Goal: Task Accomplishment & Management: Manage account settings

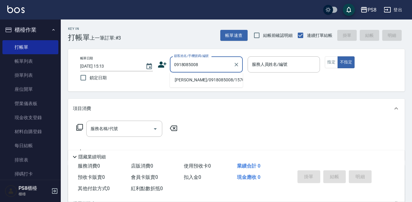
click at [197, 76] on li "張芸嫚/0918085008/15700" at bounding box center [206, 80] width 73 height 10
type input "張芸嫚/0918085008/15700"
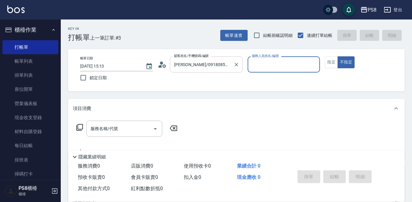
type input "小屋-18"
click at [162, 67] on icon at bounding box center [162, 64] width 9 height 9
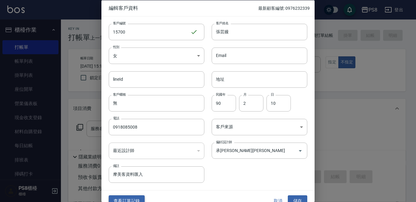
click at [138, 197] on button "查看訂單記錄" at bounding box center [127, 200] width 36 height 11
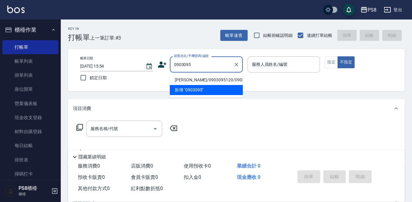
click at [201, 81] on li "紀子蓁/0903095120/0903095120" at bounding box center [206, 80] width 73 height 10
type input "紀子蓁/0903095120/0903095120"
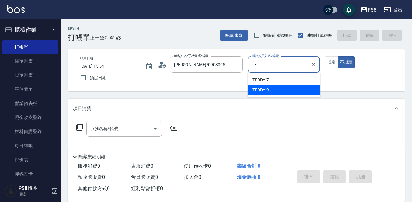
type input "T"
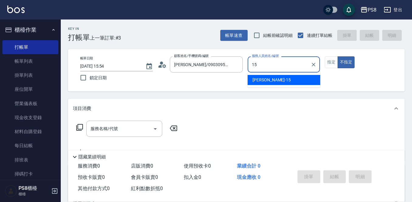
type input "EMMA-15"
type button "false"
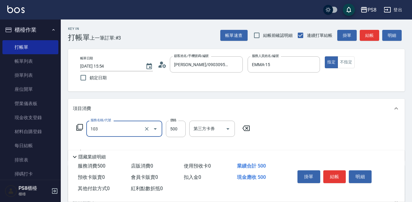
type input "B級洗剪500(103)"
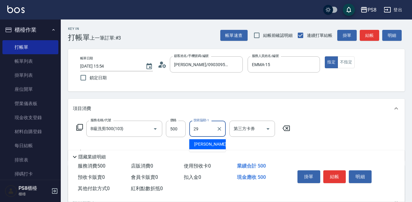
type input "戴韋全-29"
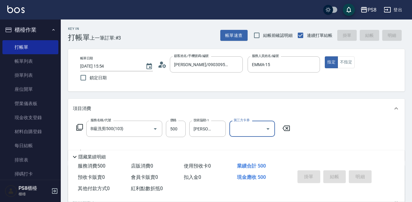
type input "2025/09/23 16:05"
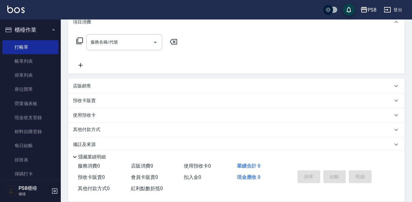
scroll to position [91, 0]
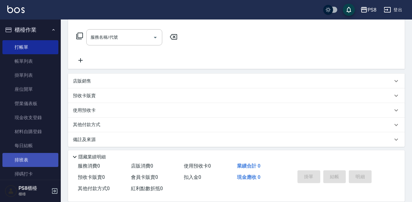
click at [32, 156] on link "排班表" at bounding box center [30, 160] width 56 height 14
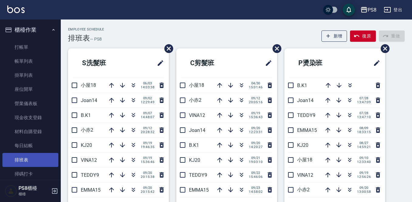
scroll to position [30, 0]
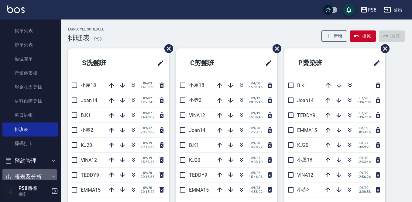
click at [24, 175] on button "報表及分析" at bounding box center [30, 177] width 56 height 16
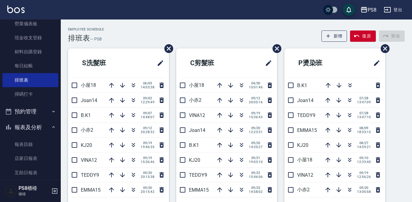
scroll to position [122, 0]
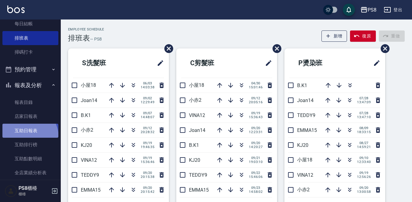
click at [26, 137] on link "互助日報表" at bounding box center [30, 131] width 56 height 14
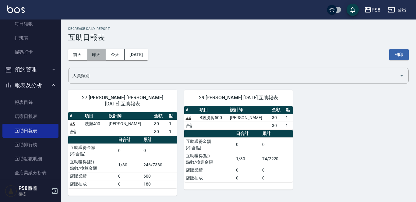
click at [100, 56] on button "昨天" at bounding box center [96, 54] width 19 height 11
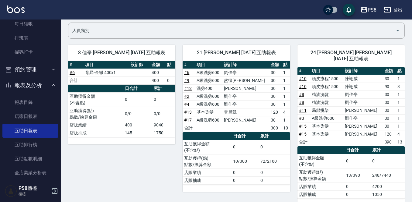
scroll to position [30, 0]
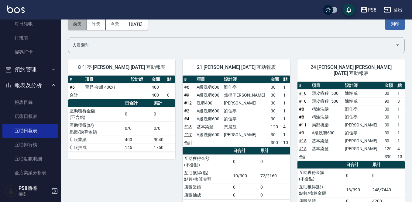
click at [75, 23] on button "前天" at bounding box center [77, 24] width 19 height 11
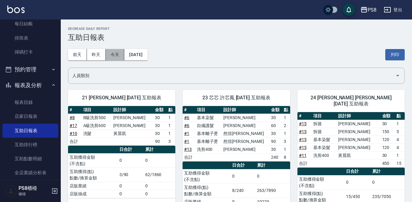
click at [111, 58] on button "今天" at bounding box center [115, 54] width 19 height 11
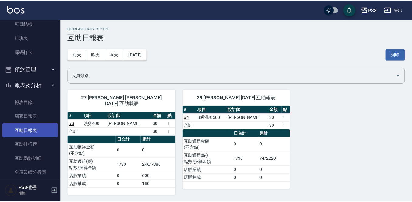
scroll to position [213, 0]
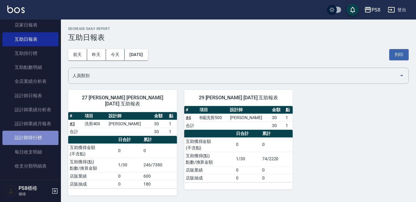
click at [40, 140] on link "設計師排行榜" at bounding box center [30, 138] width 56 height 14
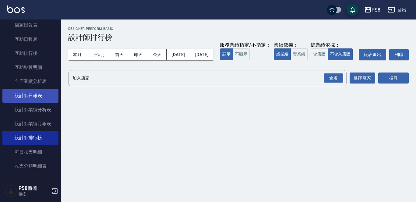
click at [52, 95] on link "設計師日報表" at bounding box center [30, 96] width 56 height 14
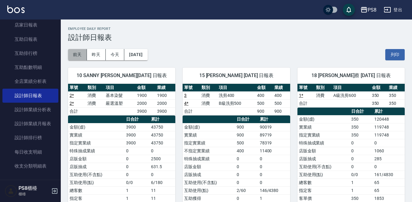
click at [80, 58] on button "前天" at bounding box center [77, 54] width 19 height 11
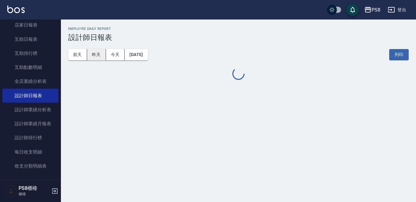
click at [100, 53] on button "昨天" at bounding box center [96, 54] width 19 height 11
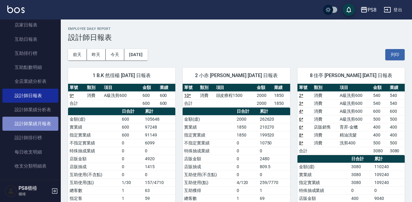
click at [42, 121] on link "設計師業績月報表" at bounding box center [30, 124] width 56 height 14
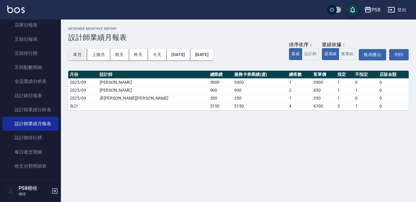
click at [83, 57] on button "本月" at bounding box center [77, 54] width 19 height 11
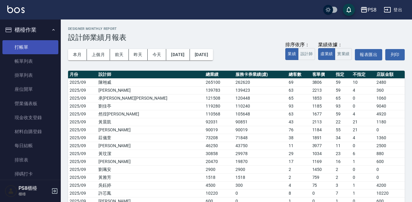
click at [33, 41] on link "打帳單" at bounding box center [30, 47] width 56 height 14
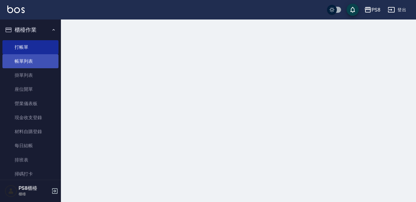
click at [29, 59] on link "帳單列表" at bounding box center [30, 61] width 56 height 14
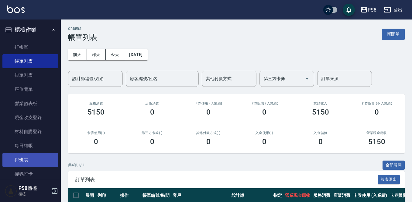
click at [26, 155] on link "排班表" at bounding box center [30, 160] width 56 height 14
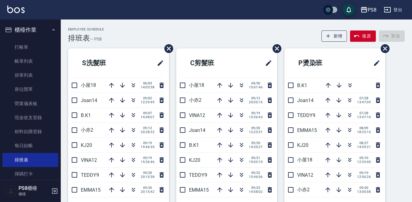
click at [12, 25] on button "櫃檯作業" at bounding box center [30, 30] width 56 height 16
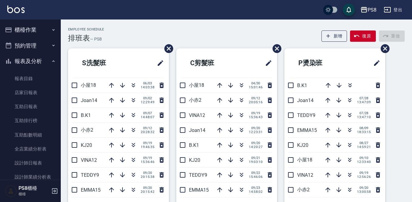
drag, startPoint x: 45, startPoint y: 61, endPoint x: 45, endPoint y: 44, distance: 17.0
click at [44, 62] on button "報表及分析" at bounding box center [30, 61] width 56 height 16
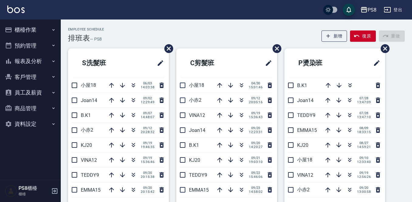
click at [40, 30] on button "櫃檯作業" at bounding box center [30, 30] width 56 height 16
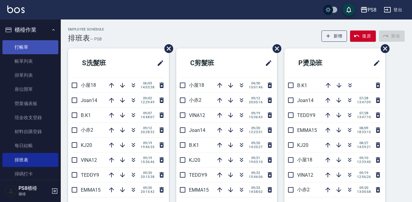
click at [40, 45] on link "打帳單" at bounding box center [30, 47] width 56 height 14
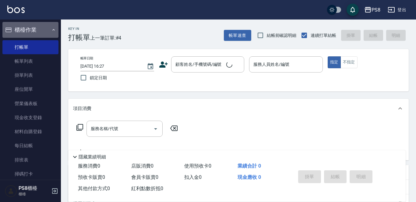
click at [41, 26] on button "櫃檯作業" at bounding box center [30, 30] width 56 height 16
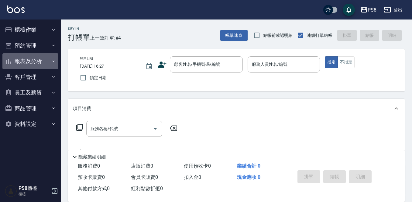
click at [34, 63] on button "報表及分析" at bounding box center [30, 61] width 56 height 16
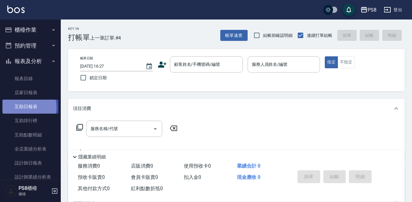
click at [23, 107] on link "互助日報表" at bounding box center [30, 106] width 56 height 14
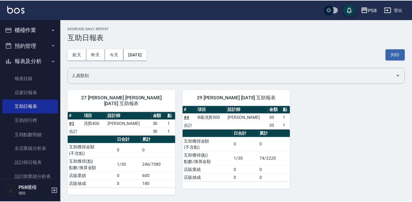
scroll to position [61, 0]
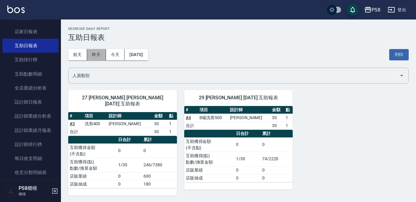
click at [90, 50] on button "昨天" at bounding box center [96, 54] width 19 height 11
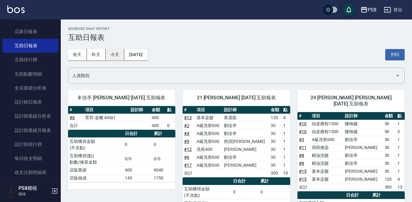
click at [119, 52] on button "今天" at bounding box center [115, 54] width 19 height 11
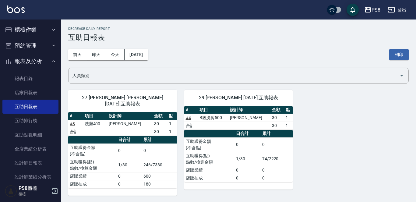
click at [23, 63] on button "報表及分析" at bounding box center [30, 61] width 56 height 16
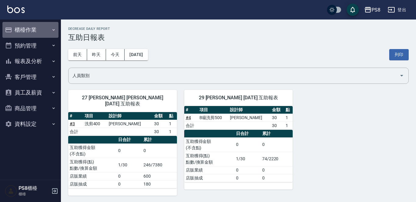
click at [40, 28] on button "櫃檯作業" at bounding box center [30, 30] width 56 height 16
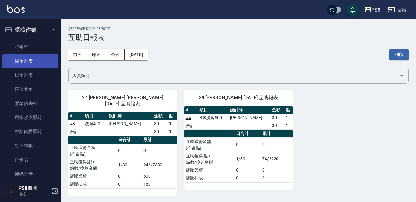
click at [36, 57] on link "帳單列表" at bounding box center [30, 61] width 56 height 14
click at [23, 27] on button "櫃檯作業" at bounding box center [30, 30] width 56 height 16
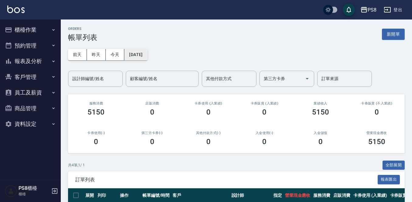
click at [139, 55] on button "[DATE]" at bounding box center [135, 54] width 23 height 11
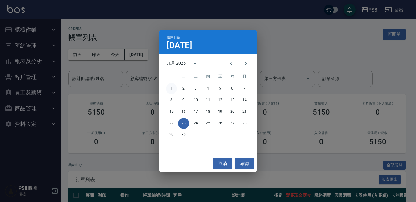
click at [174, 89] on button "1" at bounding box center [171, 88] width 11 height 11
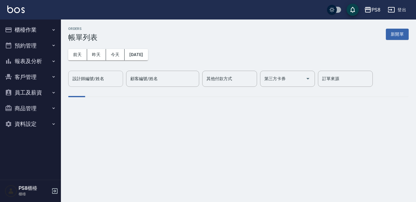
click at [108, 82] on input "設計師編號/姓名" at bounding box center [95, 78] width 49 height 11
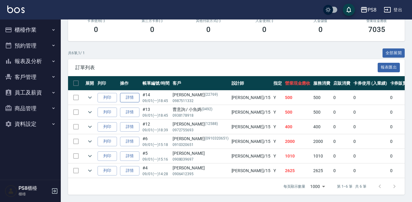
scroll to position [117, 0]
type input "EMMA-15"
click at [89, 169] on icon "expand row" at bounding box center [90, 170] width 4 height 2
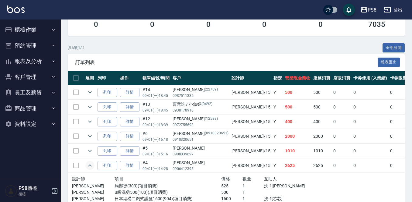
scroll to position [155, 0]
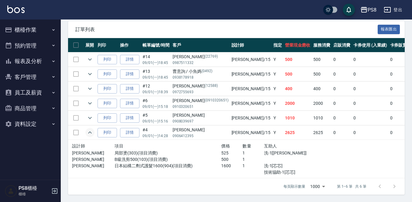
click at [87, 129] on icon "expand row" at bounding box center [89, 132] width 7 height 7
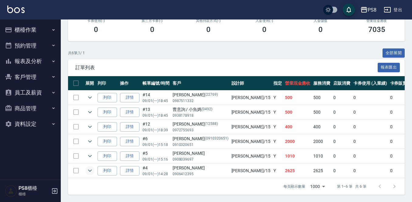
scroll to position [117, 0]
click at [91, 155] on icon "expand row" at bounding box center [90, 156] width 4 height 2
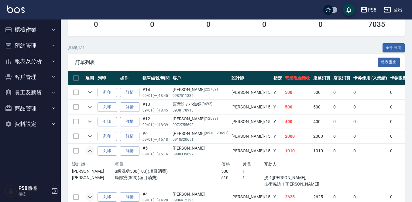
click at [91, 150] on icon "expand row" at bounding box center [89, 150] width 7 height 7
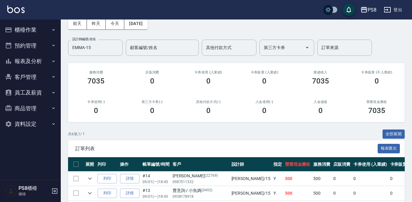
scroll to position [0, 0]
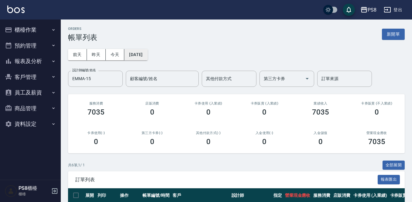
click at [135, 52] on button "[DATE]" at bounding box center [135, 54] width 23 height 11
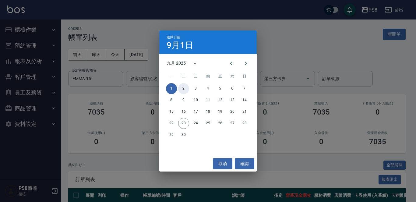
click at [183, 85] on button "2" at bounding box center [183, 88] width 11 height 11
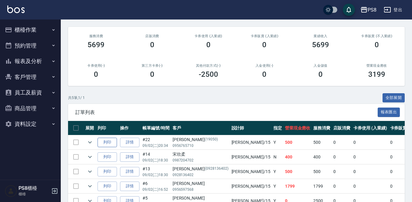
scroll to position [103, 0]
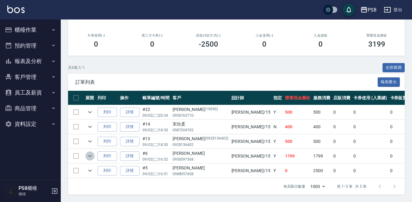
click at [90, 152] on icon "expand row" at bounding box center [89, 155] width 7 height 7
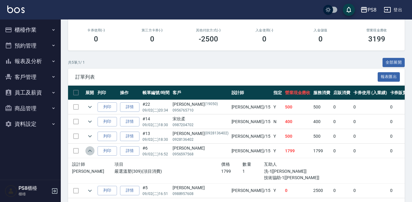
click at [89, 149] on icon "expand row" at bounding box center [89, 150] width 7 height 7
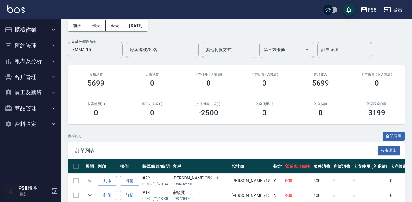
scroll to position [0, 0]
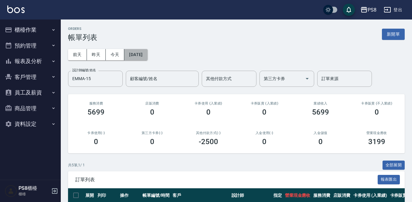
click at [139, 53] on button "[DATE]" at bounding box center [135, 54] width 23 height 11
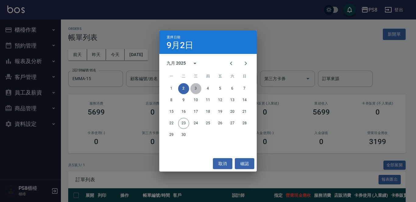
click at [193, 88] on button "3" at bounding box center [195, 88] width 11 height 11
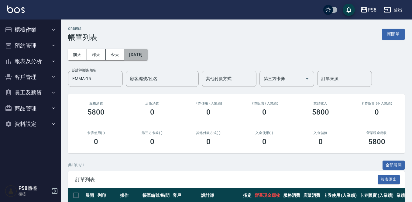
click at [148, 53] on button "[DATE]" at bounding box center [135, 54] width 23 height 11
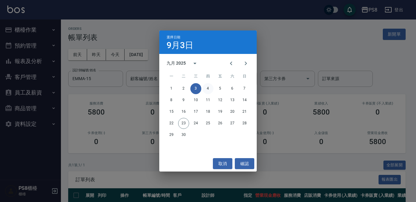
click at [207, 87] on button "4" at bounding box center [207, 88] width 11 height 11
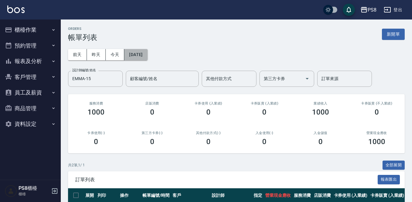
click at [148, 52] on button "[DATE]" at bounding box center [135, 54] width 23 height 11
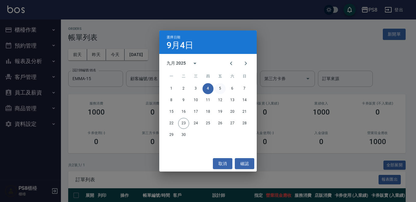
click at [216, 89] on button "5" at bounding box center [219, 88] width 11 height 11
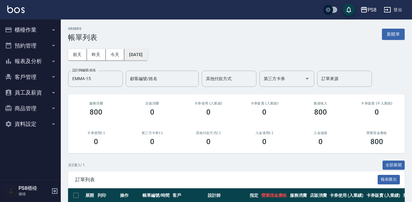
click at [148, 51] on button "[DATE]" at bounding box center [135, 54] width 23 height 11
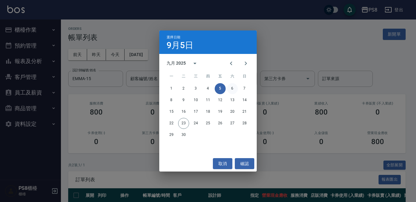
click at [234, 85] on button "6" at bounding box center [232, 88] width 11 height 11
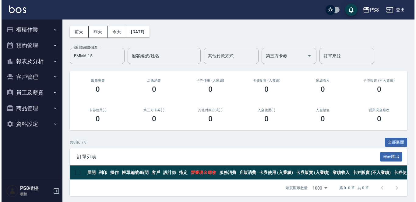
scroll to position [30, 0]
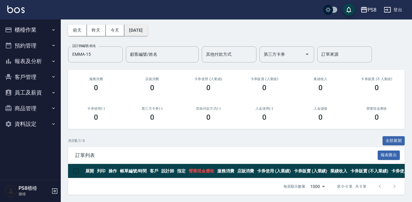
click at [137, 25] on button "[DATE]" at bounding box center [135, 30] width 23 height 11
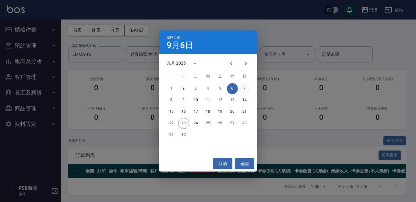
click at [246, 87] on button "7" at bounding box center [244, 88] width 11 height 11
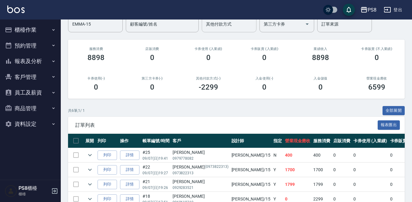
scroll to position [117, 0]
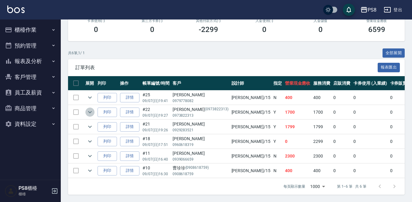
click at [89, 108] on icon "expand row" at bounding box center [89, 111] width 7 height 7
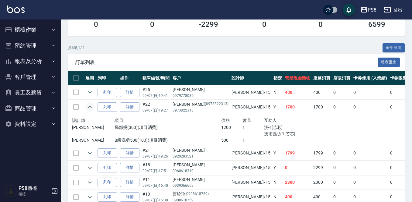
click at [89, 106] on icon "expand row" at bounding box center [89, 106] width 7 height 7
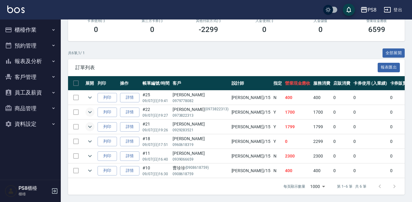
click at [89, 126] on icon "expand row" at bounding box center [90, 127] width 4 height 2
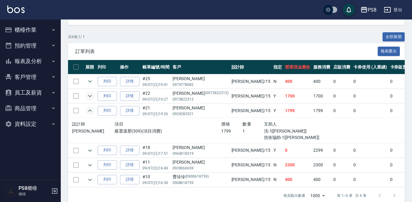
scroll to position [142, 0]
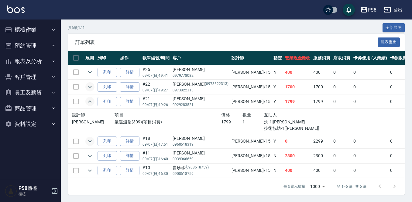
click at [89, 137] on icon "expand row" at bounding box center [89, 140] width 7 height 7
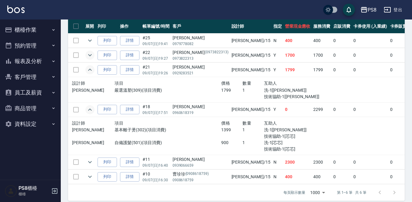
scroll to position [176, 0]
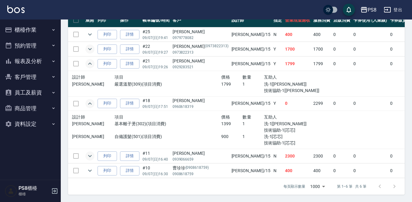
click at [91, 156] on icon "expand row" at bounding box center [89, 155] width 7 height 7
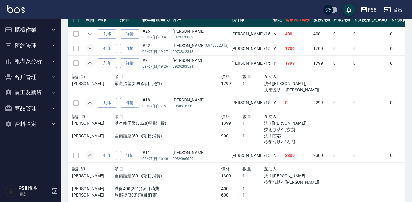
scroll to position [218, 0]
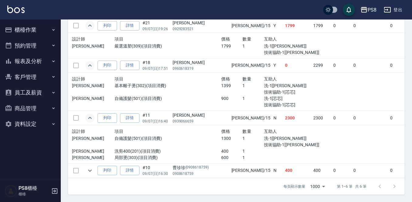
click at [89, 114] on icon "expand row" at bounding box center [89, 117] width 7 height 7
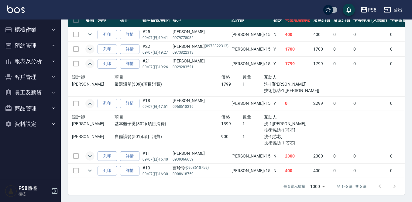
scroll to position [180, 0]
click at [89, 102] on icon "expand row" at bounding box center [90, 103] width 4 height 2
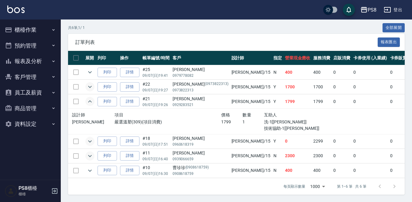
scroll to position [142, 0]
click at [92, 98] on icon "expand row" at bounding box center [89, 101] width 7 height 7
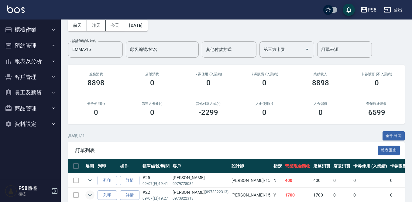
scroll to position [0, 0]
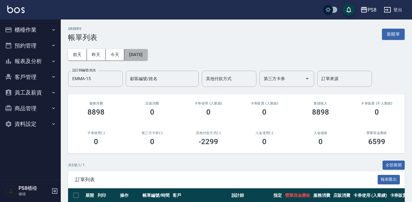
click at [142, 49] on button "[DATE]" at bounding box center [135, 54] width 23 height 11
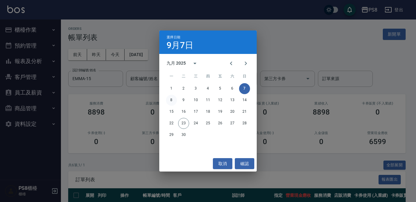
click at [172, 100] on button "8" at bounding box center [171, 100] width 11 height 11
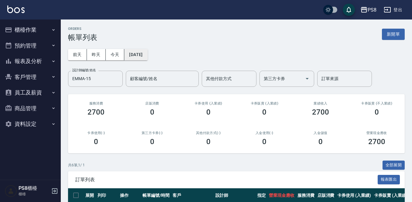
click at [147, 59] on button "[DATE]" at bounding box center [135, 54] width 23 height 11
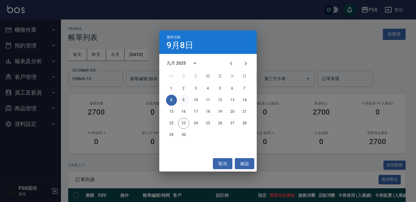
click at [179, 101] on button "9" at bounding box center [183, 100] width 11 height 11
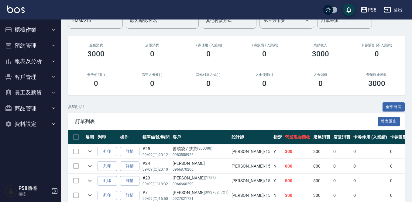
scroll to position [103, 0]
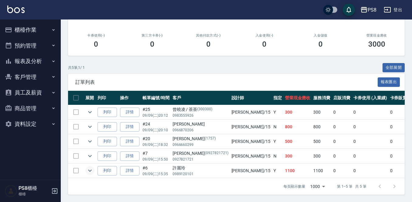
click at [88, 167] on icon "expand row" at bounding box center [89, 170] width 7 height 7
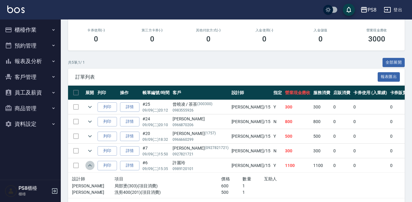
click at [88, 166] on icon "expand row" at bounding box center [89, 165] width 7 height 7
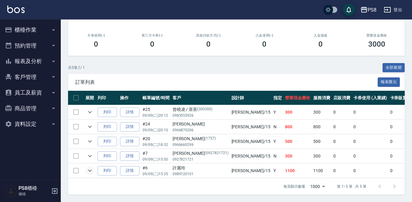
click at [88, 167] on icon "expand row" at bounding box center [89, 170] width 7 height 7
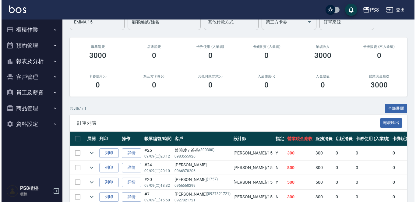
scroll to position [0, 0]
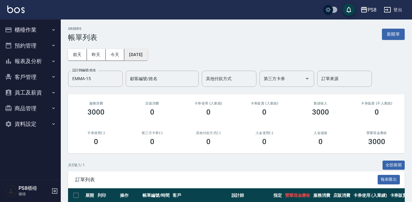
click at [148, 53] on button "[DATE]" at bounding box center [135, 54] width 23 height 11
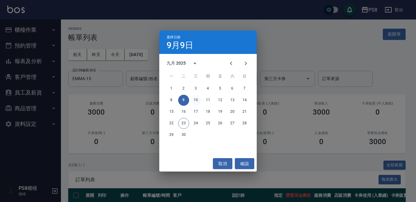
click at [194, 101] on button "10" at bounding box center [195, 100] width 11 height 11
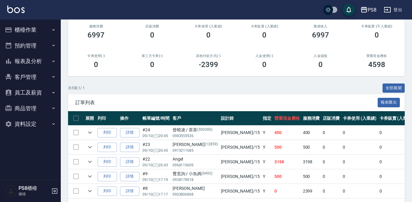
scroll to position [103, 0]
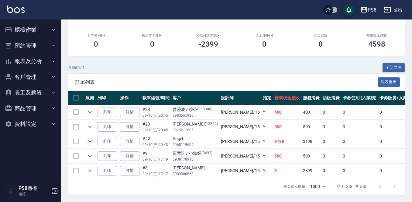
click at [88, 137] on icon "expand row" at bounding box center [89, 140] width 7 height 7
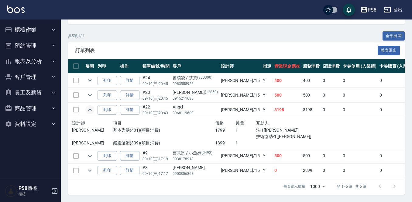
scroll to position [133, 0]
click at [92, 167] on icon "expand row" at bounding box center [89, 170] width 7 height 7
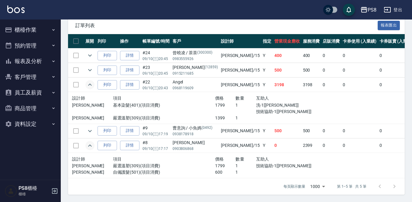
scroll to position [159, 0]
click at [89, 142] on icon "expand row" at bounding box center [89, 145] width 7 height 7
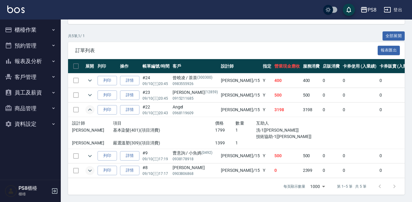
click at [90, 167] on icon "expand row" at bounding box center [89, 170] width 7 height 7
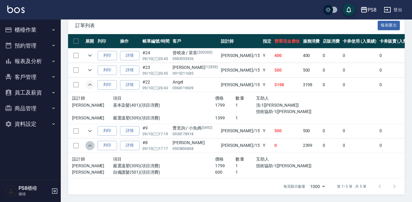
click at [89, 142] on icon "expand row" at bounding box center [89, 145] width 7 height 7
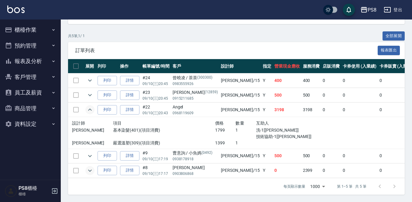
scroll to position [134, 0]
click at [90, 167] on icon "expand row" at bounding box center [89, 170] width 7 height 7
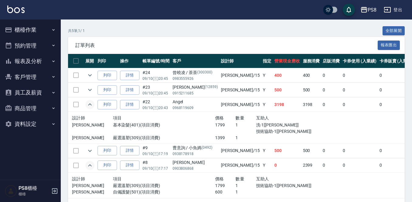
scroll to position [159, 0]
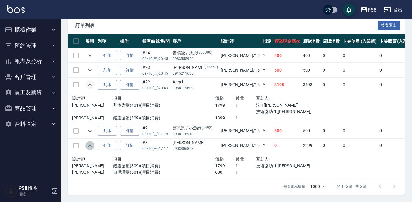
click at [90, 144] on icon "expand row" at bounding box center [90, 145] width 4 height 2
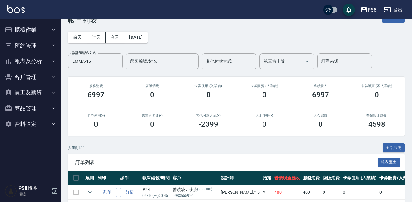
scroll to position [0, 0]
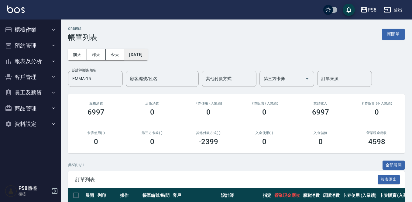
click at [148, 60] on button "[DATE]" at bounding box center [135, 54] width 23 height 11
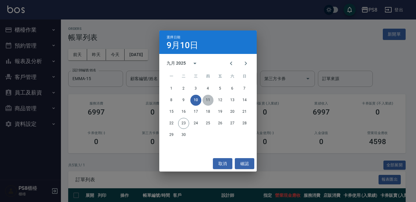
click at [208, 98] on button "11" at bounding box center [207, 100] width 11 height 11
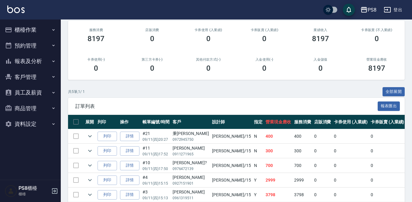
scroll to position [103, 0]
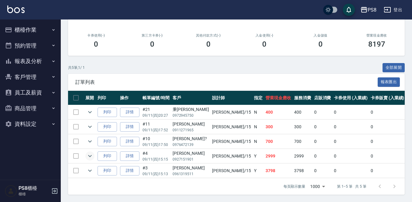
click at [90, 152] on icon "expand row" at bounding box center [89, 155] width 7 height 7
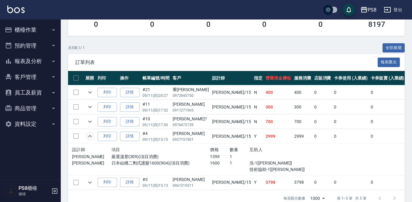
scroll to position [133, 0]
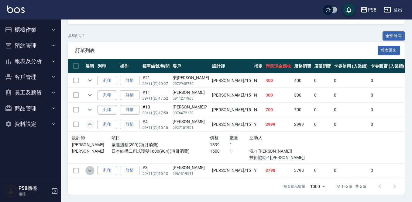
click at [90, 167] on icon "expand row" at bounding box center [89, 170] width 7 height 7
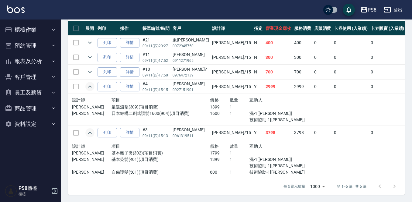
scroll to position [0, 0]
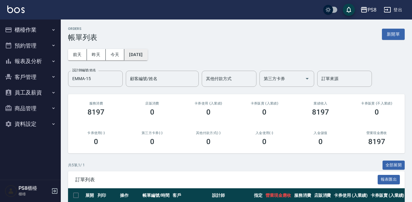
click at [148, 56] on button "[DATE]" at bounding box center [135, 54] width 23 height 11
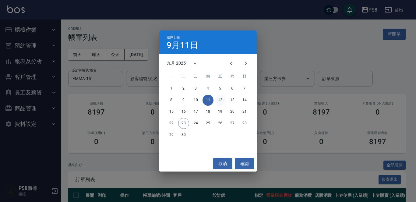
click at [220, 98] on button "12" at bounding box center [219, 100] width 11 height 11
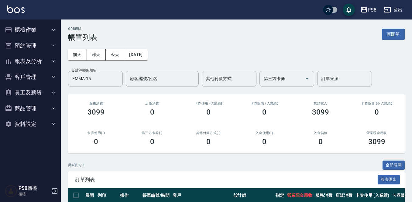
scroll to position [88, 0]
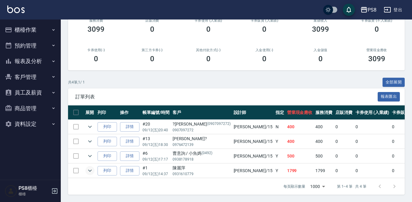
click at [88, 167] on icon "expand row" at bounding box center [89, 170] width 7 height 7
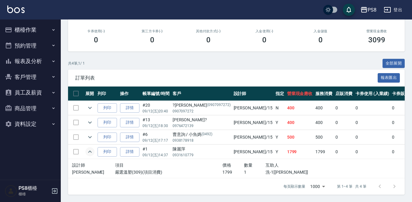
scroll to position [0, 0]
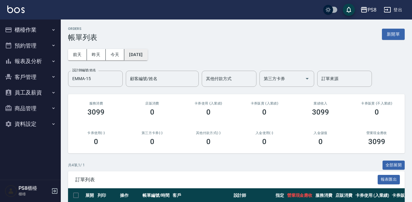
click at [148, 55] on button "[DATE]" at bounding box center [135, 54] width 23 height 11
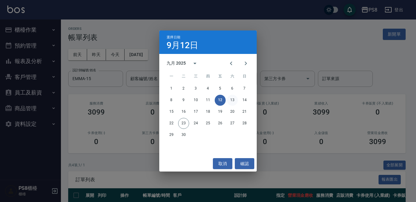
click at [235, 96] on button "13" at bounding box center [232, 100] width 11 height 11
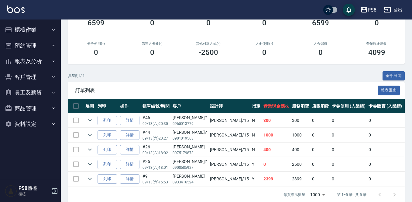
scroll to position [103, 0]
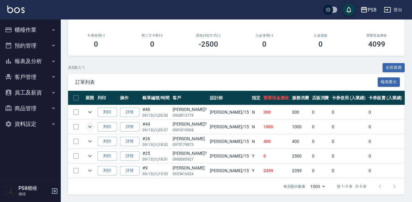
click at [89, 126] on icon "expand row" at bounding box center [90, 127] width 4 height 2
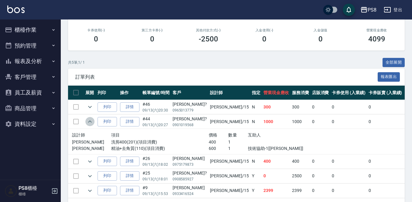
click at [89, 122] on icon "expand row" at bounding box center [90, 121] width 4 height 2
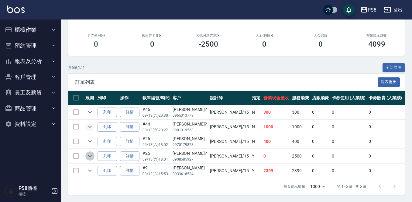
click at [88, 152] on icon "expand row" at bounding box center [89, 155] width 7 height 7
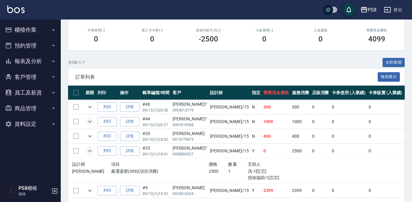
click at [88, 149] on icon "expand row" at bounding box center [89, 150] width 7 height 7
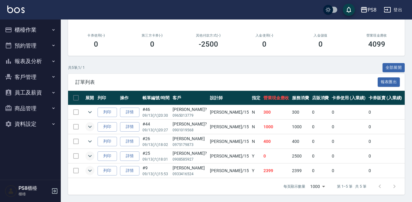
click at [89, 167] on icon "expand row" at bounding box center [89, 170] width 7 height 7
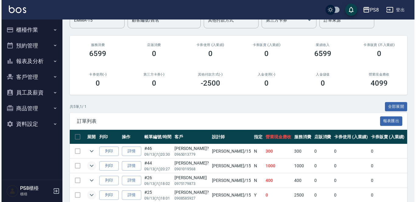
scroll to position [0, 0]
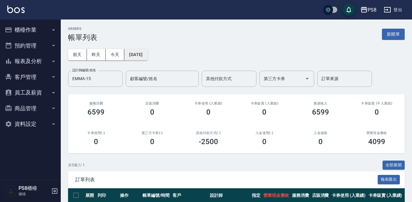
click at [148, 53] on button "[DATE]" at bounding box center [135, 54] width 23 height 11
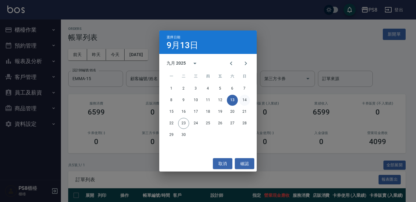
click at [244, 96] on button "14" at bounding box center [244, 100] width 11 height 11
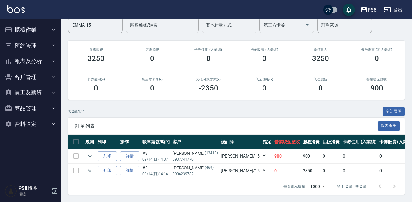
scroll to position [59, 0]
click at [93, 167] on icon "expand row" at bounding box center [89, 170] width 7 height 7
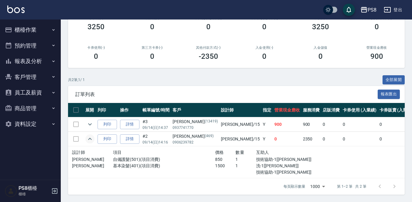
scroll to position [0, 0]
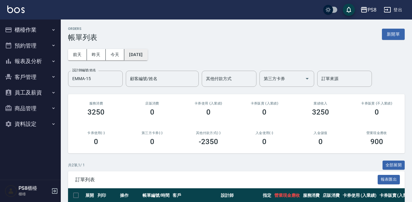
click at [148, 55] on button "[DATE]" at bounding box center [135, 54] width 23 height 11
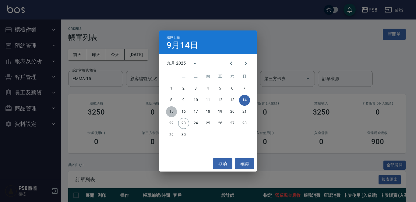
click at [170, 114] on button "15" at bounding box center [171, 111] width 11 height 11
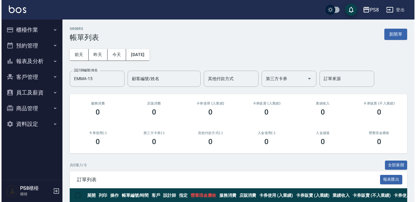
scroll to position [30, 0]
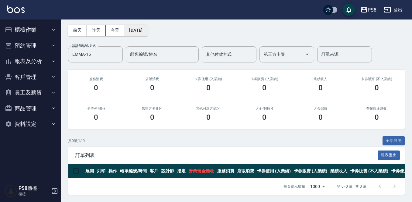
click at [148, 25] on button "[DATE]" at bounding box center [135, 30] width 23 height 11
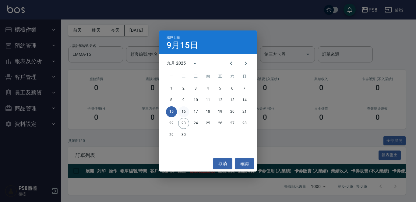
click at [185, 110] on button "16" at bounding box center [183, 111] width 11 height 11
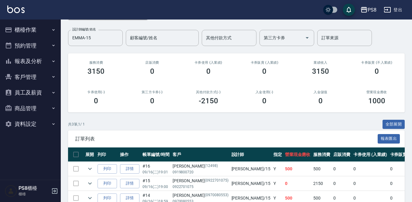
scroll to position [73, 0]
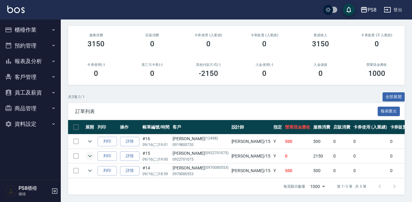
click at [92, 152] on icon "expand row" at bounding box center [89, 155] width 7 height 7
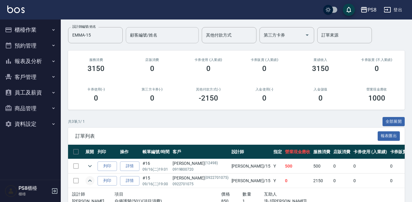
scroll to position [0, 0]
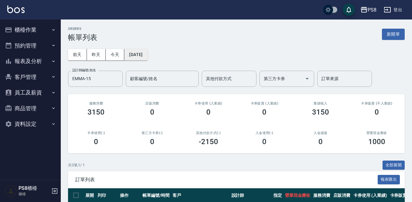
click at [148, 51] on button "[DATE]" at bounding box center [135, 54] width 23 height 11
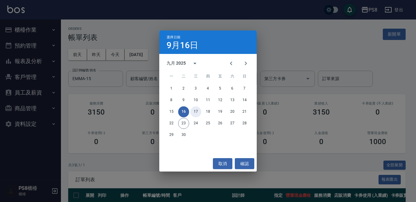
click at [197, 110] on button "17" at bounding box center [195, 111] width 11 height 11
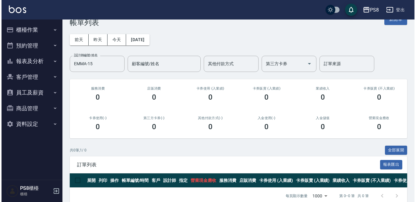
scroll to position [30, 0]
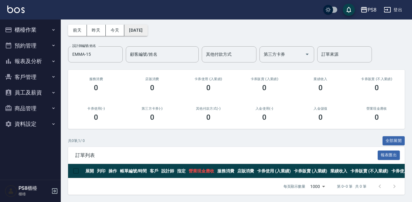
click at [148, 29] on button "[DATE]" at bounding box center [135, 30] width 23 height 11
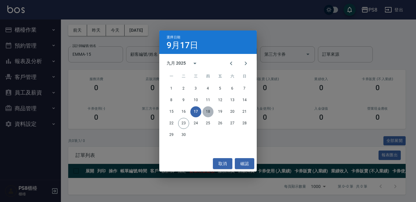
drag, startPoint x: 207, startPoint y: 111, endPoint x: 193, endPoint y: 86, distance: 28.5
click at [207, 110] on button "18" at bounding box center [207, 111] width 11 height 11
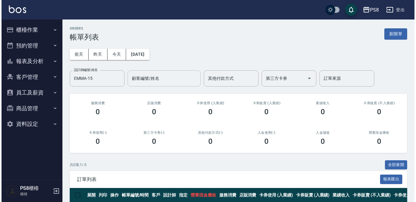
scroll to position [30, 0]
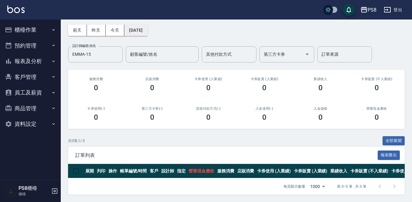
click at [143, 27] on button "[DATE]" at bounding box center [135, 30] width 23 height 11
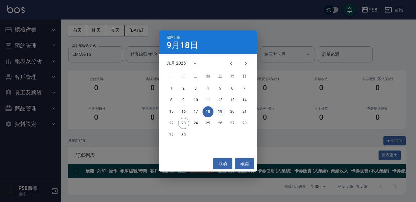
click at [219, 110] on button "19" at bounding box center [219, 111] width 11 height 11
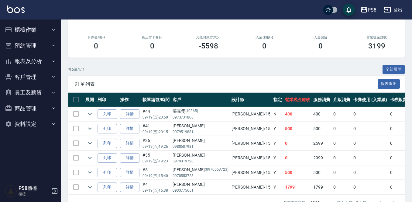
scroll to position [117, 0]
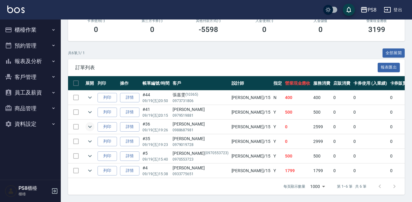
click at [89, 123] on icon "expand row" at bounding box center [89, 126] width 7 height 7
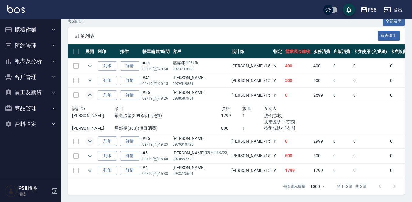
click at [90, 140] on icon "expand row" at bounding box center [89, 140] width 7 height 7
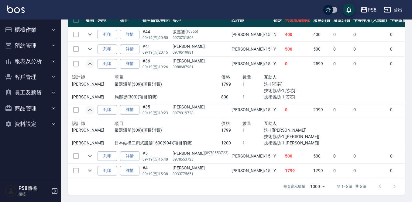
scroll to position [179, 0]
click at [90, 167] on icon "expand row" at bounding box center [89, 170] width 7 height 7
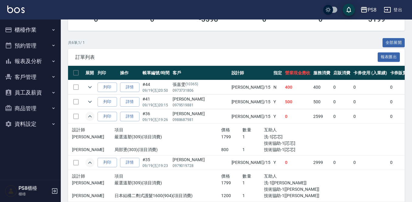
scroll to position [199, 0]
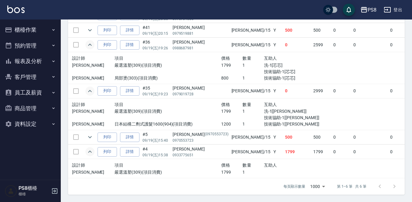
click at [93, 41] on icon "expand row" at bounding box center [89, 44] width 7 height 7
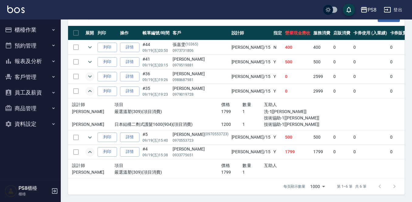
scroll to position [167, 0]
click at [92, 73] on icon "expand row" at bounding box center [89, 76] width 7 height 7
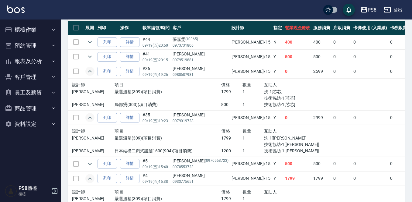
scroll to position [199, 0]
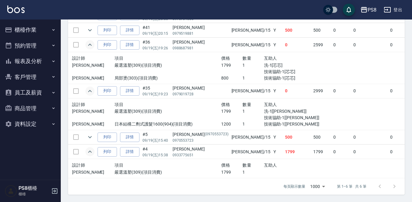
click at [89, 44] on icon "expand row" at bounding box center [90, 45] width 4 height 2
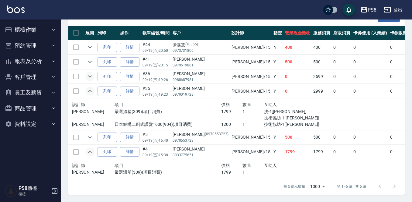
scroll to position [167, 0]
click at [92, 87] on icon "expand row" at bounding box center [89, 90] width 7 height 7
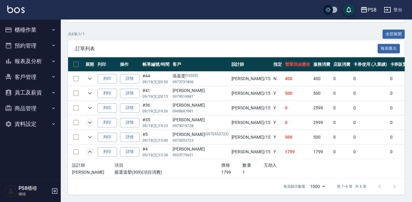
scroll to position [136, 0]
click at [90, 104] on icon "expand row" at bounding box center [89, 107] width 7 height 7
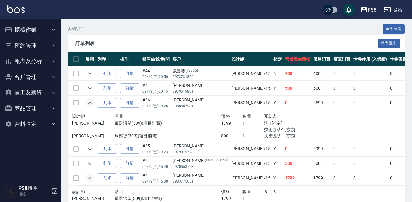
click at [90, 101] on icon "expand row" at bounding box center [89, 102] width 7 height 7
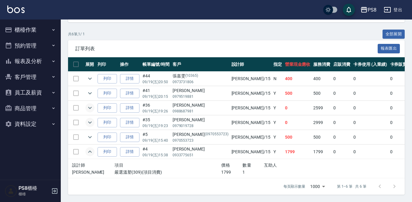
click at [90, 119] on icon "expand row" at bounding box center [89, 122] width 7 height 7
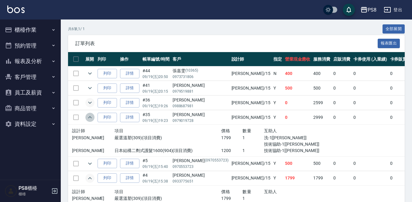
click at [90, 116] on icon "expand row" at bounding box center [89, 116] width 7 height 7
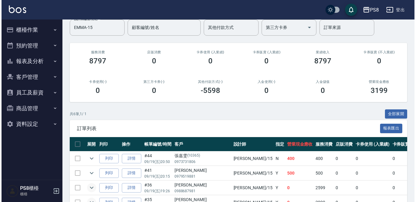
scroll to position [0, 0]
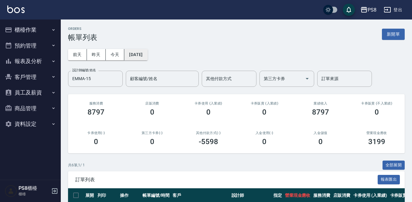
click at [147, 55] on button "2025/09/19" at bounding box center [135, 54] width 23 height 11
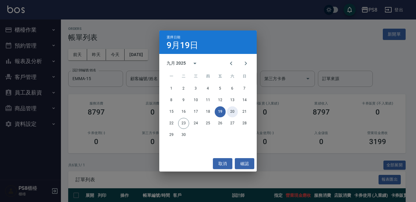
drag, startPoint x: 230, startPoint y: 110, endPoint x: 234, endPoint y: 108, distance: 4.4
click at [230, 110] on button "20" at bounding box center [232, 111] width 11 height 11
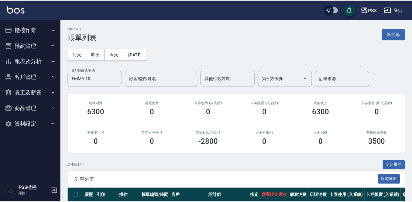
scroll to position [88, 0]
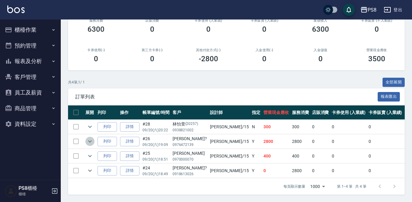
click at [90, 137] on icon "expand row" at bounding box center [89, 140] width 7 height 7
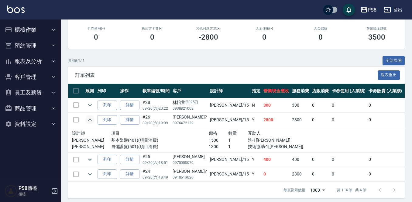
scroll to position [113, 0]
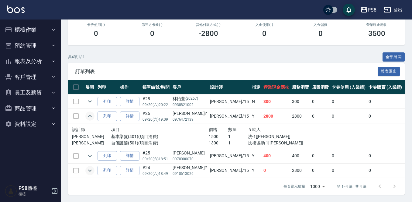
click at [90, 167] on icon "expand row" at bounding box center [89, 170] width 7 height 7
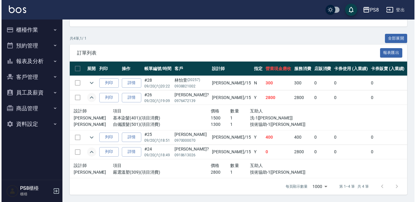
scroll to position [0, 0]
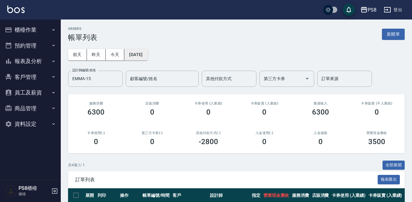
click at [138, 50] on button "2025/09/20" at bounding box center [135, 54] width 23 height 11
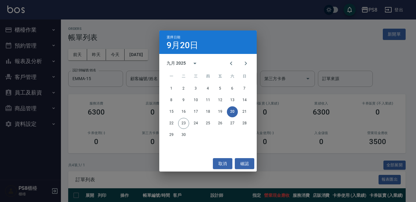
click at [326, 61] on div "選擇日期 9月20日 九月 2025 一 二 三 四 五 六 日 1 2 3 4 5 6 7 8 9 10 11 12 13 14 15 16 17 18 1…" at bounding box center [208, 101] width 416 height 202
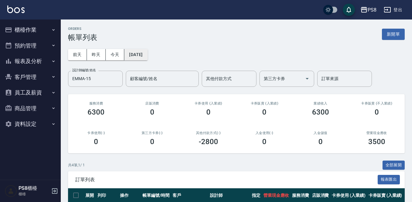
click at [148, 54] on button "2025/09/20" at bounding box center [135, 54] width 23 height 11
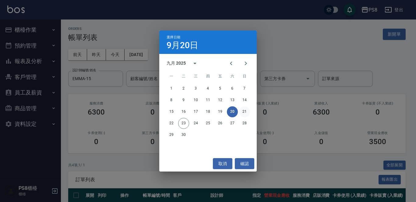
click at [243, 112] on button "21" at bounding box center [244, 111] width 11 height 11
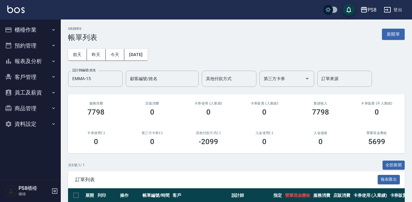
scroll to position [117, 0]
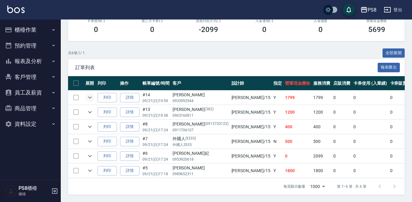
click at [89, 94] on icon "expand row" at bounding box center [89, 97] width 7 height 7
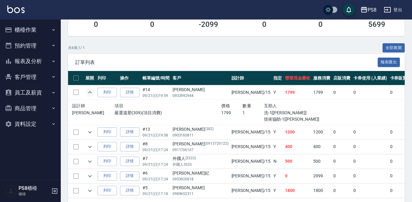
click at [89, 94] on icon "expand row" at bounding box center [89, 92] width 7 height 7
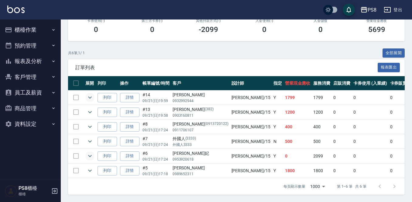
click at [89, 152] on icon "expand row" at bounding box center [89, 155] width 7 height 7
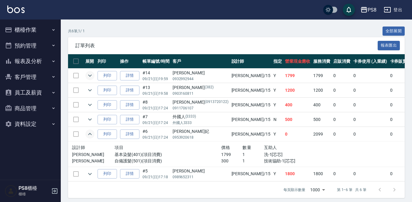
scroll to position [142, 0]
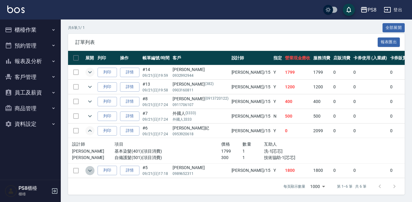
click at [91, 167] on icon "expand row" at bounding box center [89, 170] width 7 height 7
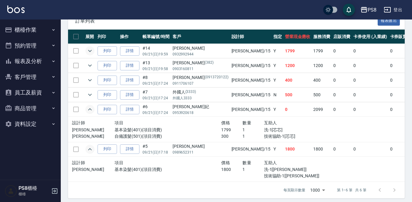
scroll to position [167, 0]
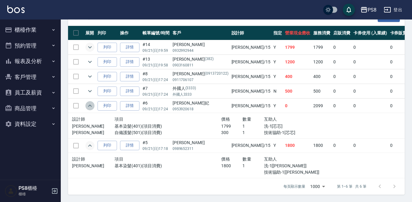
click at [92, 102] on icon "expand row" at bounding box center [89, 105] width 7 height 7
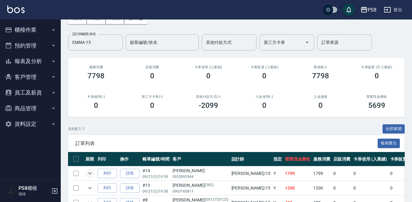
scroll to position [0, 0]
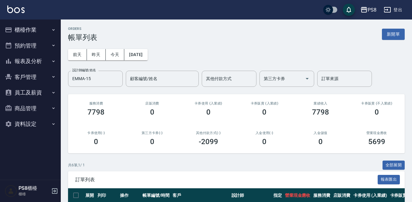
click at [140, 48] on div "前天 昨天 今天 2025/09/21 設計師編號/姓名 EMMA-15 設計師編號/姓名 顧客編號/姓名 顧客編號/姓名 其他付款方式 其他付款方式 第三方…" at bounding box center [236, 64] width 337 height 45
click at [148, 54] on button "2025/09/21" at bounding box center [135, 54] width 23 height 11
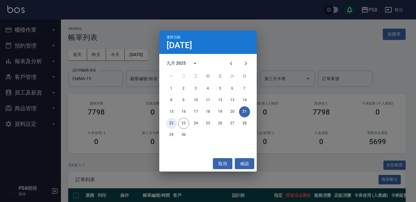
drag, startPoint x: 168, startPoint y: 125, endPoint x: 174, endPoint y: 122, distance: 6.1
click at [169, 125] on button "22" at bounding box center [171, 123] width 11 height 11
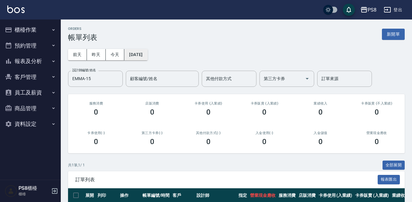
click at [148, 53] on button "2025/09/22" at bounding box center [135, 54] width 23 height 11
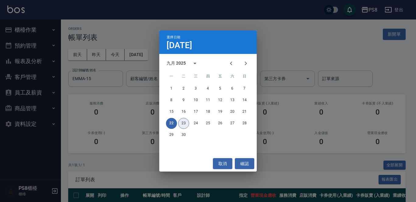
drag, startPoint x: 180, startPoint y: 120, endPoint x: 180, endPoint y: 114, distance: 6.7
click at [180, 121] on button "23" at bounding box center [183, 123] width 11 height 11
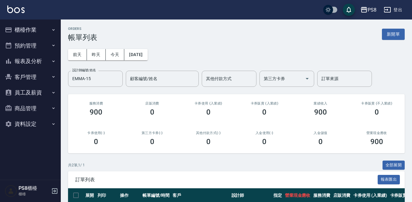
click at [44, 28] on button "櫃檯作業" at bounding box center [30, 30] width 56 height 16
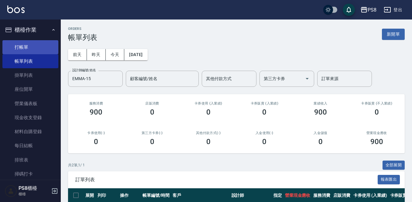
click at [41, 49] on link "打帳單" at bounding box center [30, 47] width 56 height 14
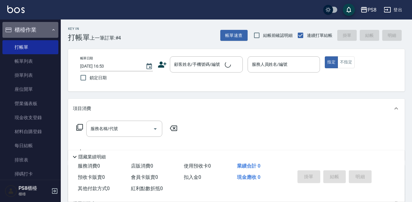
click at [44, 29] on button "櫃檯作業" at bounding box center [30, 30] width 56 height 16
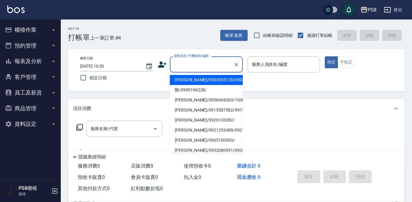
click at [190, 64] on input "顧客姓名/手機號碼/編號" at bounding box center [202, 64] width 58 height 11
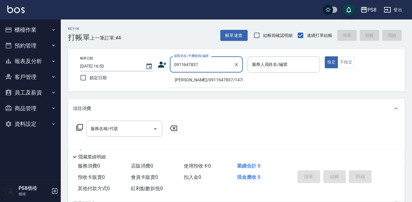
click at [192, 81] on li "林稟涵/0911647837/14781" at bounding box center [206, 80] width 73 height 10
type input "林稟涵/0911647837/14781"
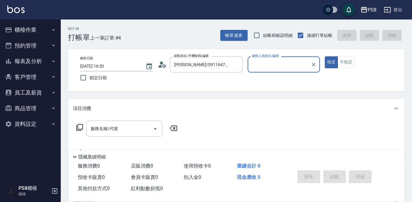
type input "佳亭-8"
click at [116, 128] on input "服務名稱/代號" at bounding box center [119, 128] width 61 height 11
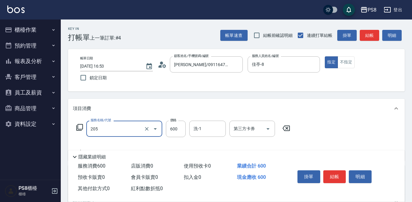
type input "A級洗剪600(205)"
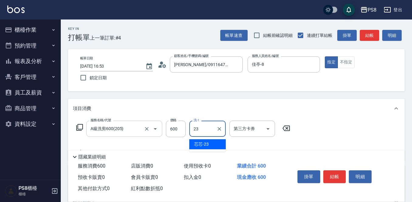
type input "芯芯-23"
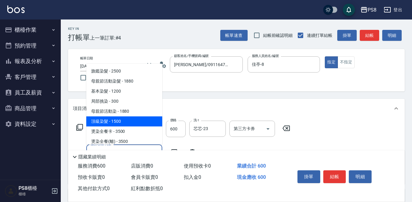
click at [120, 119] on span "頂級染髮 - 1500" at bounding box center [124, 121] width 76 height 10
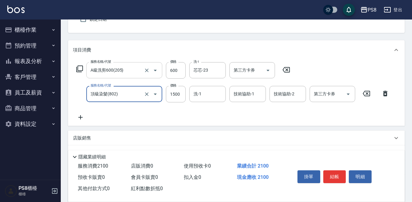
scroll to position [61, 0]
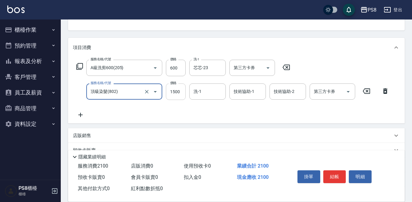
type input "頂級染髮(802)"
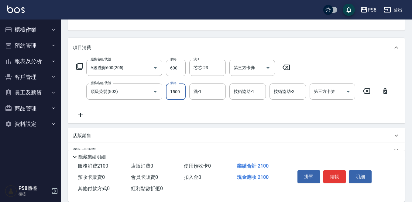
click at [174, 94] on input "1500" at bounding box center [176, 91] width 20 height 16
type input "2100"
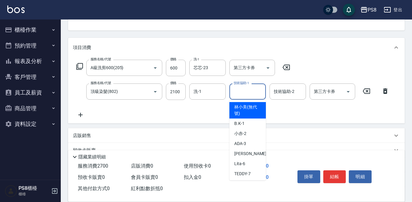
click at [236, 94] on input "技術協助-1" at bounding box center [247, 91] width 31 height 11
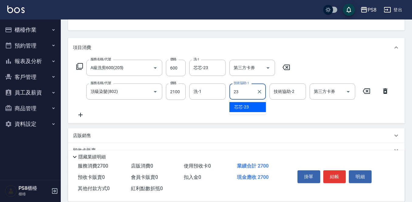
type input "芯芯-23"
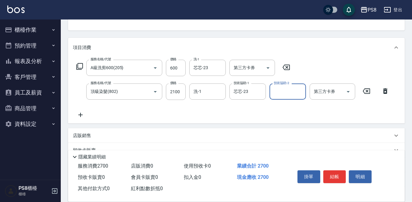
click at [82, 112] on icon at bounding box center [80, 114] width 15 height 7
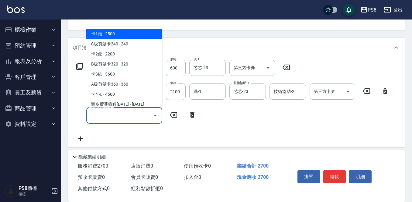
click at [101, 120] on input "服務名稱/代號" at bounding box center [119, 115] width 61 height 11
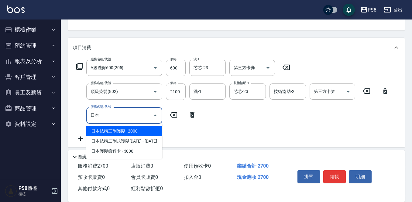
type input "日"
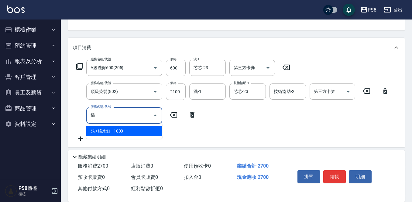
click at [107, 128] on span "洗+橘水鮮 - 1000" at bounding box center [124, 131] width 76 height 10
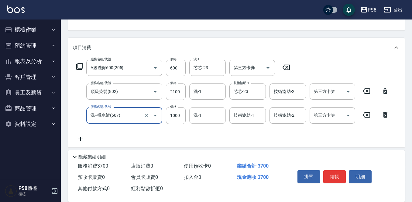
type input "洗+橘水鮮(507)"
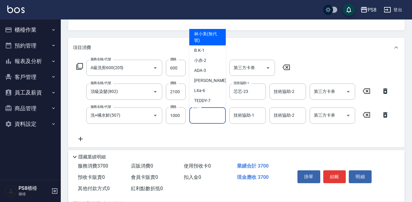
click at [201, 117] on input "洗-1" at bounding box center [207, 115] width 31 height 11
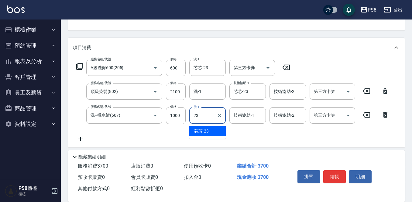
type input "芯芯-23"
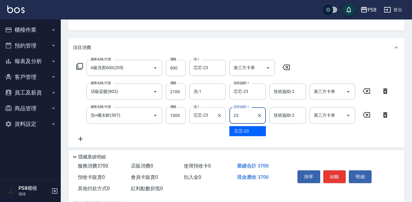
type input "芯芯-23"
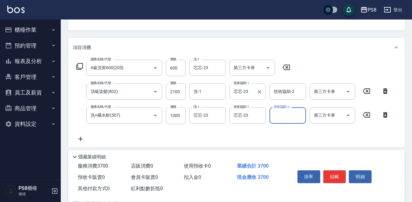
click at [240, 90] on input "芯芯-23" at bounding box center [243, 91] width 22 height 11
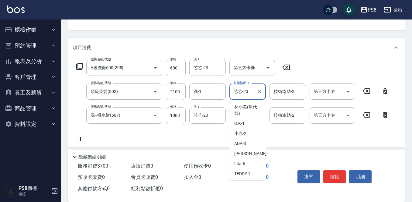
scroll to position [129, 0]
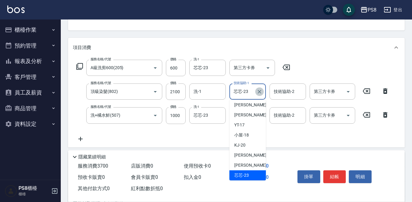
click at [259, 92] on icon "Clear" at bounding box center [260, 92] width 6 height 6
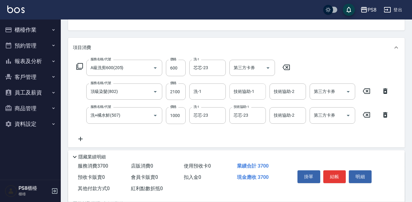
click at [277, 133] on div "服務名稱/代號 A級洗剪600(205) 服務名稱/代號 價格 600 價格 洗-1 芯芯-23 洗-1 第三方卡券 第三方卡券 服務名稱/代號 頂級染髮(8…" at bounding box center [233, 101] width 320 height 82
click at [341, 171] on button "結帳" at bounding box center [335, 176] width 23 height 13
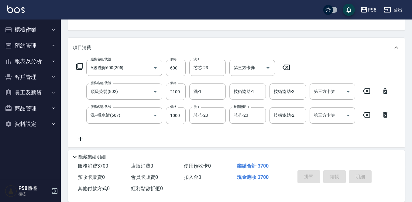
type input "2025/09/23 17:00"
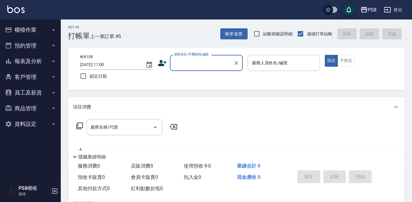
scroll to position [0, 0]
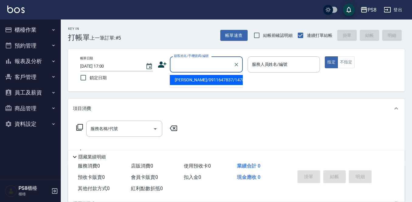
click at [198, 68] on input "顧客姓名/手機號碼/編號" at bounding box center [202, 64] width 58 height 11
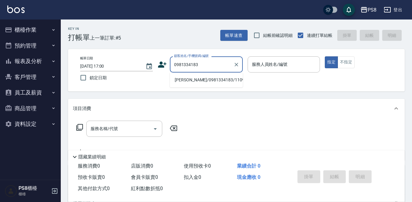
click at [190, 78] on li "陳佑昇/0981334183/11091" at bounding box center [206, 80] width 73 height 10
type input "陳佑昇/0981334183/11091"
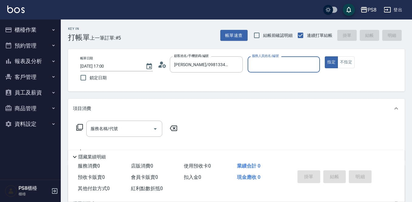
type input "佳亭-8"
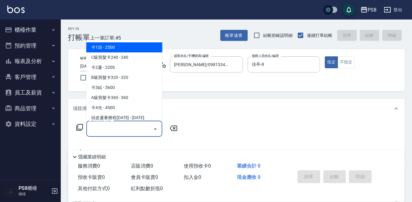
click at [122, 126] on input "服務名稱/代號" at bounding box center [119, 128] width 61 height 11
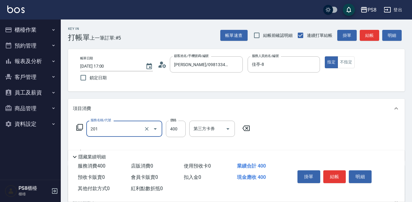
type input "洗剪400(201)"
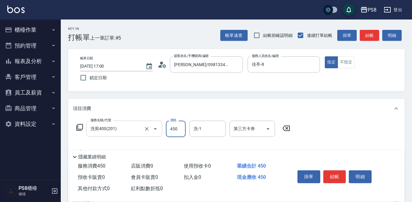
type input "450"
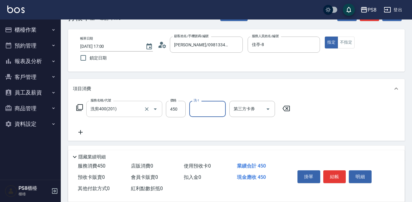
scroll to position [30, 0]
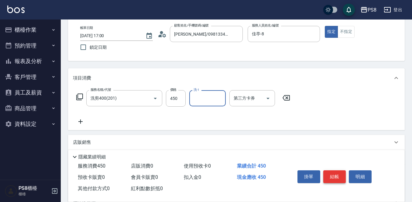
click at [336, 176] on button "結帳" at bounding box center [335, 176] width 23 height 13
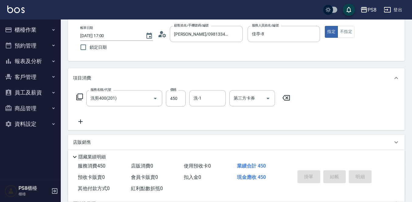
type input "2025/09/23 17:01"
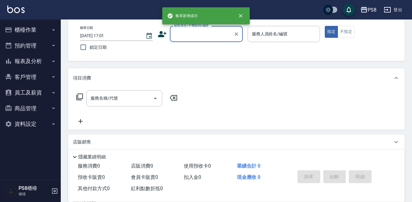
click at [199, 38] on input "顧客姓名/手機號碼/編號" at bounding box center [202, 34] width 58 height 11
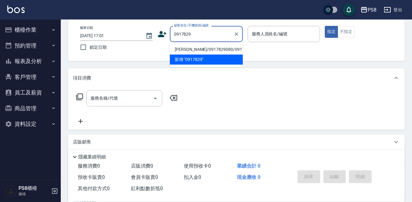
click at [204, 54] on li "張明芬/0917829080/0917829080" at bounding box center [206, 49] width 73 height 10
type input "張明芬/0917829080/0917829080"
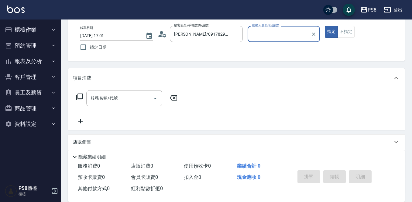
type input "佳亭-8"
click at [134, 96] on input "服務名稱/代號" at bounding box center [119, 98] width 61 height 11
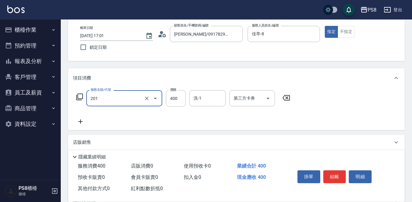
type input "洗剪400(201)"
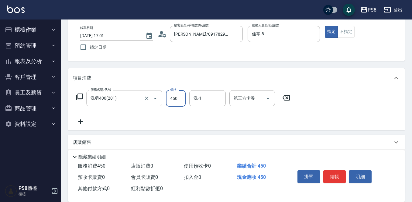
type input "450"
click at [339, 175] on button "結帳" at bounding box center [335, 176] width 23 height 13
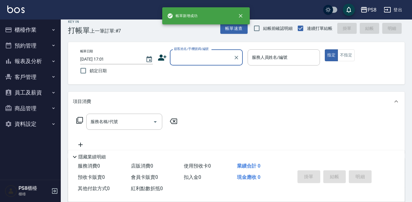
scroll to position [0, 0]
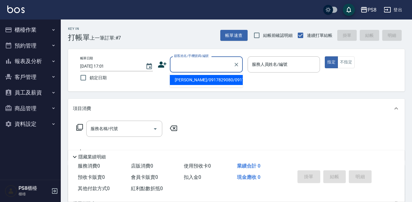
click at [194, 65] on input "顧客姓名/手機號碼/編號" at bounding box center [202, 64] width 58 height 11
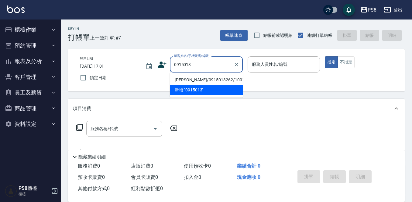
click at [187, 78] on li "潘庭涵/0915013262/1001" at bounding box center [206, 80] width 73 height 10
type input "潘庭涵/0915013262/1001"
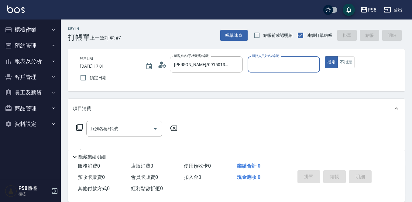
type input "佳亭-8"
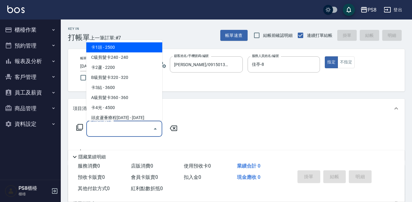
click at [116, 125] on div "服務名稱/代號 服務名稱/代號" at bounding box center [124, 128] width 76 height 16
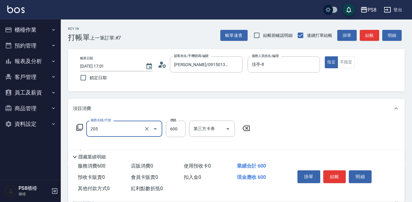
type input "A級洗剪600(205)"
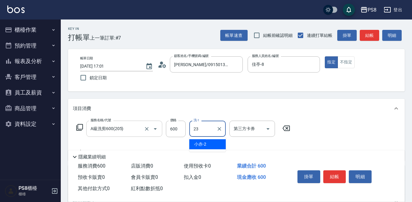
type input "芯芯-23"
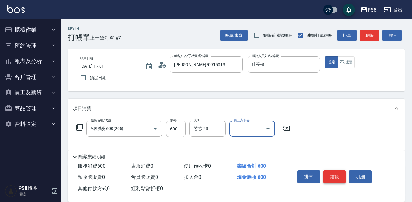
click at [334, 176] on button "結帳" at bounding box center [335, 176] width 23 height 13
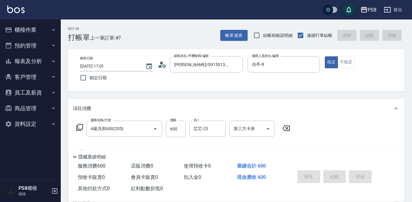
type input "2025/09/23 17:02"
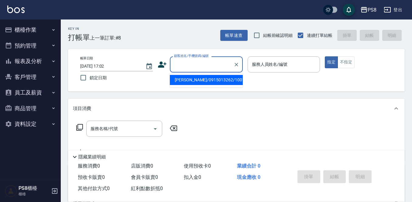
click at [182, 69] on input "顧客姓名/手機號碼/編號" at bounding box center [202, 64] width 58 height 11
click at [188, 82] on li "新增 "0986702807"" at bounding box center [206, 80] width 73 height 10
type input "0986702807"
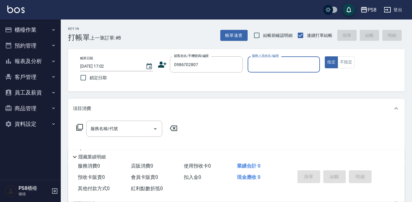
click at [163, 65] on icon at bounding box center [162, 64] width 9 height 6
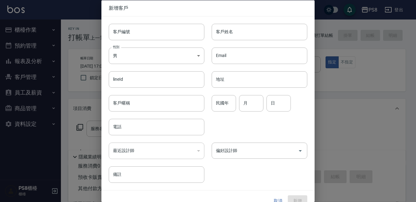
type input "0986702807"
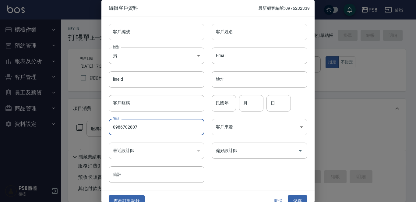
drag, startPoint x: 144, startPoint y: 128, endPoint x: 105, endPoint y: 128, distance: 38.3
click at [105, 128] on div "電話 0986702807 電話" at bounding box center [152, 123] width 103 height 24
click at [132, 31] on input "客戶編號" at bounding box center [157, 31] width 96 height 16
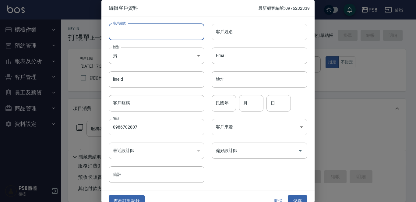
paste input "0986702807"
click at [163, 24] on input "0986702807" at bounding box center [150, 31] width 82 height 16
type input "0986702807"
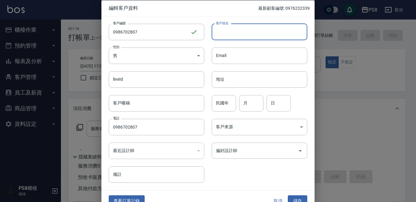
click at [216, 38] on input "客戶姓名" at bounding box center [259, 31] width 96 height 16
type input "鄭哲維"
click at [295, 200] on button "儲存" at bounding box center [296, 200] width 19 height 11
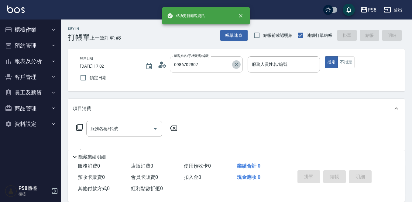
click at [238, 64] on icon "Clear" at bounding box center [237, 64] width 6 height 6
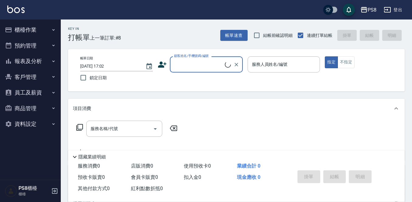
click at [163, 61] on icon at bounding box center [162, 64] width 9 height 9
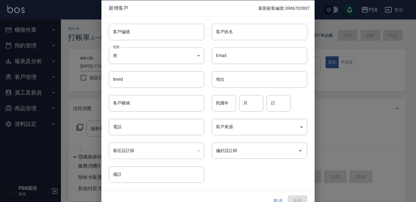
click at [335, 127] on div at bounding box center [208, 101] width 416 height 202
click at [275, 199] on button "取消" at bounding box center [277, 200] width 19 height 11
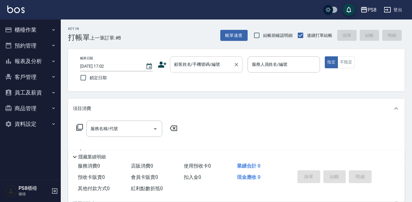
click at [186, 66] on input "顧客姓名/手機號碼/編號" at bounding box center [202, 64] width 58 height 11
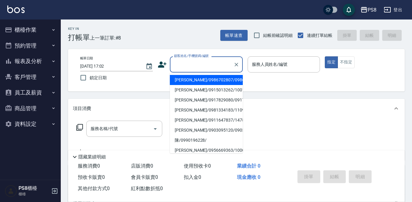
click at [191, 85] on li "鄭哲維/0986702807/0986702807" at bounding box center [206, 80] width 73 height 10
type input "鄭哲維/0986702807/0986702807"
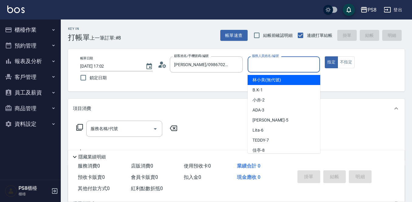
click at [263, 68] on input "服務人員姓名/編號" at bounding box center [284, 64] width 67 height 11
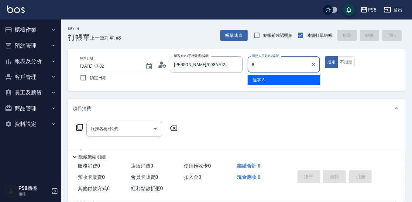
type input "佳亭-8"
type button "true"
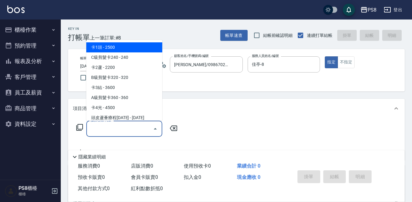
click at [119, 127] on input "服務名稱/代號" at bounding box center [119, 128] width 61 height 11
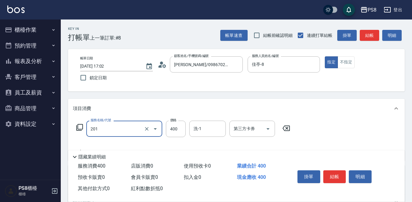
type input "洗剪400(201)"
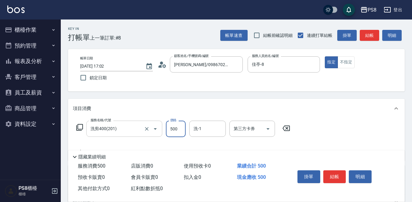
type input "500"
click at [338, 172] on button "結帳" at bounding box center [335, 176] width 23 height 13
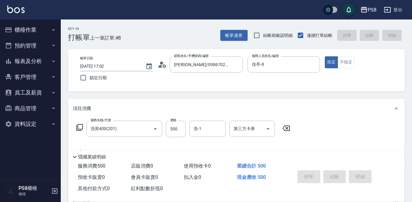
type input "2025/09/23 17:03"
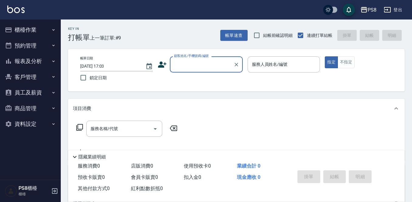
click at [193, 65] on input "顧客姓名/手機號碼/編號" at bounding box center [202, 64] width 58 height 11
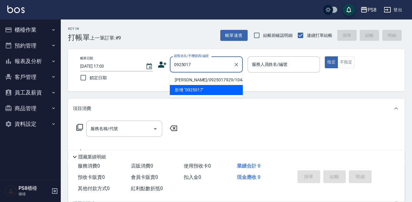
click at [182, 82] on li "王丞輝/0925017929/10440" at bounding box center [206, 80] width 73 height 10
type input "王丞輝/0925017929/10440"
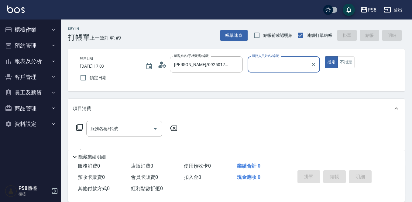
type input "佳亭-8"
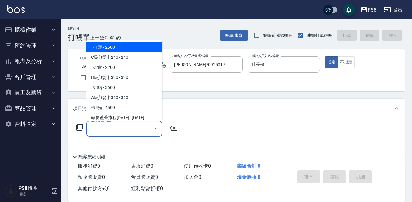
click at [99, 125] on div "服務名稱/代號 服務名稱/代號" at bounding box center [124, 128] width 76 height 16
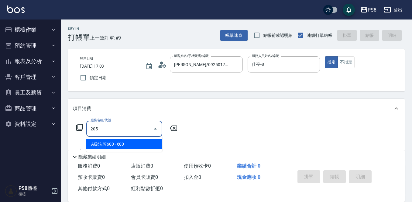
click at [103, 141] on span "A級洗剪600 - 600" at bounding box center [124, 144] width 76 height 10
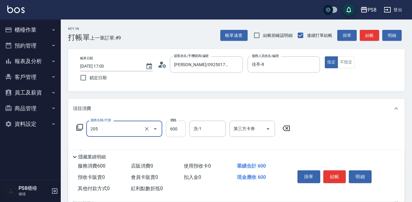
type input "A級洗剪600(205)"
click at [173, 129] on input "600" at bounding box center [176, 128] width 20 height 16
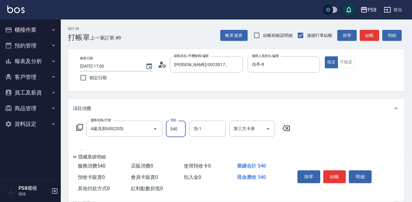
type input "540"
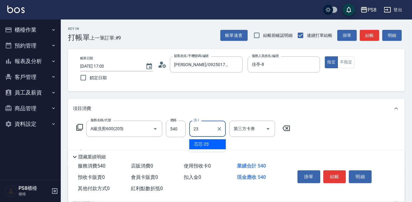
type input "芯芯-23"
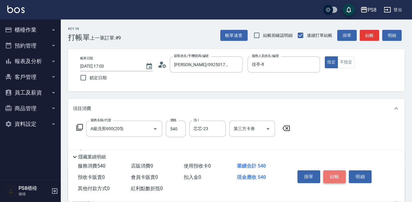
click at [339, 174] on button "結帳" at bounding box center [335, 176] width 23 height 13
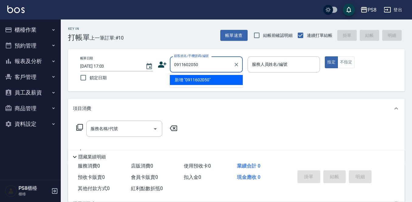
click at [218, 81] on li "新增 "0911602050"" at bounding box center [206, 80] width 73 height 10
type input "0911602050"
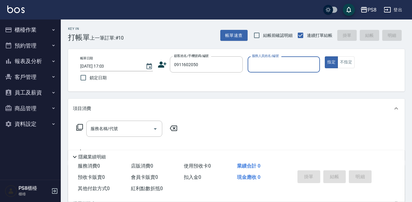
click at [163, 64] on icon at bounding box center [162, 64] width 9 height 9
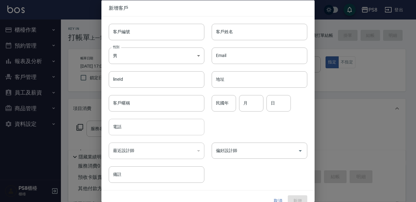
type input "0911602050"
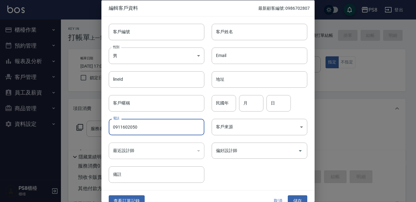
drag, startPoint x: 146, startPoint y: 129, endPoint x: 99, endPoint y: 131, distance: 47.2
click at [99, 131] on div "編輯客戶資料 最新顧客編號: 0986702807 客戶編號 客戶編號 客戶姓名 客戶姓名 性別 男 MALE 性別 Email Email lineId l…" at bounding box center [208, 101] width 416 height 202
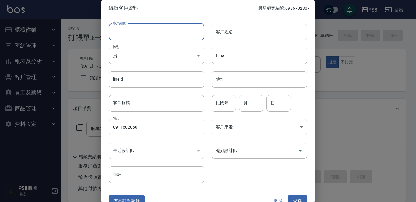
click at [135, 39] on input "客戶編號" at bounding box center [157, 31] width 96 height 16
paste input "0911602050"
type input "0911602050"
click at [240, 36] on input "客戶姓名" at bounding box center [259, 31] width 96 height 16
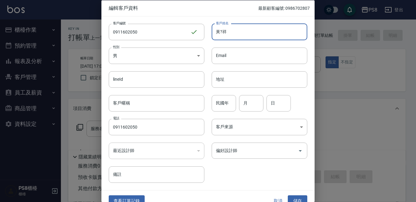
type input "黃?祥"
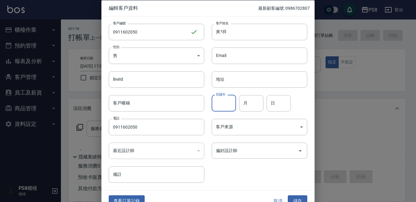
click at [223, 99] on input "民國年" at bounding box center [223, 103] width 24 height 16
type input "75"
type input "08"
type input "02"
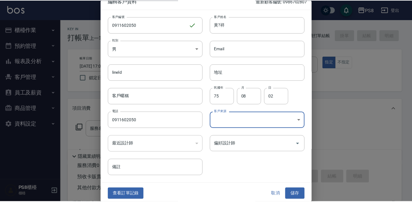
scroll to position [9, 0]
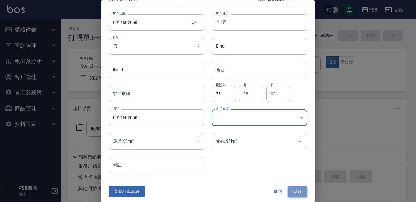
click at [293, 187] on button "儲存" at bounding box center [296, 191] width 19 height 11
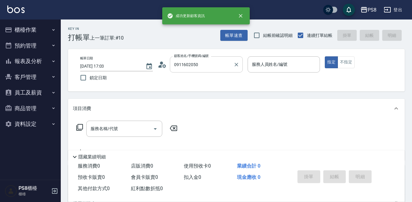
click at [207, 63] on input "0911602050" at bounding box center [202, 64] width 58 height 11
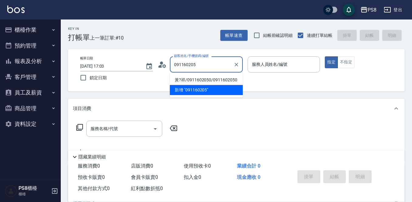
click at [201, 79] on li "黃?祥/0911602050/0911602050" at bounding box center [206, 80] width 73 height 10
type input "黃?祥/0911602050/0911602050"
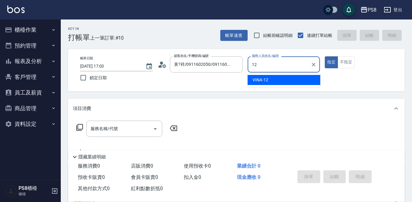
type input "VINA-12"
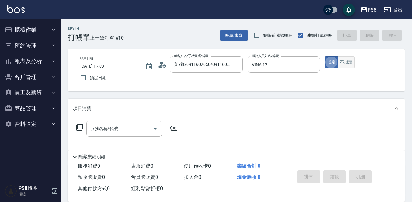
click at [342, 61] on button "不指定" at bounding box center [346, 62] width 17 height 12
type button "false"
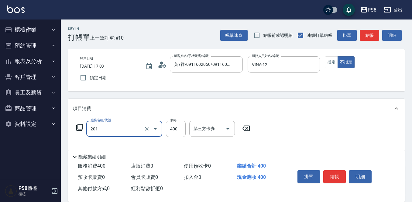
type input "洗剪400(201)"
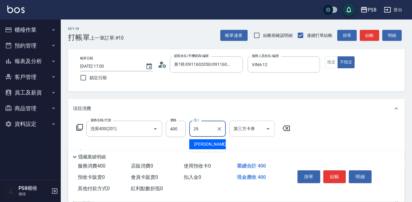
type input "戴韋全-29"
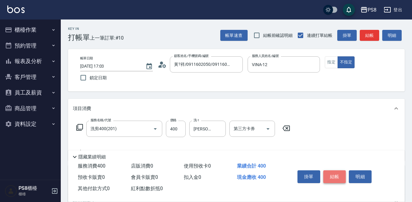
click at [337, 173] on button "結帳" at bounding box center [335, 176] width 23 height 13
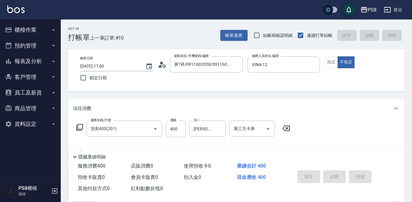
type input "2025/09/23 17:32"
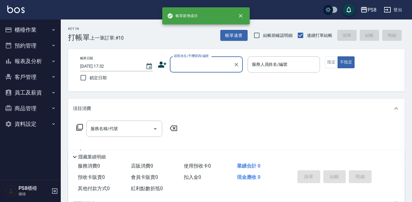
scroll to position [0, 0]
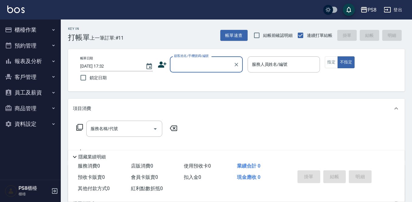
click at [52, 91] on icon "button" at bounding box center [53, 92] width 5 height 5
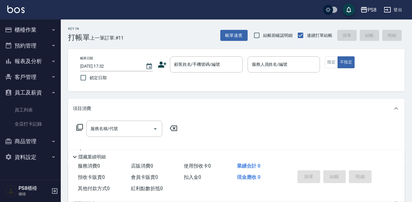
click at [26, 65] on button "報表及分析" at bounding box center [30, 61] width 56 height 16
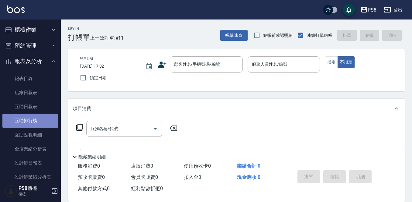
click at [34, 121] on link "互助排行榜" at bounding box center [30, 120] width 56 height 14
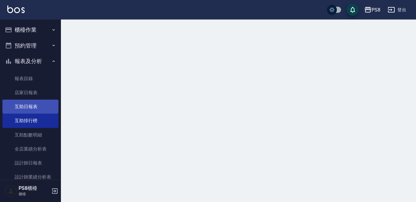
click at [35, 111] on link "互助日報表" at bounding box center [30, 106] width 56 height 14
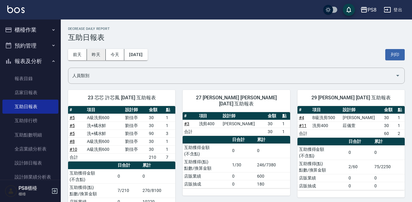
click at [92, 52] on button "昨天" at bounding box center [96, 54] width 19 height 11
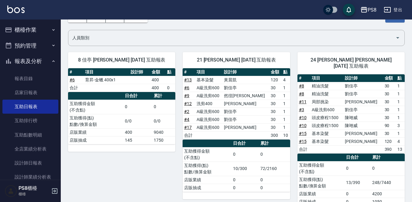
scroll to position [30, 0]
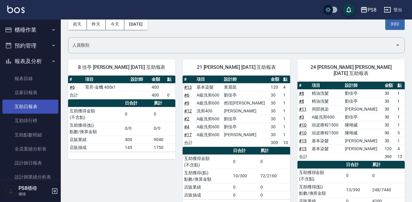
click at [27, 108] on link "互助日報表" at bounding box center [30, 106] width 56 height 14
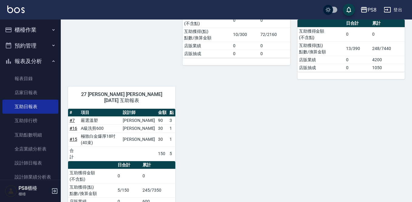
scroll to position [173, 0]
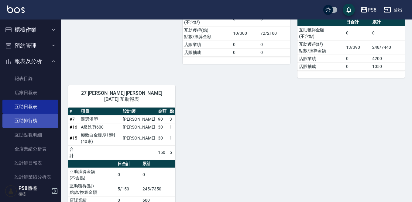
click at [27, 122] on link "互助排行榜" at bounding box center [30, 120] width 56 height 14
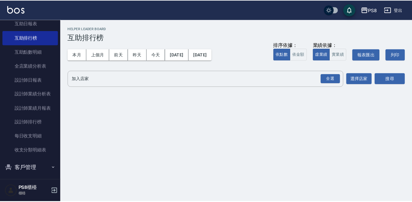
scroll to position [122, 0]
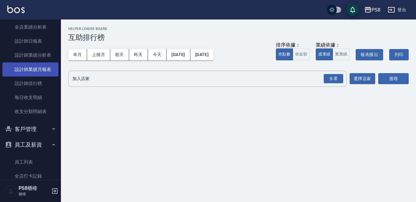
click at [43, 66] on link "設計師業績月報表" at bounding box center [30, 69] width 56 height 14
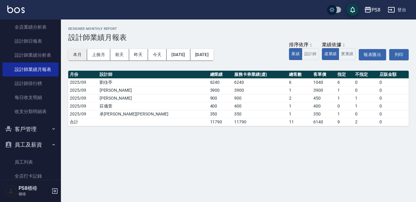
click at [82, 54] on button "本月" at bounding box center [77, 54] width 19 height 11
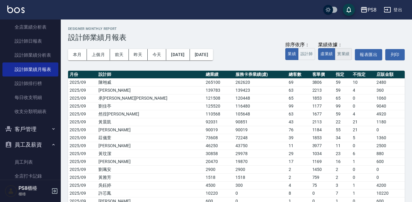
click at [343, 53] on button "實業績" at bounding box center [343, 54] width 17 height 12
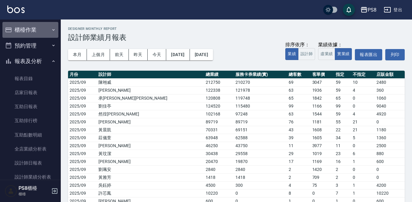
click at [35, 26] on button "櫃檯作業" at bounding box center [30, 30] width 56 height 16
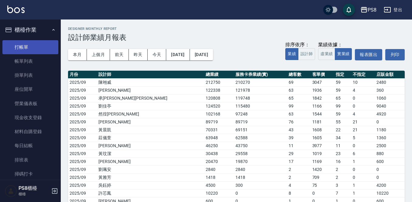
click at [38, 48] on link "打帳單" at bounding box center [30, 47] width 56 height 14
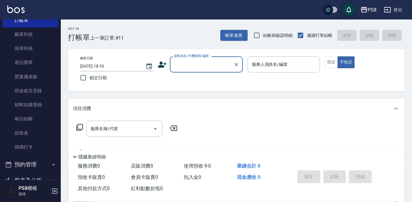
scroll to position [61, 0]
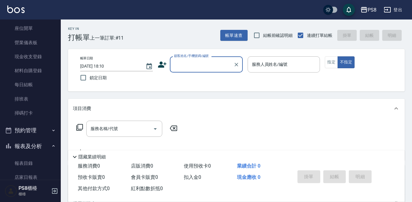
click at [199, 63] on input "顧客姓名/手機號碼/編號" at bounding box center [202, 64] width 58 height 11
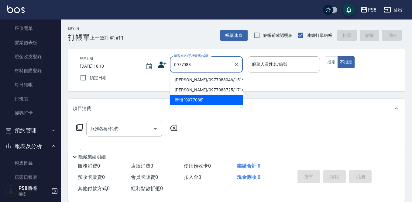
click at [203, 79] on li "陳緯昇/0977088046/15199" at bounding box center [206, 80] width 73 height 10
type input "陳緯昇/0977088046/15199"
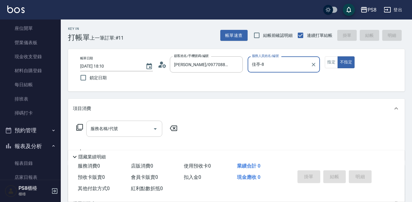
type input "佳亭-8"
click at [166, 66] on icon at bounding box center [162, 64] width 9 height 9
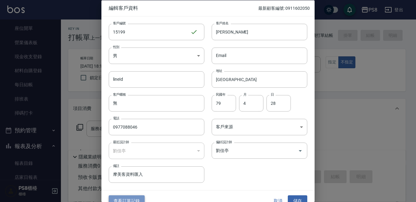
click at [139, 198] on button "查看訂單記錄" at bounding box center [127, 200] width 36 height 11
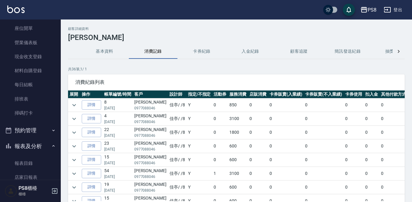
click at [10, 12] on img at bounding box center [15, 9] width 17 height 8
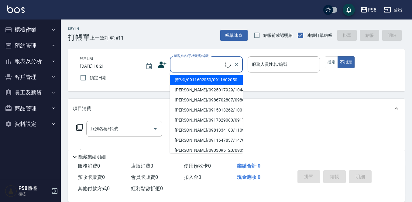
click at [193, 66] on input "顧客姓名/手機號碼/編號" at bounding box center [199, 64] width 52 height 11
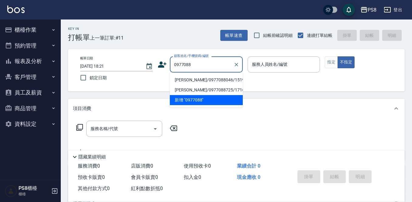
click at [188, 80] on li "陳緯昇/0977088046/15199" at bounding box center [206, 80] width 73 height 10
type input "陳緯昇/0977088046/15199"
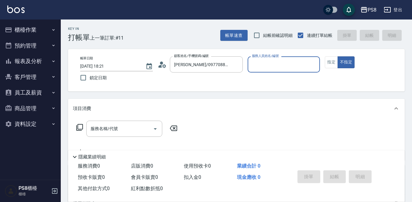
type input "佳亭-8"
click at [161, 66] on icon at bounding box center [160, 66] width 4 height 3
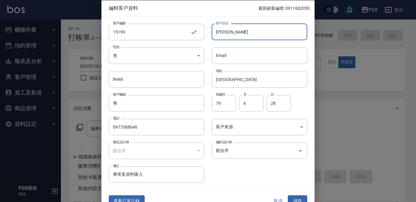
click at [221, 32] on input "陳緯昇" at bounding box center [259, 31] width 96 height 16
type input "陳靖昇"
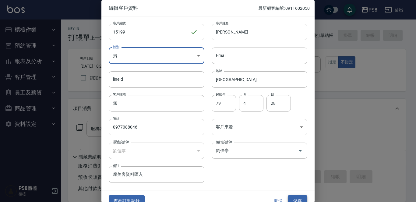
click at [298, 199] on button "儲存" at bounding box center [296, 200] width 19 height 11
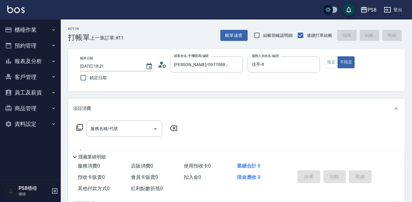
click at [401, 96] on div "Key In 打帳單 上一筆訂單:#11 帳單速查 結帳前確認明細 連續打單結帳 掛單 結帳 明細 帳單日期 2025/09/23 18:21 鎖定日期 顧客…" at bounding box center [237, 157] width 352 height 277
click at [329, 65] on button "指定" at bounding box center [331, 62] width 13 height 12
click at [125, 125] on input "服務名稱/代號" at bounding box center [119, 128] width 61 height 11
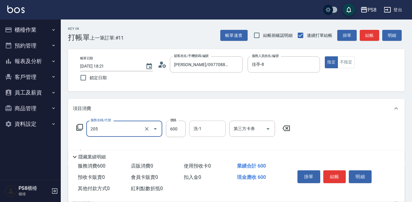
type input "A級洗剪600(205)"
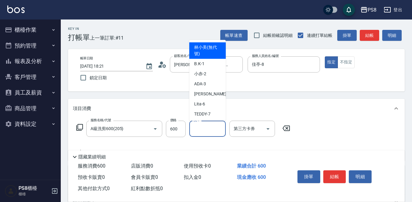
click at [205, 127] on input "洗-1" at bounding box center [207, 128] width 31 height 11
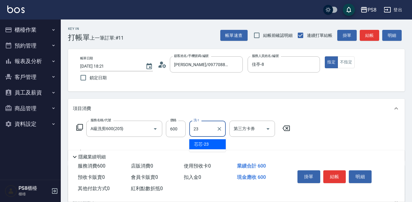
type input "芯芯-23"
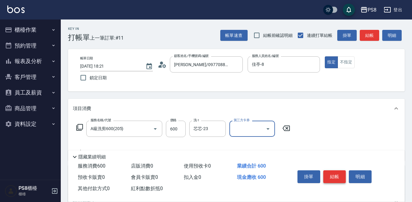
click at [336, 170] on button "結帳" at bounding box center [335, 176] width 23 height 13
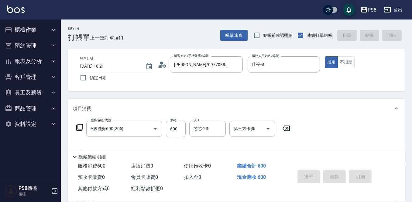
type input "2025/09/23 18:22"
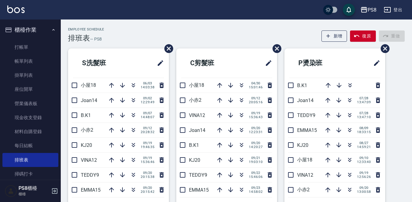
click at [24, 29] on button "櫃檯作業" at bounding box center [30, 30] width 56 height 16
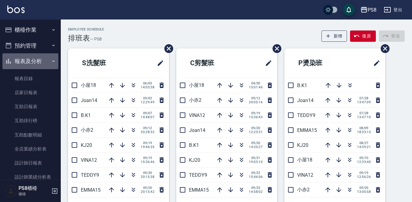
click at [42, 62] on button "報表及分析" at bounding box center [30, 61] width 56 height 16
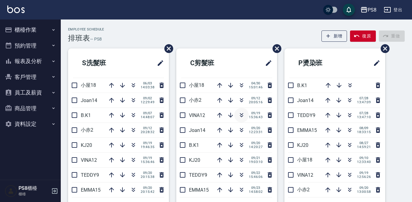
click at [239, 117] on icon "button" at bounding box center [241, 114] width 7 height 7
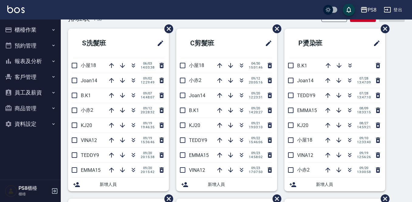
scroll to position [30, 0]
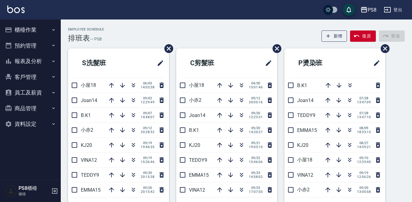
scroll to position [30, 0]
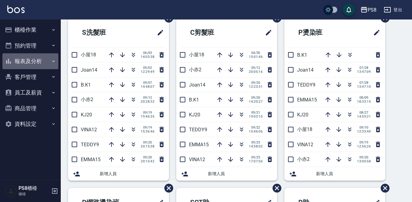
click at [17, 61] on button "報表及分析" at bounding box center [30, 61] width 56 height 16
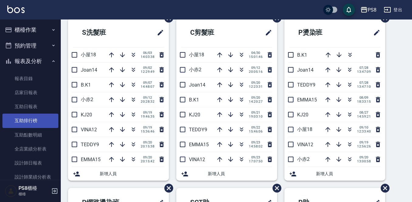
click at [31, 115] on link "互助排行榜" at bounding box center [30, 120] width 56 height 14
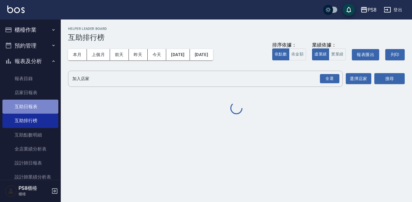
click at [30, 106] on link "互助日報表" at bounding box center [30, 106] width 56 height 14
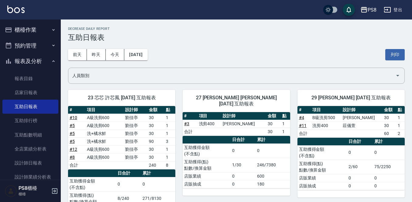
click at [93, 62] on div "前天 昨天 今天 2025/09/23 列印" at bounding box center [236, 55] width 337 height 26
click at [93, 59] on button "昨天" at bounding box center [96, 54] width 19 height 11
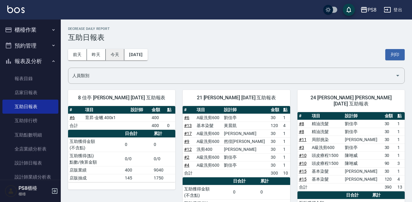
click at [115, 54] on button "今天" at bounding box center [115, 54] width 19 height 11
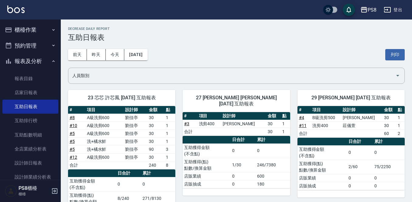
click at [210, 91] on div "27 [PERSON_NAME] [PERSON_NAME][DATE] 互助報表" at bounding box center [236, 101] width 107 height 22
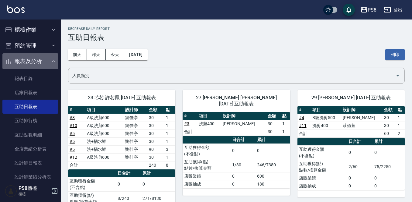
click at [45, 59] on button "報表及分析" at bounding box center [30, 61] width 56 height 16
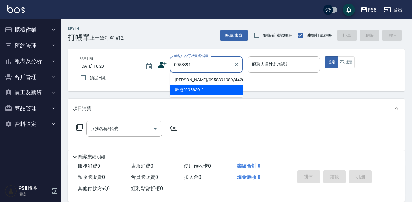
click at [179, 80] on li "王昱淜/0958391989/4420" at bounding box center [206, 80] width 73 height 10
type input "王昱淜/0958391989/4420"
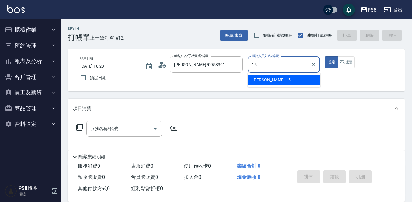
type input "EMMA-15"
type button "true"
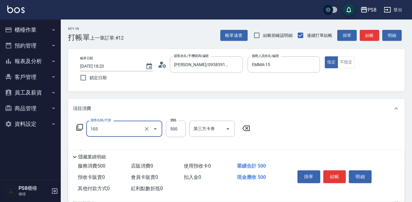
type input "B級洗剪500(103)"
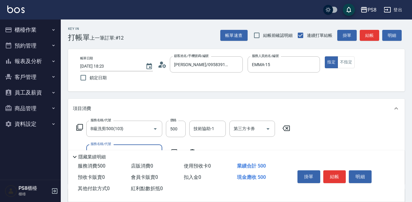
scroll to position [91, 0]
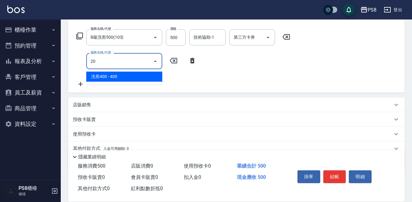
type input "2"
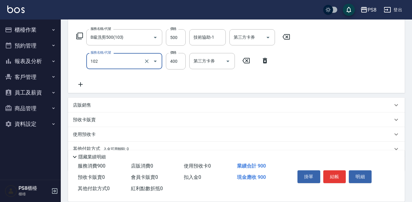
type input "精油洗髮(102)"
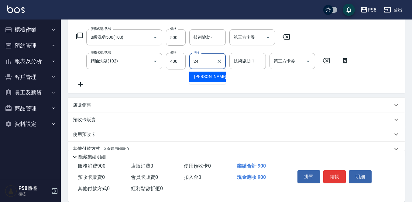
type input "婷婷-24"
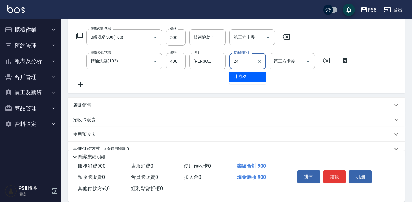
type input "婷婷-24"
click at [327, 166] on div "掛單 結帳 明細" at bounding box center [343, 177] width 110 height 34
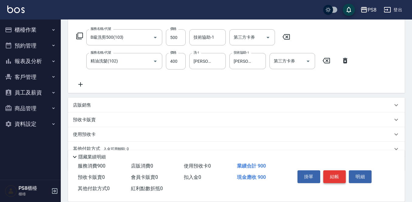
click at [330, 171] on button "結帳" at bounding box center [335, 176] width 23 height 13
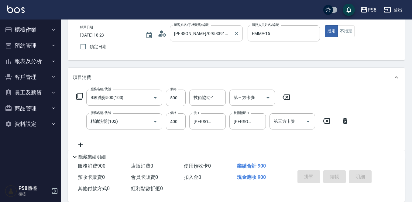
scroll to position [30, 0]
type input "2025/09/23 18:53"
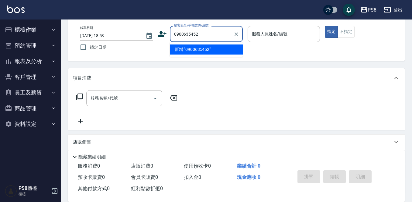
drag, startPoint x: 206, startPoint y: 35, endPoint x: 172, endPoint y: 36, distance: 34.4
click at [172, 36] on div "0900635452 顧客姓名/手機號碼/編號" at bounding box center [206, 34] width 73 height 16
type input "0900635452"
click at [162, 33] on icon at bounding box center [162, 34] width 9 height 6
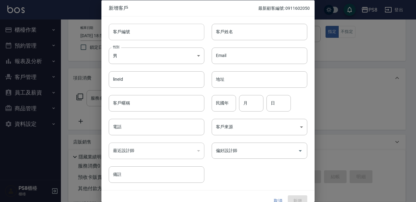
click at [165, 36] on input "客戶編號" at bounding box center [157, 31] width 96 height 16
paste input "0900635452"
type input "0900635452"
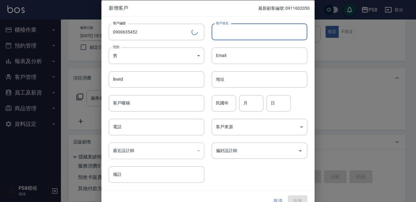
click at [229, 31] on input "客戶姓名" at bounding box center [259, 31] width 96 height 16
type input "\"
type input "ㄘ"
type input "x"
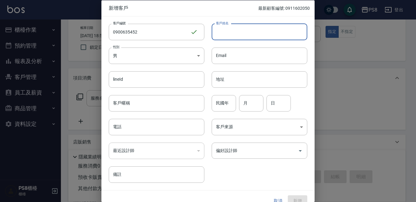
type input "x"
type input "ㄏ"
type input "曾奕誠"
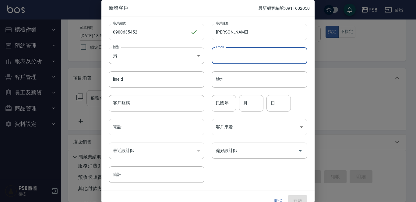
click at [221, 101] on input "民國年" at bounding box center [223, 103] width 24 height 16
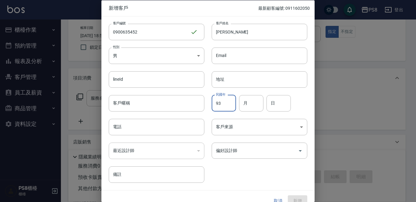
type input "93"
type input "01"
type input "20"
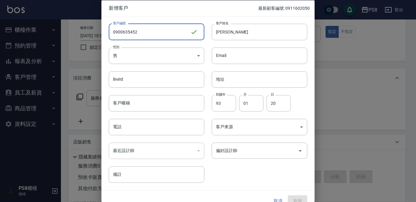
drag, startPoint x: 140, startPoint y: 33, endPoint x: 111, endPoint y: 33, distance: 29.2
click at [111, 33] on input "0900635452" at bounding box center [150, 31] width 82 height 16
click at [127, 125] on input "電話" at bounding box center [157, 127] width 96 height 16
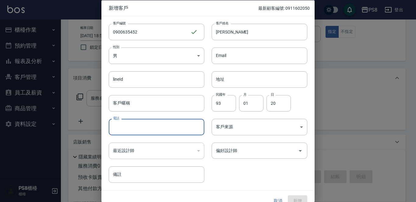
paste input "0900635452"
type input "0900635452"
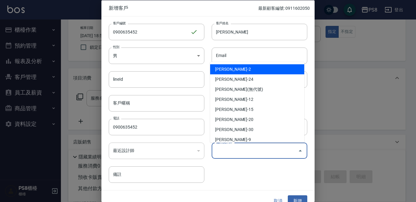
click at [243, 147] on input "偏好設計師" at bounding box center [254, 150] width 81 height 11
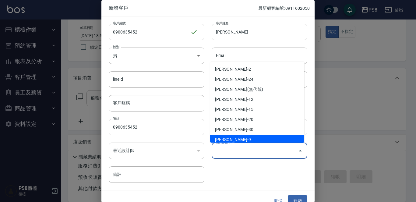
click at [235, 141] on li "施妃娟-9" at bounding box center [257, 139] width 94 height 10
type input "[PERSON_NAME]"
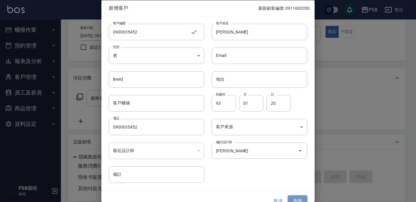
drag, startPoint x: 298, startPoint y: 197, endPoint x: 259, endPoint y: 147, distance: 63.5
click at [298, 197] on button "新增" at bounding box center [296, 200] width 19 height 11
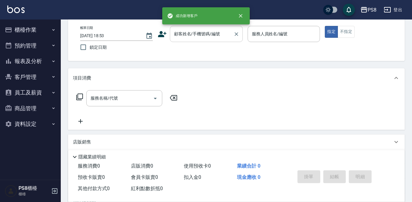
click at [174, 31] on input "顧客姓名/手機號碼/編號" at bounding box center [202, 34] width 58 height 11
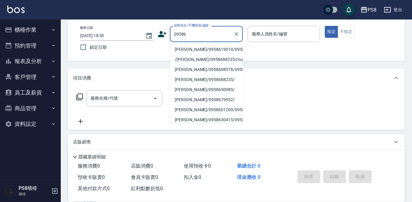
click at [208, 47] on li "[PERSON_NAME]/0958619010/0958619010" at bounding box center [206, 49] width 73 height 10
type input "[PERSON_NAME]/0958619010/0958619010"
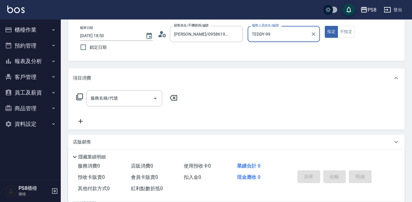
click at [325, 26] on button "指定" at bounding box center [331, 32] width 13 height 12
type input "TEDDY-9"
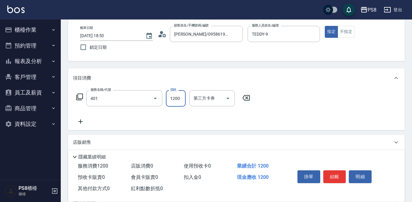
type input "基本染髮(401)"
type input "3000"
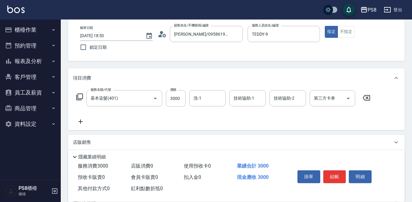
click at [82, 123] on icon at bounding box center [80, 121] width 15 height 7
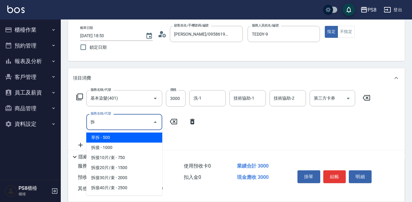
click at [90, 139] on span "單拆 - 500" at bounding box center [124, 137] width 76 height 10
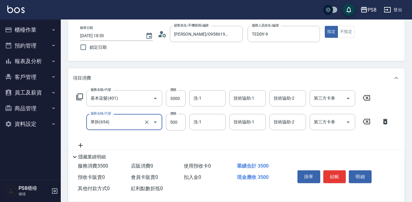
type input "單拆(654)"
click at [80, 147] on icon at bounding box center [80, 144] width 15 height 7
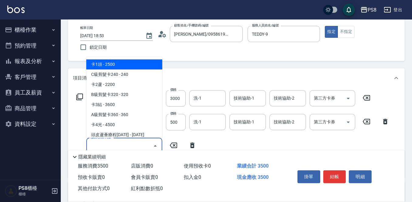
click at [111, 141] on input "服務名稱/代號" at bounding box center [119, 145] width 61 height 11
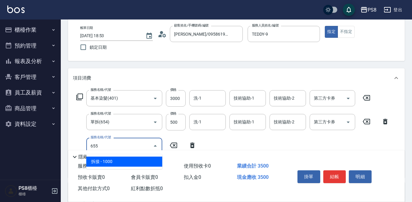
click at [127, 162] on span "拆接 - 1000" at bounding box center [124, 161] width 76 height 10
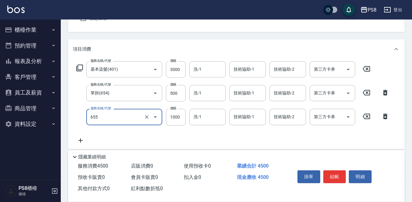
scroll to position [91, 0]
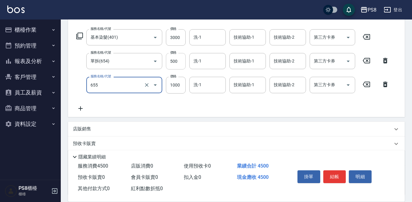
click at [178, 57] on input "500" at bounding box center [176, 61] width 20 height 16
type input "拆接(655)"
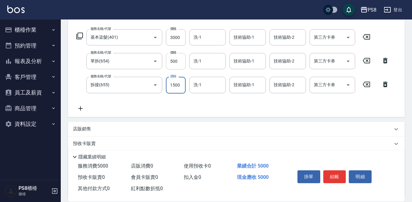
type input "1500"
click at [179, 57] on input "500" at bounding box center [176, 61] width 20 height 16
type input "1500"
click at [135, 127] on div "店販銷售" at bounding box center [233, 129] width 320 height 6
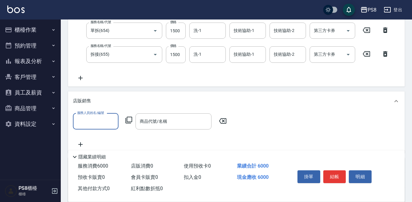
scroll to position [183, 0]
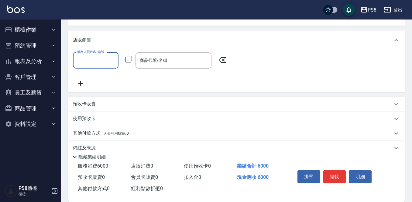
click at [116, 133] on span "入金可用餘額: 0" at bounding box center [116, 133] width 26 height 4
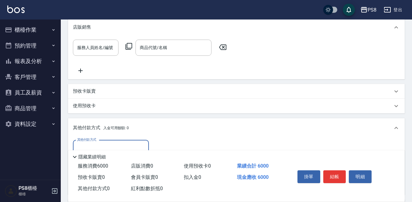
scroll to position [0, 0]
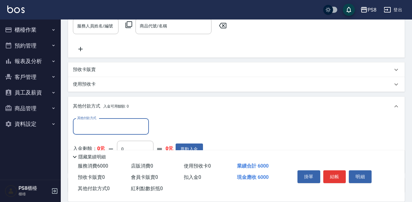
click at [101, 127] on input "其他付款方式" at bounding box center [111, 126] width 71 height 11
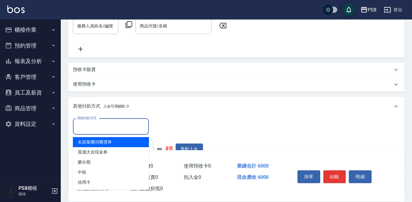
scroll to position [247, 0]
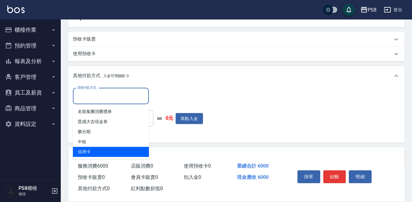
click at [111, 147] on span "信用卡" at bounding box center [111, 152] width 76 height 10
type input "信用卡"
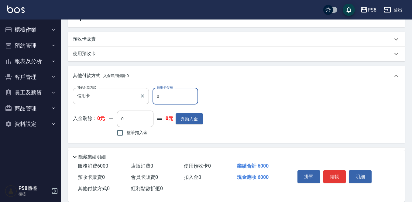
drag, startPoint x: 166, startPoint y: 101, endPoint x: 95, endPoint y: 101, distance: 71.2
click at [95, 101] on div "其他付款方式 信用卡 其他付款方式 信用卡金額 0 信用卡金額" at bounding box center [138, 96] width 130 height 16
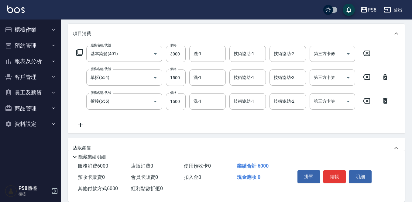
scroll to position [65, 0]
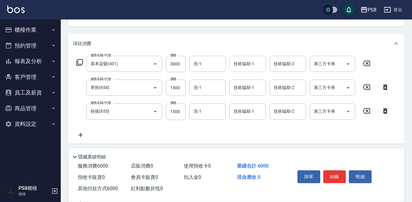
type input "6000"
click at [244, 60] on div "技術協助-1 技術協助-1" at bounding box center [248, 64] width 37 height 16
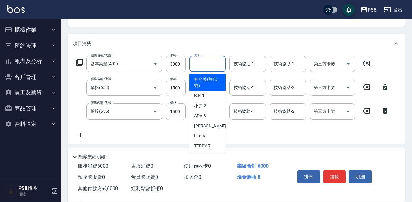
click at [213, 67] on input "洗-1" at bounding box center [207, 63] width 31 height 11
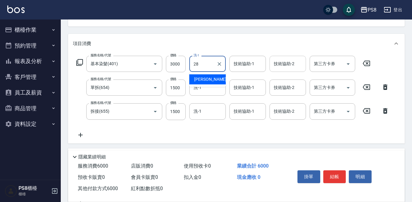
type input "[PERSON_NAME]-28"
type input "2"
type input "0"
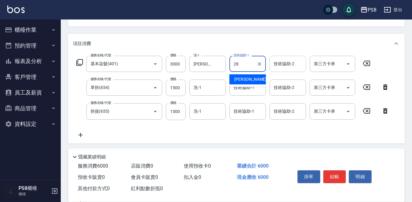
type input "[PERSON_NAME]-28"
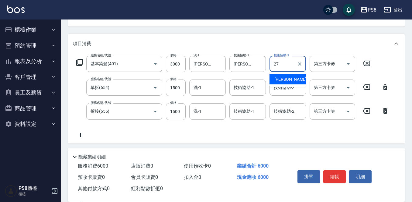
type input "[PERSON_NAME]-27"
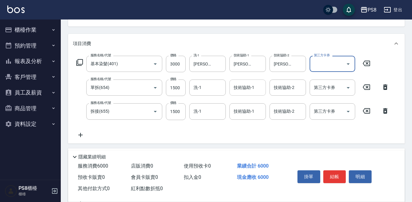
click at [234, 89] on input "技術協助-1" at bounding box center [247, 87] width 31 height 11
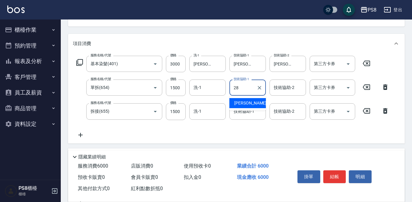
type input "[PERSON_NAME]-28"
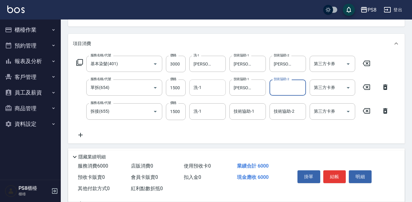
click at [207, 89] on input "洗-1" at bounding box center [207, 87] width 31 height 11
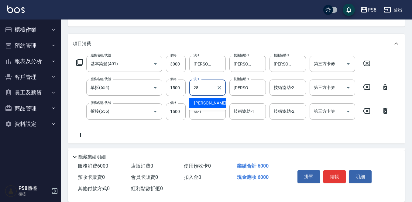
type input "[PERSON_NAME]-28"
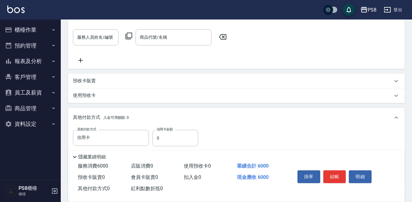
scroll to position [217, 0]
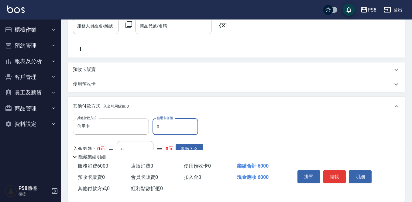
drag, startPoint x: 169, startPoint y: 132, endPoint x: 86, endPoint y: 137, distance: 83.2
click at [96, 137] on div "其他付款方式 信用卡 其他付款方式 信用卡金額 0 信用卡金額 入金剩餘： 0元 0 ​ 整筆扣入金 0元 異動入金" at bounding box center [138, 143] width 130 height 50
type input "6000"
click at [330, 171] on button "結帳" at bounding box center [335, 176] width 23 height 13
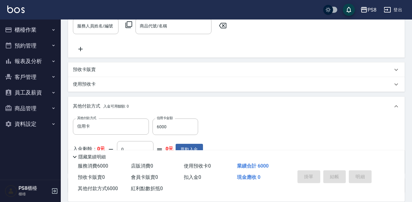
type input "2025/09/23 19:04"
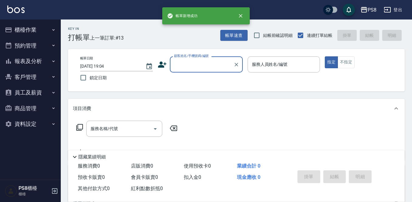
scroll to position [0, 0]
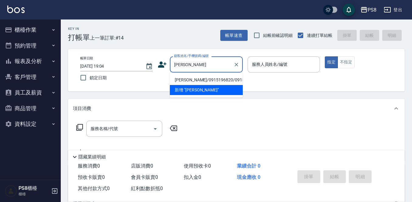
click at [183, 85] on li "[PERSON_NAME]/0915196820/0915196820" at bounding box center [206, 80] width 73 height 10
type input "[PERSON_NAME]/0915196820/0915196820"
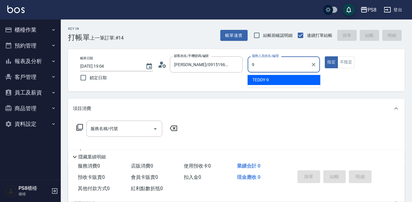
type input "TEDDY-9"
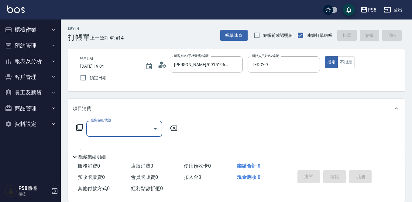
type input "1"
type input "基本染髮(401)"
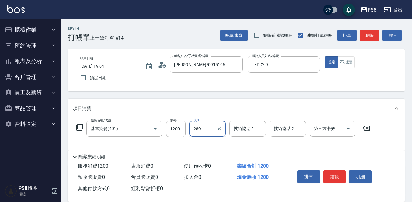
type input "289"
type input "3"
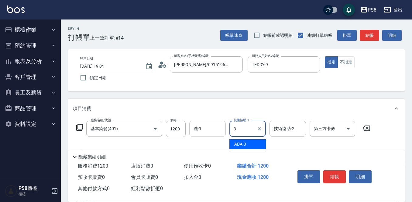
click at [198, 121] on div "洗-1" at bounding box center [208, 128] width 37 height 16
type input "3"
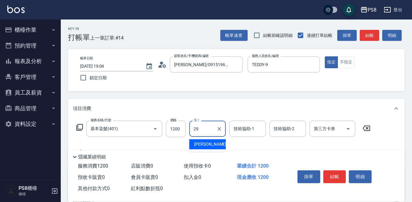
type input "[PERSON_NAME]-29"
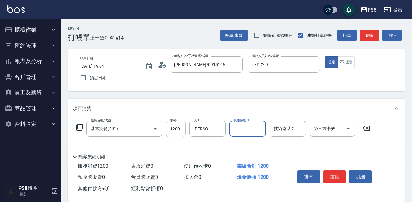
click at [179, 129] on input "1200" at bounding box center [176, 128] width 20 height 16
type input "1500"
click at [335, 176] on button "結帳" at bounding box center [335, 176] width 23 height 13
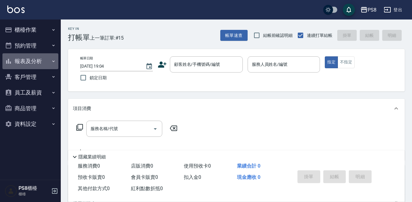
click at [34, 58] on button "報表及分析" at bounding box center [30, 61] width 56 height 16
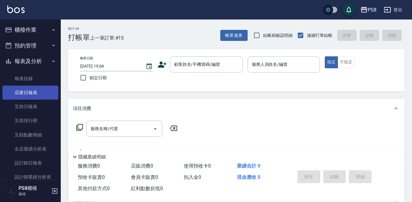
click at [30, 92] on link "店家日報表" at bounding box center [30, 92] width 56 height 14
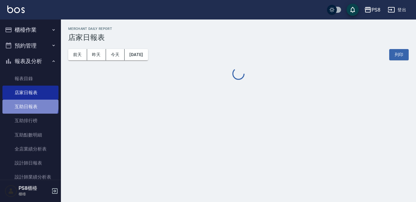
click at [30, 104] on link "互助日報表" at bounding box center [30, 106] width 56 height 14
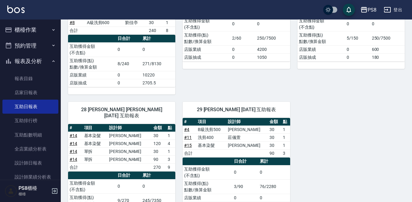
scroll to position [165, 0]
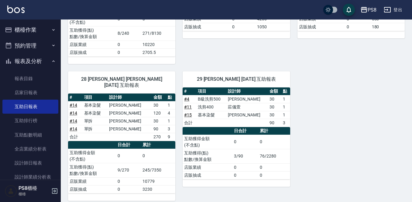
click at [43, 65] on button "報表及分析" at bounding box center [30, 61] width 56 height 16
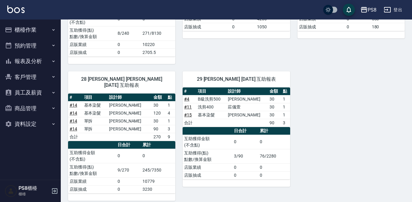
drag, startPoint x: 309, startPoint y: 47, endPoint x: 289, endPoint y: 50, distance: 20.4
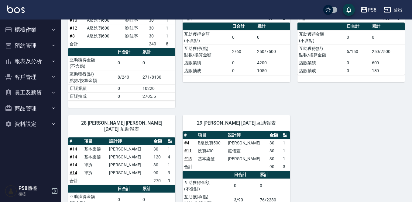
scroll to position [13, 0]
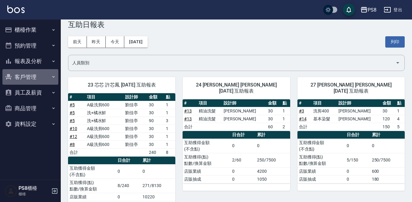
click at [48, 73] on button "客戶管理" at bounding box center [30, 77] width 56 height 16
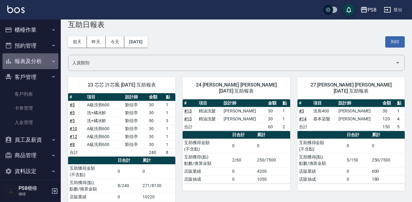
click at [48, 65] on button "報表及分析" at bounding box center [30, 61] width 56 height 16
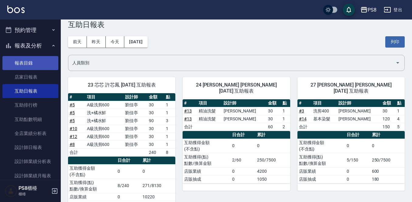
scroll to position [30, 0]
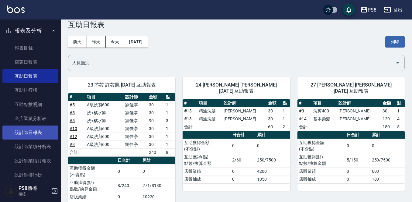
click at [33, 138] on link "設計師日報表" at bounding box center [30, 132] width 56 height 14
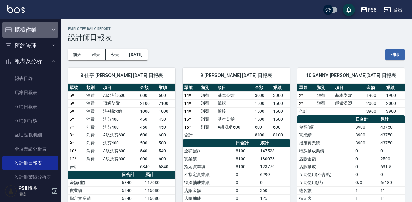
click at [38, 32] on button "櫃檯作業" at bounding box center [30, 30] width 56 height 16
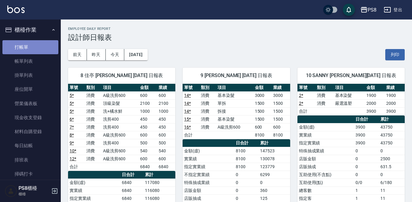
click at [33, 43] on link "打帳單" at bounding box center [30, 47] width 56 height 14
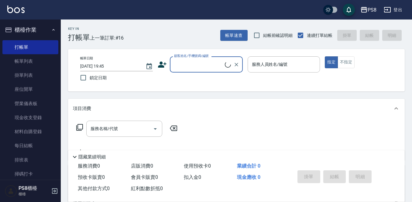
click at [211, 58] on div "顧客姓名/手機號碼/編號" at bounding box center [206, 64] width 73 height 16
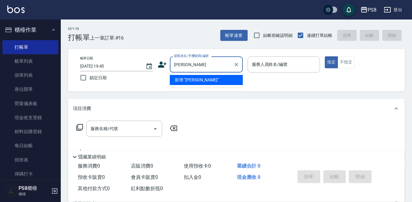
type input "李"
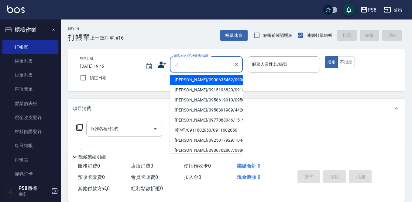
type input "愈"
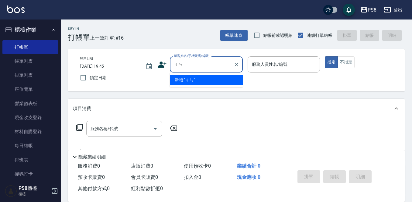
type input "陳"
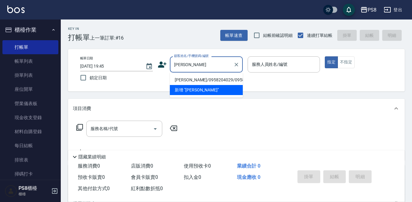
click at [212, 76] on li "陳琇青/0958204029/0958204029" at bounding box center [206, 80] width 73 height 10
type input "陳琇青/0958204029/0958204029"
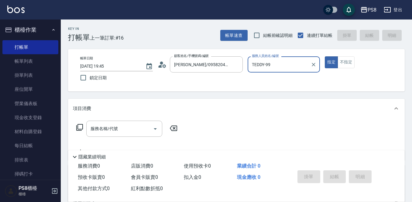
click at [325, 56] on button "指定" at bounding box center [331, 62] width 13 height 12
type input "TEDDY-9"
type button "true"
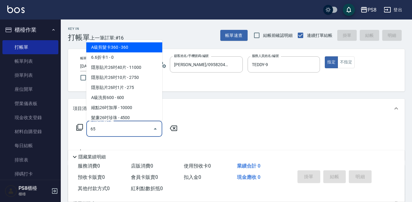
type input "655"
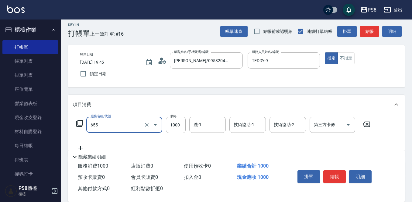
scroll to position [30, 0]
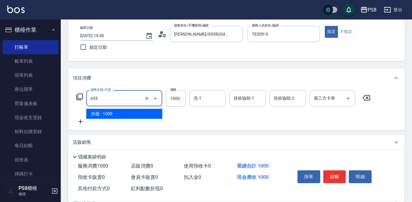
click at [113, 101] on input "655" at bounding box center [116, 98] width 54 height 11
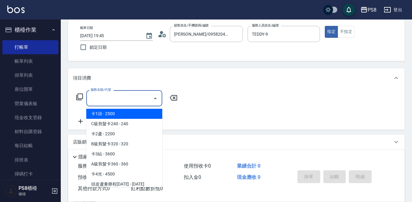
type input "4"
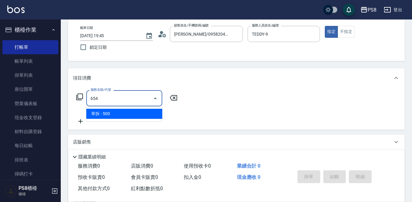
click at [128, 115] on span "單拆 - 500" at bounding box center [124, 114] width 76 height 10
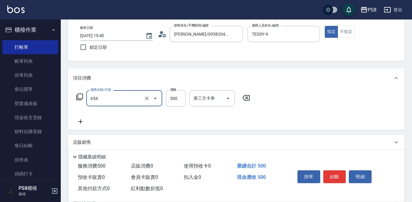
type input "單拆(654)"
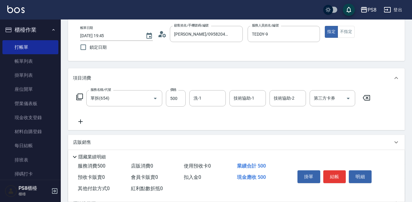
drag, startPoint x: 85, startPoint y: 127, endPoint x: 83, endPoint y: 123, distance: 4.1
click at [84, 124] on div "服務名稱/代號 單拆(654) 服務名稱/代號 價格 500 價格 洗-1 洗-1 技術協助-1 技術協助-1 技術協助-2 技術協助-2 第三方卡券 第三方…" at bounding box center [236, 109] width 337 height 42
click at [83, 123] on icon at bounding box center [80, 121] width 15 height 7
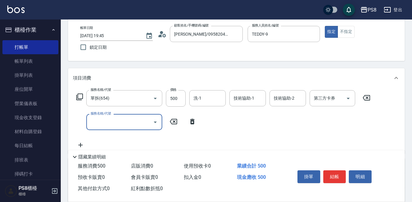
click at [93, 120] on input "服務名稱/代號" at bounding box center [119, 122] width 61 height 11
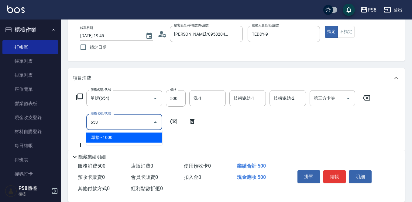
click at [110, 138] on span "單接 - 1000" at bounding box center [124, 137] width 76 height 10
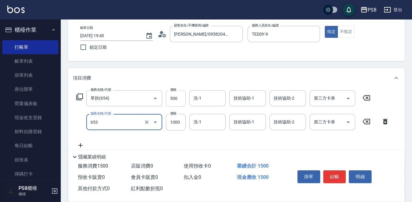
click at [174, 103] on input "500" at bounding box center [176, 98] width 20 height 16
type input "單接(653)"
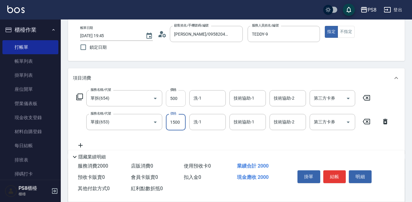
type input "1500"
click at [174, 103] on input "500" at bounding box center [176, 98] width 20 height 16
type input "1500"
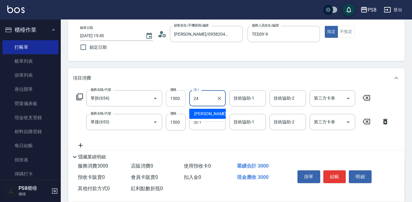
type input "婷婷-24"
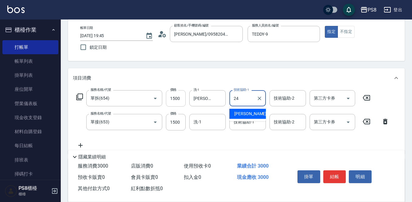
type input "婷婷-24"
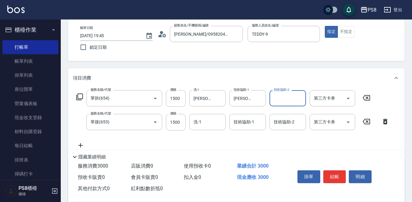
click at [207, 113] on div "服務名稱/代號 單拆(654) 服務名稱/代號 價格 1500 價格 洗-1 婷婷-24 洗-1 技術協助-1 婷婷-24 技術協助-1 技術協助-2 技術協…" at bounding box center [233, 119] width 320 height 59
click at [207, 118] on input "洗-1" at bounding box center [207, 122] width 31 height 11
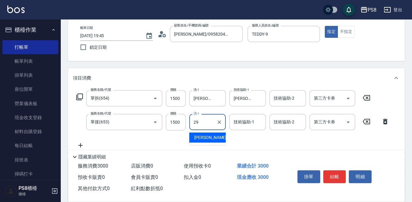
type input "戴韋全-29"
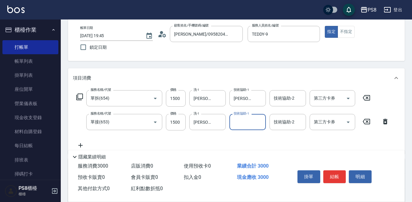
click at [329, 171] on button "結帳" at bounding box center [335, 176] width 23 height 13
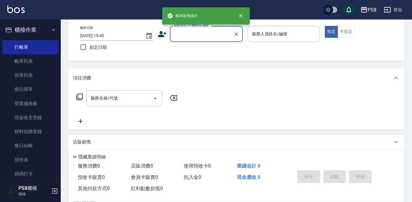
scroll to position [0, 0]
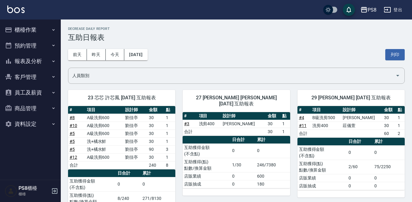
click at [30, 32] on button "櫃檯作業" at bounding box center [30, 30] width 56 height 16
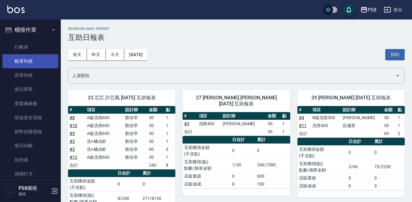
click at [44, 57] on link "帳單列表" at bounding box center [30, 61] width 56 height 14
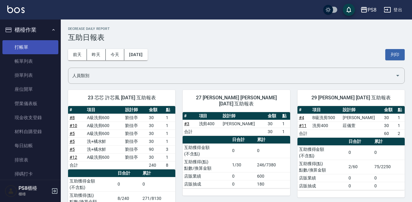
click at [41, 50] on link "打帳單" at bounding box center [30, 47] width 56 height 14
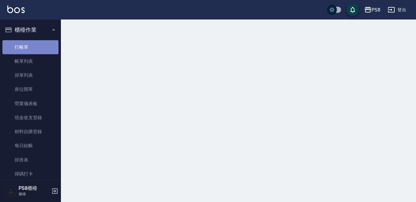
click at [40, 43] on link "打帳單" at bounding box center [30, 47] width 56 height 14
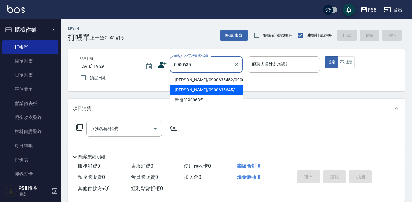
click at [188, 91] on li "[PERSON_NAME]/0900635645/" at bounding box center [206, 90] width 73 height 10
type input "[PERSON_NAME]/0900635645/"
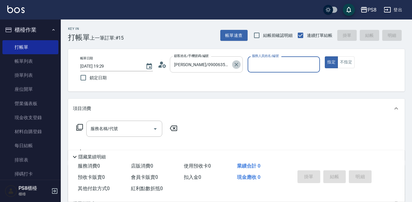
click at [235, 61] on icon "Clear" at bounding box center [237, 64] width 6 height 6
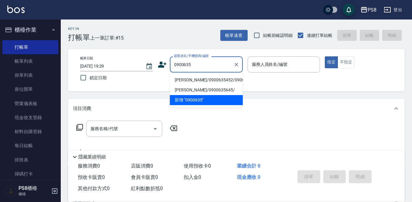
click at [186, 77] on li "[PERSON_NAME]/0900635452/0900635452" at bounding box center [206, 80] width 73 height 10
type input "[PERSON_NAME]/0900635452/0900635452"
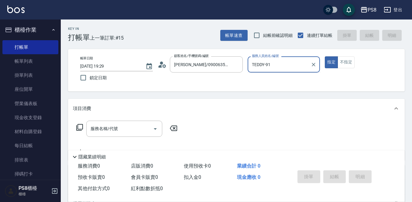
type input "TEDDY-9"
click at [325, 56] on button "指定" at bounding box center [331, 62] width 13 height 12
type button "true"
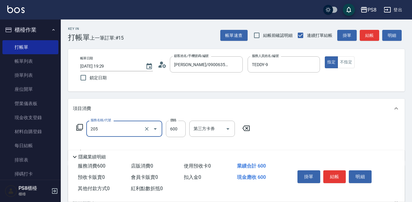
type input "A級洗剪600(205)"
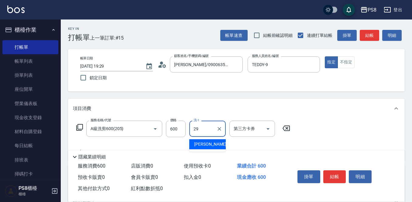
type input "[PERSON_NAME]-29"
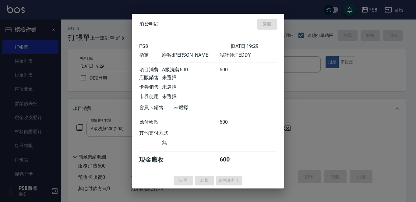
click at [279, 88] on div "帳單日期 [DATE] 19:29 鎖定日期 顧客姓名/手機號碼/編號 [PERSON_NAME]/0900635452/0900635452 顧客姓名/手機…" at bounding box center [236, 70] width 337 height 42
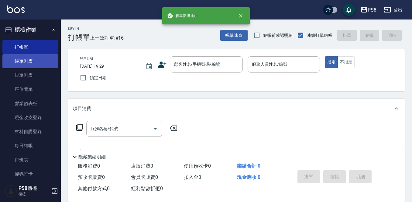
click at [18, 57] on link "帳單列表" at bounding box center [30, 61] width 56 height 14
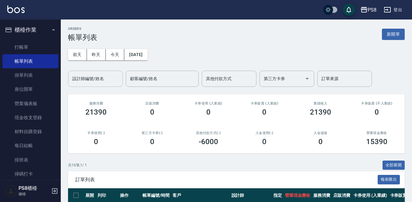
click at [110, 77] on input "設計師編號/姓名" at bounding box center [95, 78] width 49 height 11
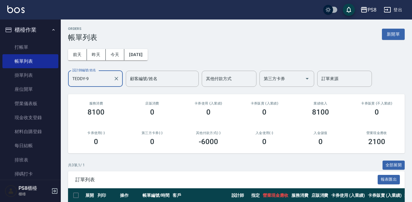
scroll to position [73, 0]
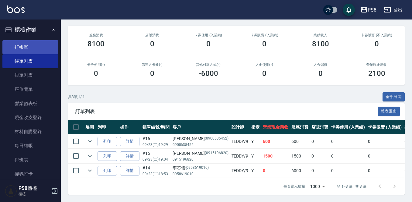
type input "TEDDY-9"
click at [34, 46] on link "打帳單" at bounding box center [30, 47] width 56 height 14
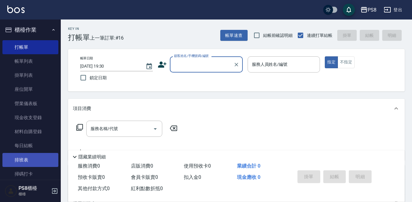
click at [30, 160] on link "排班表" at bounding box center [30, 160] width 56 height 14
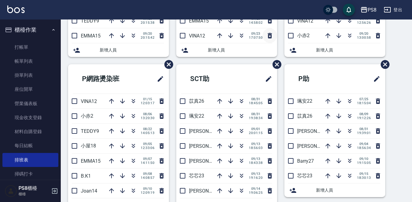
scroll to position [213, 0]
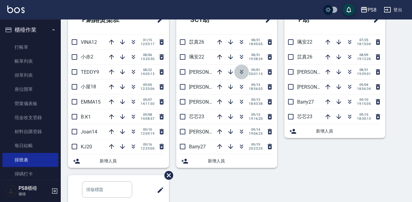
click at [238, 71] on icon "button" at bounding box center [241, 71] width 7 height 7
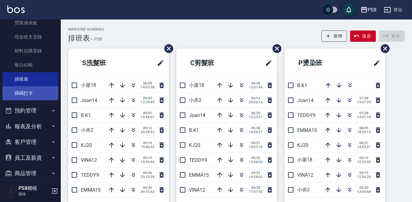
scroll to position [91, 0]
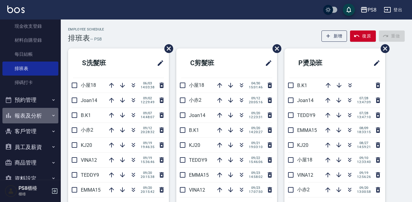
click at [36, 117] on button "報表及分析" at bounding box center [30, 116] width 56 height 16
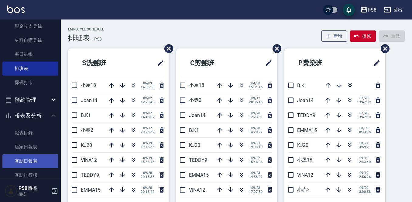
click at [34, 157] on link "互助日報表" at bounding box center [30, 161] width 56 height 14
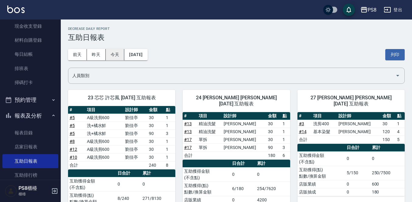
click at [106, 57] on button "今天" at bounding box center [115, 54] width 19 height 11
click at [40, 112] on button "報表及分析" at bounding box center [30, 116] width 56 height 16
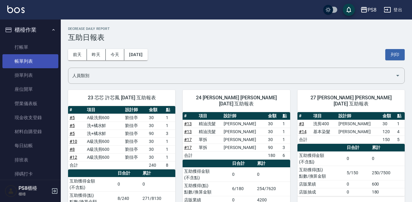
click at [44, 63] on link "帳單列表" at bounding box center [30, 61] width 56 height 14
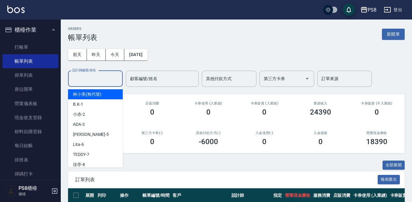
click at [89, 79] on input "設計師編號/姓名" at bounding box center [95, 78] width 49 height 11
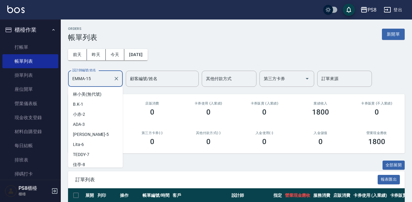
click at [94, 78] on input "EMMA-15" at bounding box center [91, 78] width 40 height 11
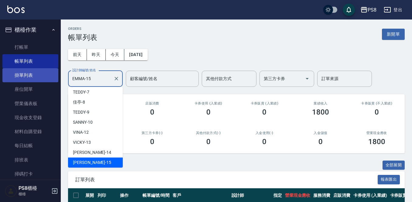
drag, startPoint x: 86, startPoint y: 77, endPoint x: 51, endPoint y: 78, distance: 35.0
click at [51, 78] on div "PS8 登出 櫃檯作業 打帳單 帳單列表 掛單列表 座位開單 營業儀表板 現金收支登錄 材料自購登錄 每日結帳 排班表 掃碼打卡 預約管理 預約管理 單日預約…" at bounding box center [206, 135] width 412 height 270
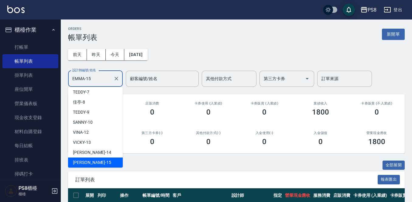
click at [93, 76] on input "EMMA-15" at bounding box center [91, 78] width 40 height 11
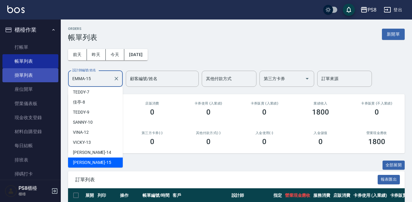
click at [53, 79] on div "PS8 登出 櫃檯作業 打帳單 帳單列表 掛單列表 座位開單 營業儀表板 現金收支登錄 材料自購登錄 每日結帳 排班表 掃碼打卡 預約管理 預約管理 單日預約…" at bounding box center [206, 135] width 412 height 270
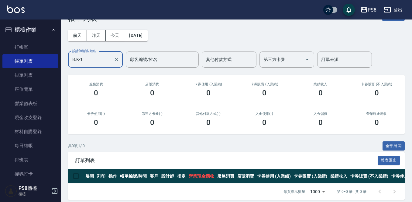
scroll to position [30, 0]
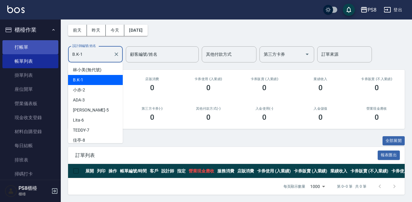
drag, startPoint x: 106, startPoint y: 51, endPoint x: 47, endPoint y: 51, distance: 58.7
click at [47, 51] on div "PS8 登出 櫃檯作業 打帳單 帳單列表 掛單列表 座位開單 營業儀表板 現金收支登錄 材料自購登錄 每日結帳 排班表 掃碼打卡 預約管理 預約管理 單日預約…" at bounding box center [206, 89] width 412 height 226
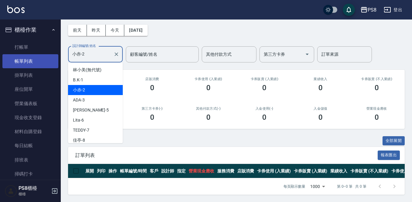
drag, startPoint x: 95, startPoint y: 47, endPoint x: 26, endPoint y: 55, distance: 69.1
click at [26, 55] on div "PS8 登出 櫃檯作業 打帳單 帳單列表 掛單列表 座位開單 營業儀表板 現金收支登錄 材料自購登錄 每日結帳 排班表 掃碼打卡 預約管理 預約管理 單日預約…" at bounding box center [206, 89] width 412 height 226
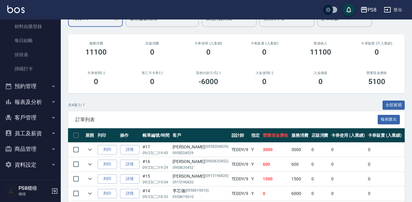
scroll to position [27, 0]
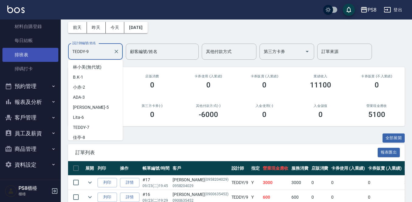
drag, startPoint x: 105, startPoint y: 53, endPoint x: 37, endPoint y: 49, distance: 67.9
click at [39, 50] on div "PS8 登出 櫃檯作業 打帳單 帳單列表 掛單列表 座位開單 營業儀表板 現金收支登錄 材料自購登錄 每日結帳 排班表 掃碼打卡 預約管理 預約管理 單日預約…" at bounding box center [206, 115] width 412 height 284
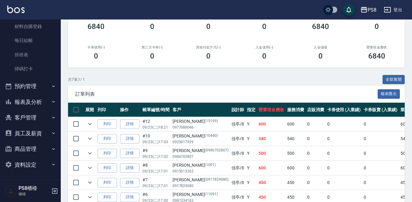
scroll to position [40, 0]
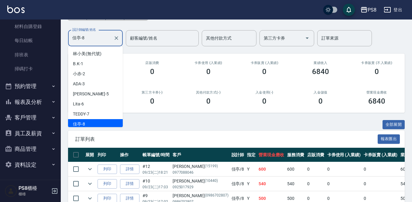
click at [103, 38] on input "佳亭-8" at bounding box center [91, 38] width 40 height 11
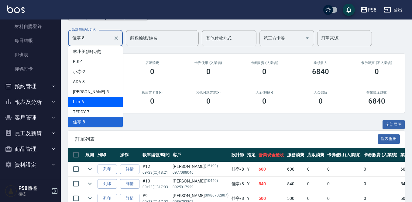
scroll to position [33, 0]
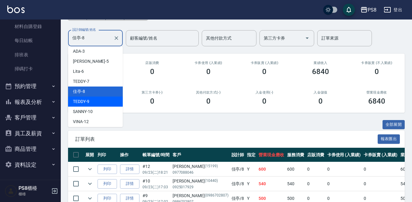
click at [93, 100] on div "TEDDY -9" at bounding box center [95, 101] width 55 height 10
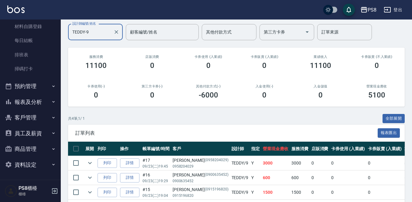
scroll to position [0, 0]
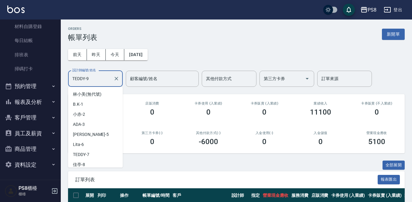
click at [96, 73] on input "TEDDY-9" at bounding box center [91, 78] width 40 height 11
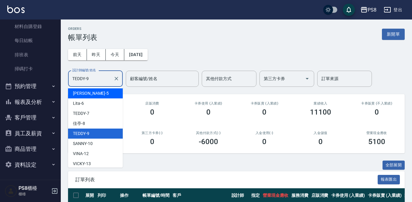
scroll to position [73, 0]
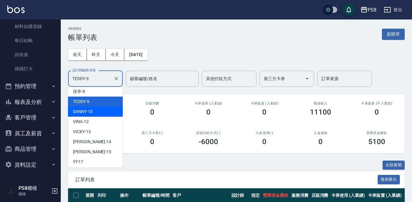
click at [100, 113] on div "SANNY -10" at bounding box center [95, 111] width 55 height 10
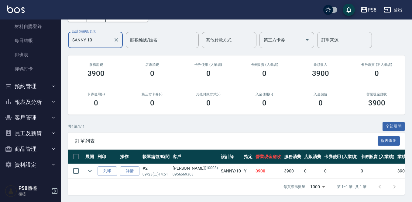
scroll to position [44, 0]
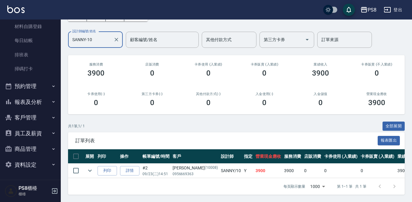
click at [97, 38] on input "SANNY-10" at bounding box center [91, 39] width 40 height 11
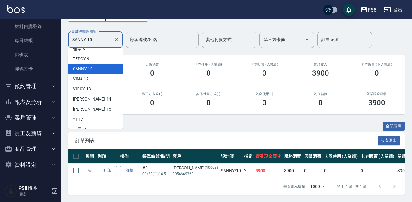
scroll to position [83, 0]
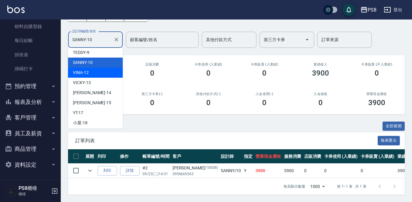
click at [94, 68] on div "VINA -12" at bounding box center [95, 73] width 55 height 10
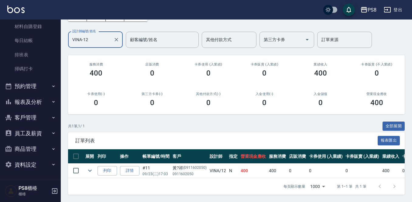
scroll to position [44, 0]
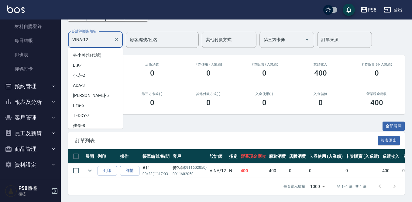
click at [95, 34] on input "VINA-12" at bounding box center [91, 39] width 40 height 11
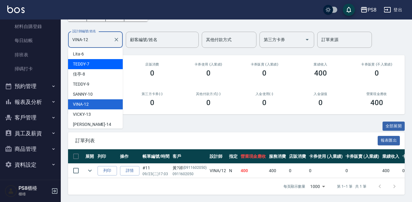
scroll to position [93, 0]
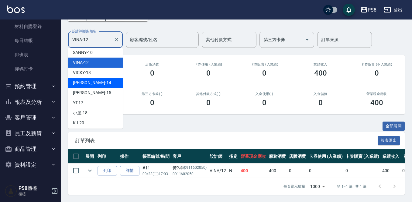
click at [96, 78] on div "Joan -14" at bounding box center [95, 83] width 55 height 10
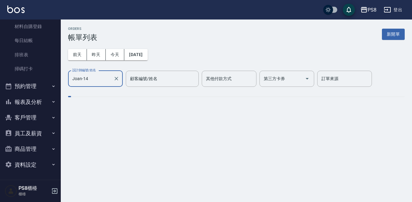
scroll to position [0, 0]
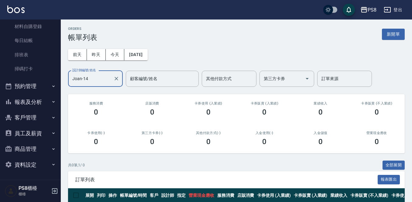
click at [97, 76] on input "Joan-14" at bounding box center [91, 78] width 40 height 11
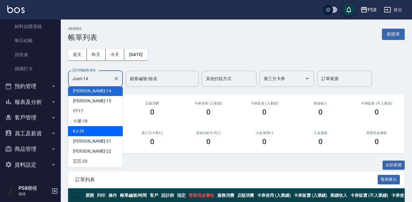
scroll to position [113, 0]
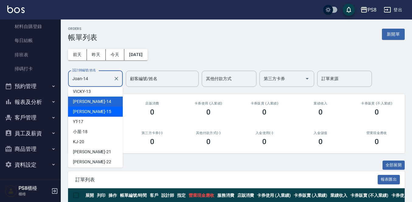
click at [89, 111] on span "EMMA -15" at bounding box center [92, 111] width 38 height 6
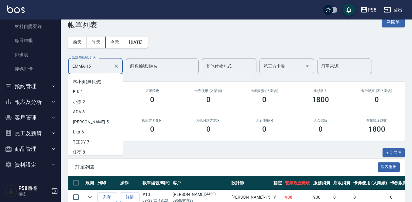
scroll to position [62, 0]
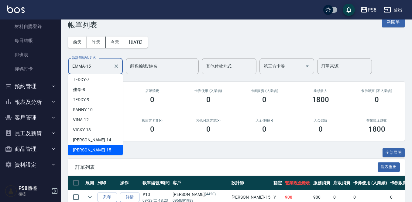
drag, startPoint x: 106, startPoint y: 68, endPoint x: 50, endPoint y: 76, distance: 56.6
click at [50, 76] on div "PS8 登出 櫃檯作業 打帳單 帳單列表 掛單列表 座位開單 營業儀表板 現金收支登錄 材料自購登錄 每日結帳 排班表 掃碼打卡 預約管理 預約管理 單日預約…" at bounding box center [206, 123] width 412 height 270
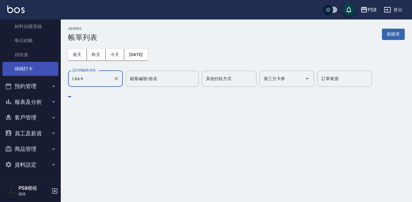
scroll to position [0, 0]
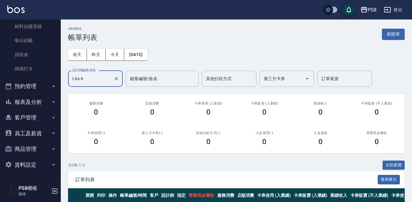
click at [104, 79] on input "Lita-6" at bounding box center [91, 78] width 40 height 11
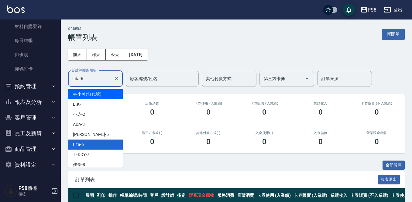
drag, startPoint x: 99, startPoint y: 80, endPoint x: 75, endPoint y: 77, distance: 24.3
click at [75, 77] on input "Lita-6" at bounding box center [91, 78] width 40 height 11
type input "L"
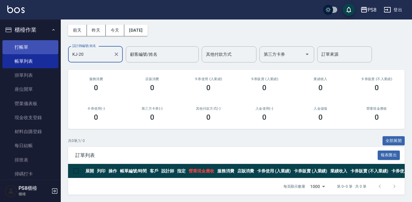
type input "KJ-20"
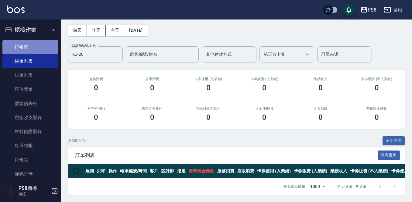
click at [33, 49] on link "打帳單" at bounding box center [30, 47] width 56 height 14
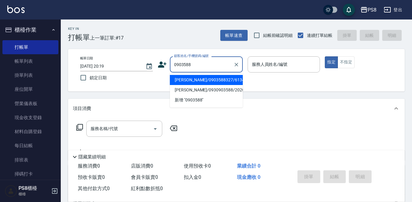
click at [210, 79] on li "張珈樺/0903588327/6134" at bounding box center [206, 80] width 73 height 10
type input "張珈樺/0903588327/6134"
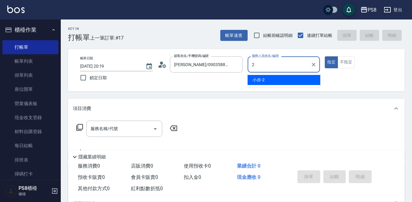
type input "小赤-2"
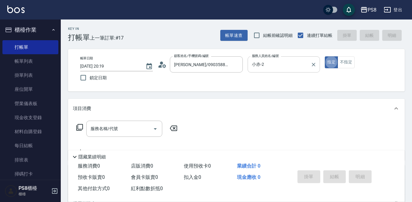
type button "true"
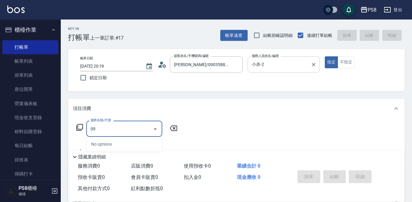
type input "0"
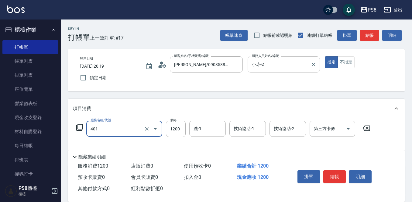
type input "基本染髮(401)"
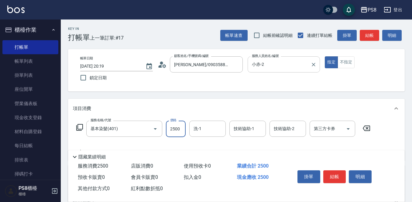
type input "2500"
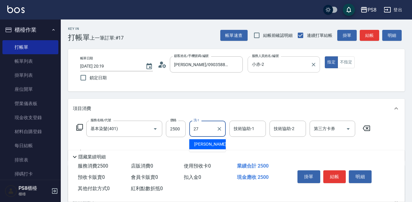
type input "Barry-27"
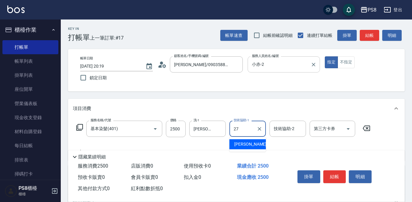
type input "Barry-27"
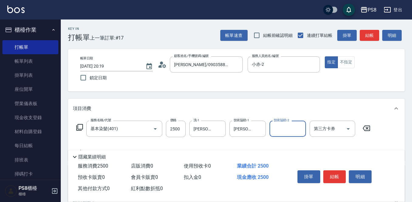
scroll to position [61, 0]
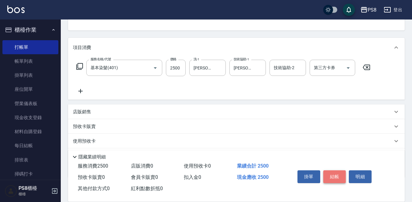
click at [333, 174] on button "結帳" at bounding box center [335, 176] width 23 height 13
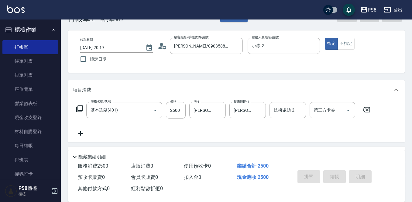
scroll to position [0, 0]
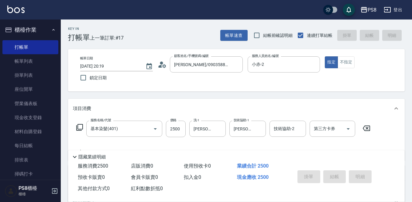
type input "2025/09/23 20:20"
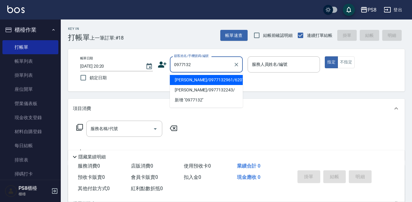
click at [209, 79] on li "張珈錡/0977132961/6207" at bounding box center [206, 80] width 73 height 10
type input "張珈錡/0977132961/6207"
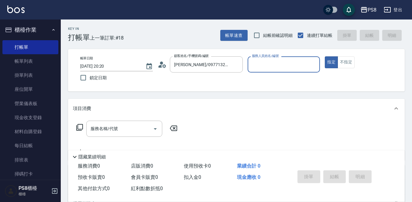
type input "小赤-2"
click at [325, 56] on button "指定" at bounding box center [331, 62] width 13 height 12
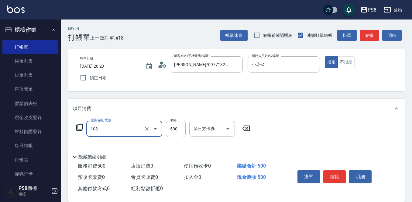
type input "B級洗剪500(103)"
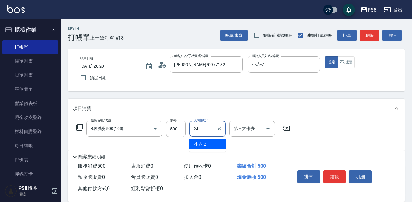
type input "婷婷-24"
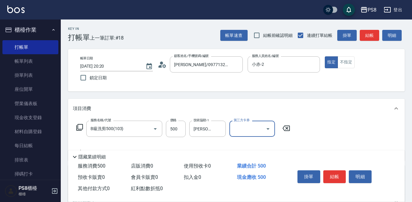
click at [242, 94] on div "Key In 打帳單 上一筆訂單:#18 帳單速查 結帳前確認明細 連續打單結帳 掛單 結帳 明細 帳單日期 2025/09/23 20:20 鎖定日期 顧客…" at bounding box center [237, 157] width 352 height 277
click at [342, 172] on button "結帳" at bounding box center [335, 176] width 23 height 13
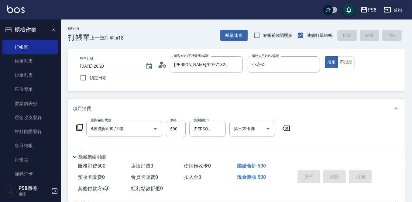
type input "2025/09/23 20:21"
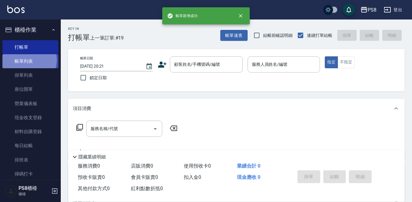
click at [29, 60] on link "帳單列表" at bounding box center [30, 61] width 56 height 14
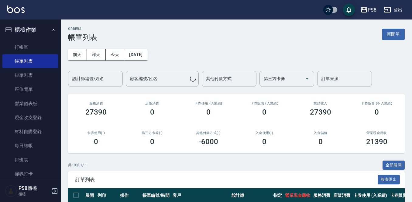
scroll to position [61, 0]
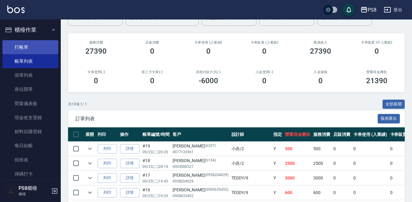
click at [47, 50] on link "打帳單" at bounding box center [30, 47] width 56 height 14
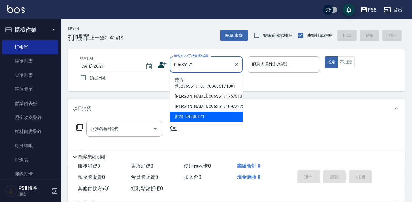
click at [200, 77] on li "黃莆善/09636171091/09636171091" at bounding box center [206, 83] width 73 height 16
type input "黃莆善/09636171091/09636171091"
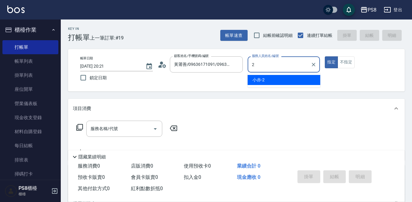
type input "小赤-2"
type button "true"
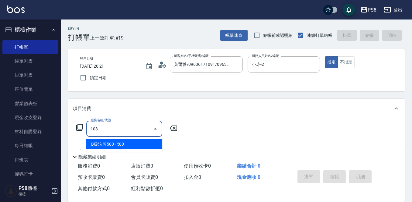
type input "B級洗剪500(103)"
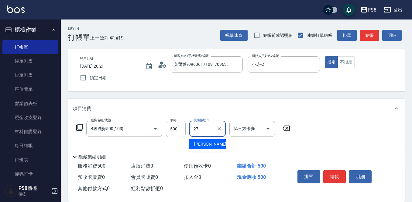
type input "Barry-27"
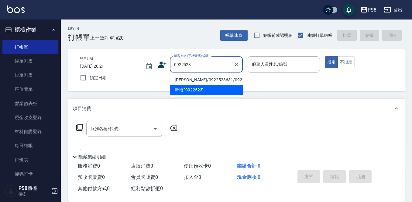
click at [205, 78] on li "彭千蓉 小龍包/0922523631/0922523631" at bounding box center [206, 80] width 73 height 10
type input "彭千蓉 小龍包/0922523631/0922523631"
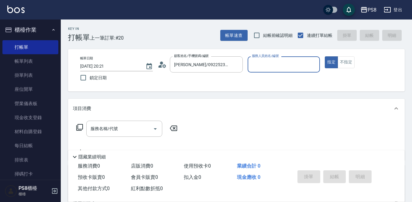
type input "KJ-20"
click at [325, 56] on button "指定" at bounding box center [331, 62] width 13 height 12
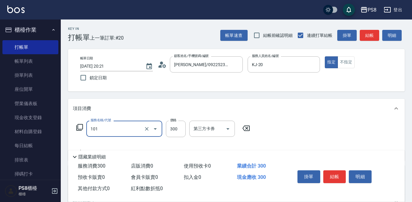
type input "洗髮(101)"
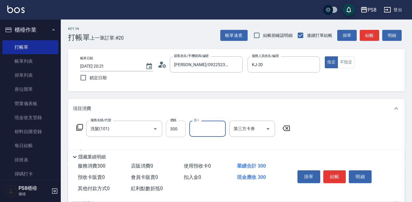
click at [185, 127] on input "300" at bounding box center [176, 128] width 20 height 16
type input "500"
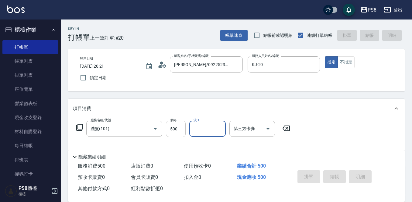
type input "2025/09/23 20:22"
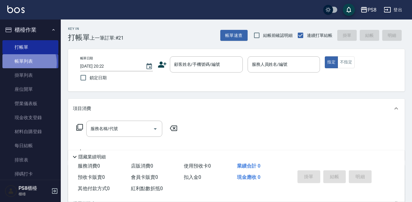
click at [24, 63] on link "帳單列表" at bounding box center [30, 61] width 56 height 14
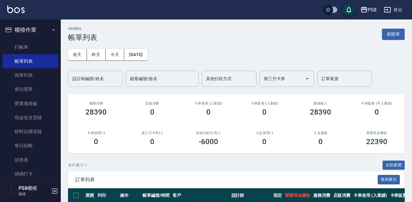
click at [102, 76] on input "設計師編號/姓名" at bounding box center [95, 78] width 49 height 11
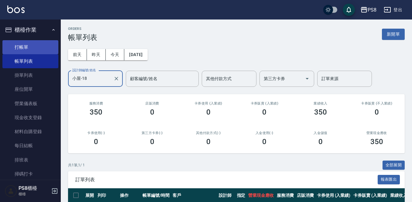
type input "小屋-18"
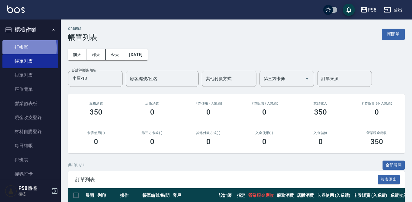
click at [23, 48] on link "打帳單" at bounding box center [30, 47] width 56 height 14
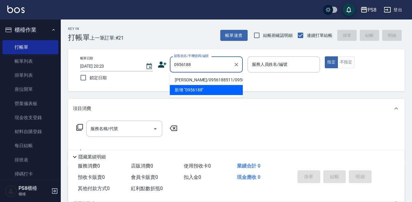
click at [206, 78] on li "王嵐/0956188511/0956188511" at bounding box center [206, 80] width 73 height 10
type input "王嵐/0956188511/0956188511"
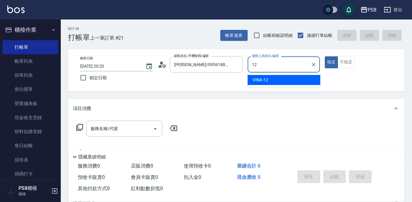
type input "VINA-12"
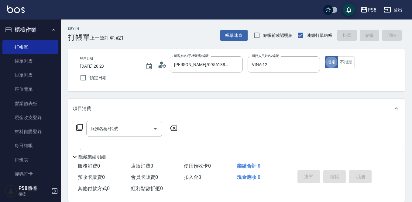
type button "true"
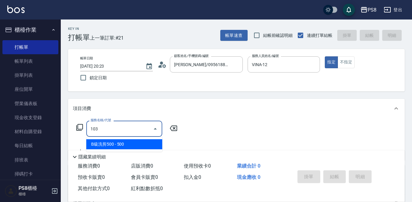
type input "B級洗剪500(103)"
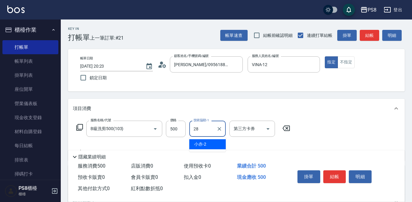
type input "姵蓁-28"
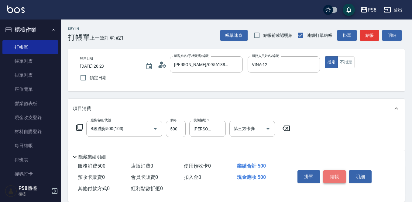
click at [341, 173] on button "結帳" at bounding box center [335, 176] width 23 height 13
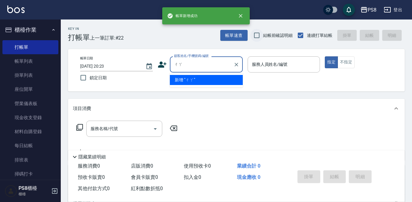
type input "查"
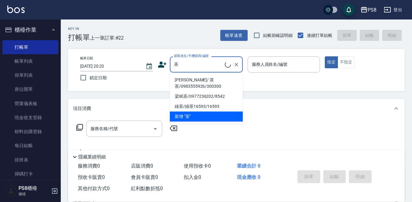
click at [198, 77] on li "曾曉凌 / 茶茶/0983555926/300300" at bounding box center [206, 83] width 73 height 16
type input "曾曉凌 / 茶茶/0983555926/300300"
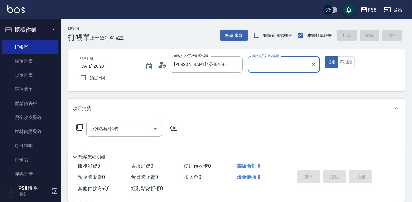
type input "VINA-12"
click at [325, 56] on button "指定" at bounding box center [331, 62] width 13 height 12
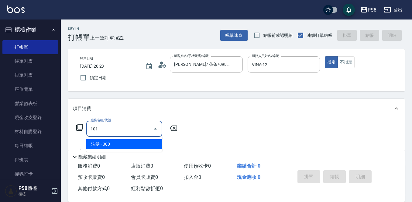
type input "洗髮(101)"
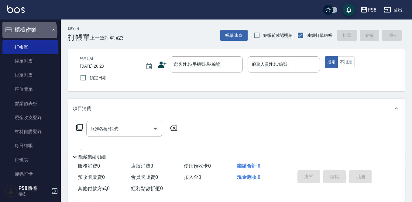
click at [28, 31] on button "櫃檯作業" at bounding box center [30, 30] width 56 height 16
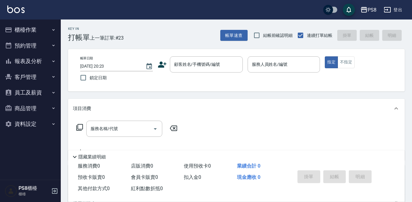
click at [26, 57] on button "報表及分析" at bounding box center [30, 61] width 56 height 16
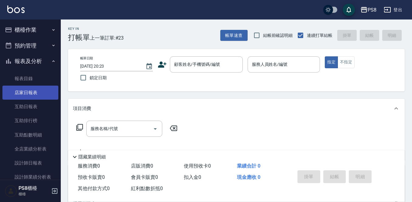
click at [36, 91] on link "店家日報表" at bounding box center [30, 92] width 56 height 14
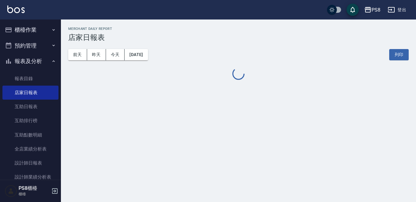
click at [35, 59] on button "報表及分析" at bounding box center [30, 61] width 56 height 16
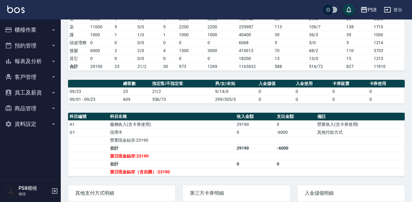
scroll to position [30, 0]
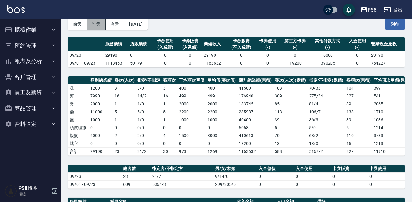
click at [97, 25] on button "昨天" at bounding box center [96, 24] width 19 height 11
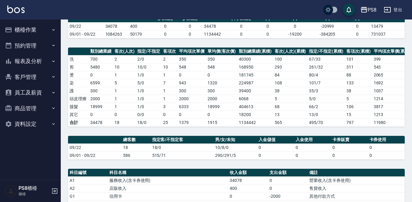
scroll to position [183, 0]
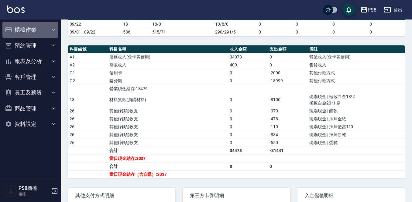
click at [42, 27] on button "櫃檯作業" at bounding box center [30, 30] width 56 height 16
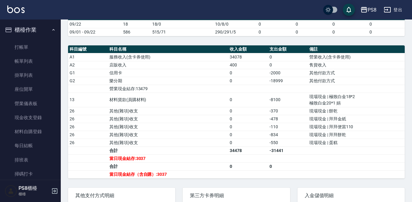
click at [42, 27] on button "櫃檯作業" at bounding box center [30, 30] width 56 height 16
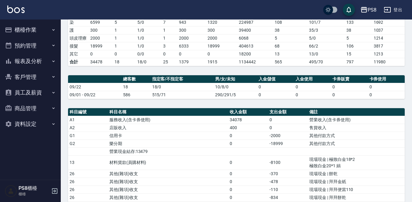
scroll to position [0, 0]
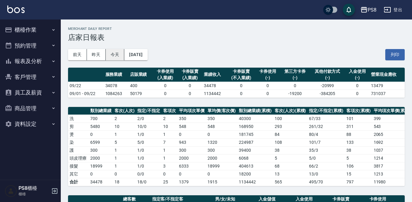
click at [121, 51] on button "今天" at bounding box center [115, 54] width 19 height 11
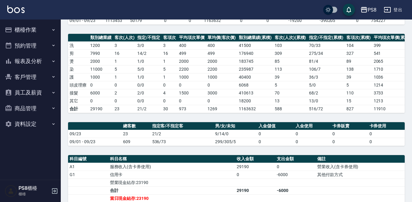
scroll to position [122, 0]
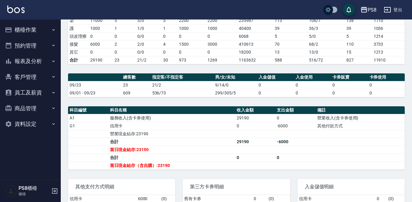
click at [44, 65] on button "報表及分析" at bounding box center [30, 61] width 56 height 16
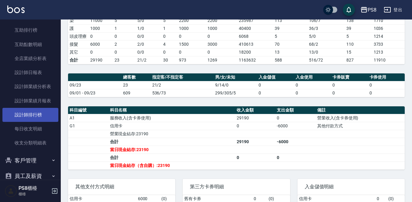
scroll to position [91, 0]
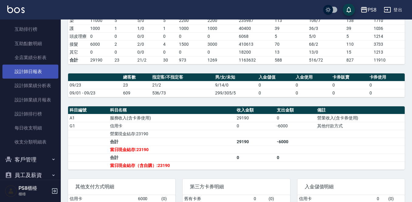
click at [48, 74] on link "設計師日報表" at bounding box center [30, 71] width 56 height 14
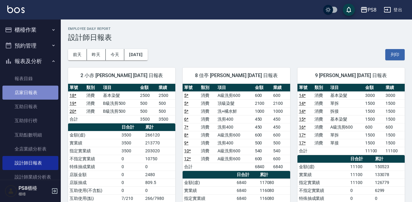
click at [32, 92] on link "店家日報表" at bounding box center [30, 92] width 56 height 14
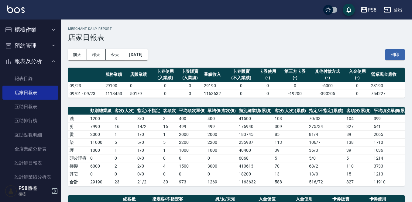
click at [32, 58] on button "報表及分析" at bounding box center [30, 61] width 56 height 16
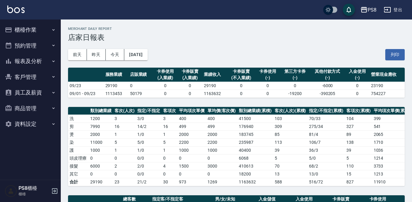
click at [40, 27] on button "櫃檯作業" at bounding box center [30, 30] width 56 height 16
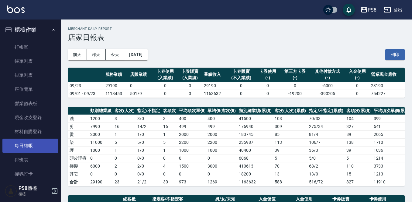
click at [33, 151] on link "每日結帳" at bounding box center [30, 145] width 56 height 14
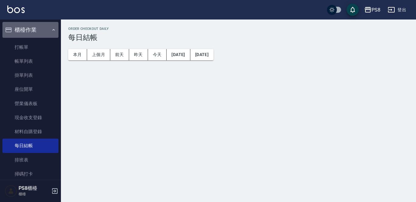
click at [40, 29] on button "櫃檯作業" at bounding box center [30, 30] width 56 height 16
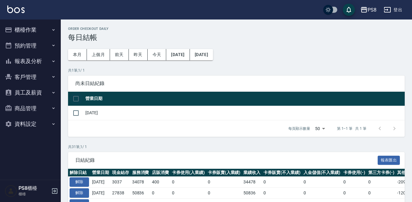
click at [74, 99] on input "checkbox" at bounding box center [76, 98] width 13 height 13
checkbox input "true"
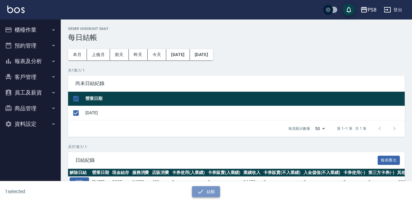
click at [198, 194] on icon "button" at bounding box center [200, 191] width 7 height 7
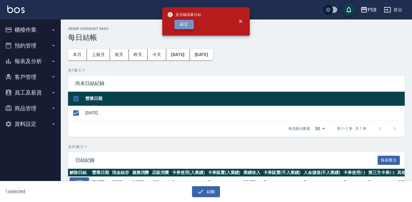
click at [186, 27] on button "確定" at bounding box center [184, 24] width 19 height 9
checkbox input "false"
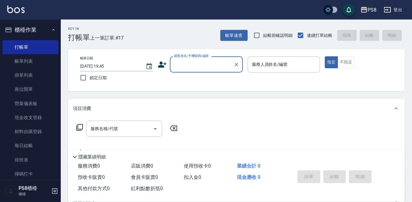
scroll to position [30, 0]
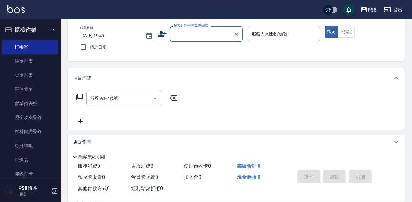
drag, startPoint x: 37, startPoint y: 25, endPoint x: 41, endPoint y: 13, distance: 12.3
click at [38, 25] on button "櫃檯作業" at bounding box center [30, 30] width 56 height 16
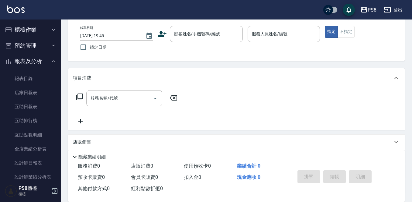
click at [30, 62] on button "報表及分析" at bounding box center [30, 61] width 56 height 16
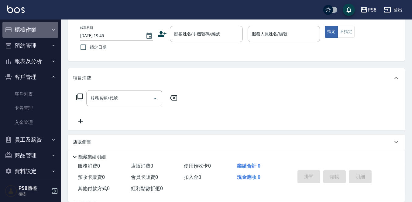
click at [37, 22] on button "櫃檯作業" at bounding box center [30, 30] width 56 height 16
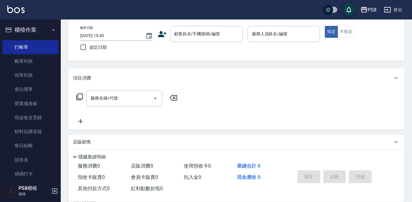
click at [41, 25] on button "櫃檯作業" at bounding box center [30, 30] width 56 height 16
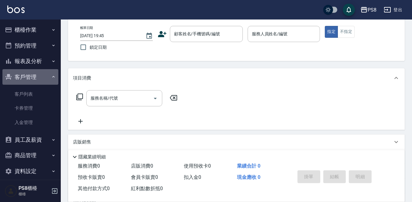
click at [39, 72] on button "客戶管理" at bounding box center [30, 77] width 56 height 16
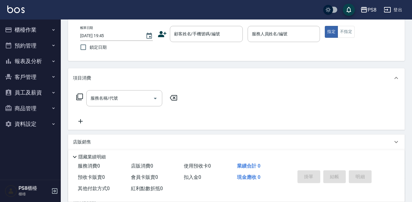
click at [40, 23] on button "櫃檯作業" at bounding box center [30, 30] width 56 height 16
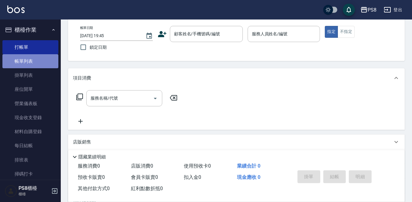
click at [40, 63] on link "帳單列表" at bounding box center [30, 61] width 56 height 14
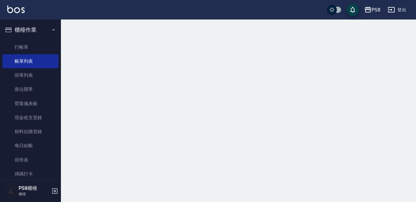
click at [40, 28] on button "櫃檯作業" at bounding box center [30, 30] width 56 height 16
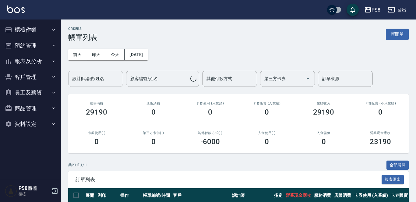
click at [105, 72] on div "設計師編號/姓名" at bounding box center [95, 79] width 55 height 16
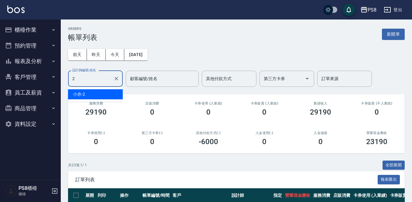
type input "小赤-2"
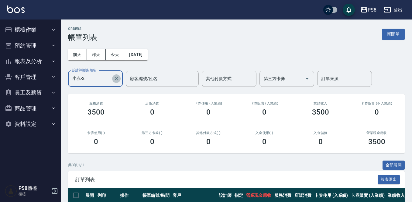
click at [115, 78] on icon "Clear" at bounding box center [116, 78] width 6 height 6
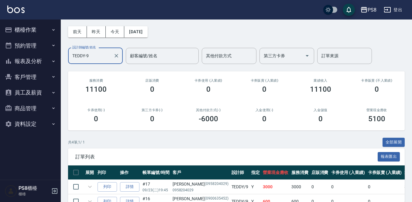
scroll to position [88, 0]
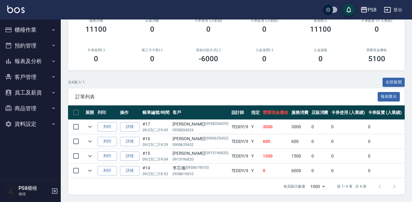
type input "TEDDY-9"
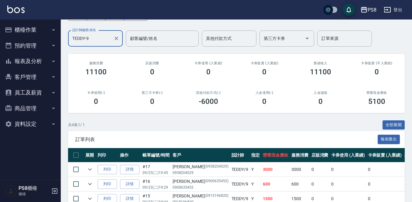
scroll to position [0, 0]
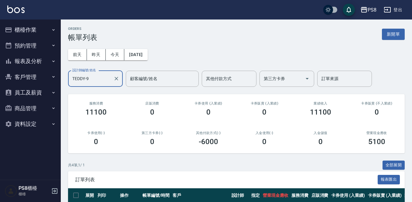
click at [30, 30] on button "櫃檯作業" at bounding box center [30, 30] width 56 height 16
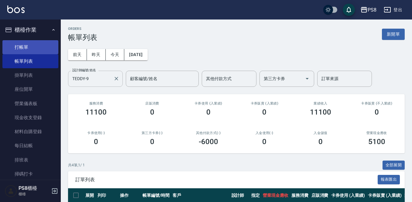
click at [38, 45] on link "打帳單" at bounding box center [30, 47] width 56 height 14
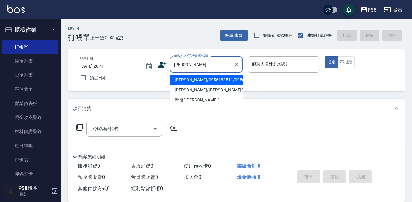
click at [199, 76] on li "王嵐/0956188511/0956188511" at bounding box center [206, 80] width 73 height 10
type input "王嵐/0956188511/0956188511"
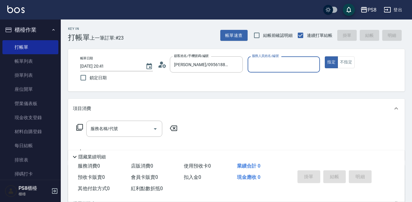
click at [162, 66] on icon at bounding box center [162, 64] width 9 height 9
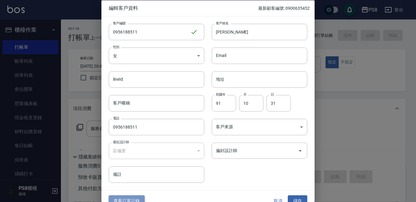
click at [131, 196] on button "查看訂單記錄" at bounding box center [127, 200] width 36 height 11
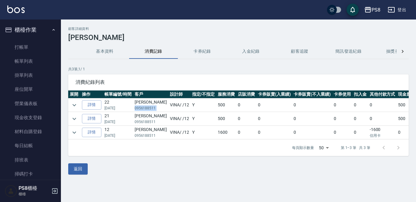
drag, startPoint x: 157, startPoint y: 106, endPoint x: 133, endPoint y: 107, distance: 24.0
click at [133, 107] on tr "詳情 22 09/23/2025 王嵐 0956188511 VINA / /12 Y 500 0 0 0 0 0 0 500" at bounding box center [249, 104] width 363 height 13
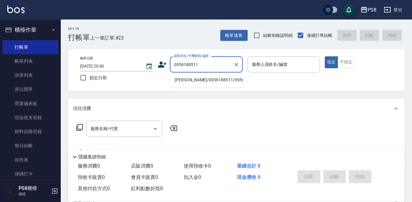
click at [200, 80] on li "王嵐/0956188511/0956188511" at bounding box center [206, 80] width 73 height 10
type input "王嵐/0956188511/0956188511"
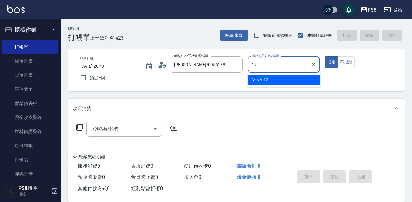
type input "VINA-12"
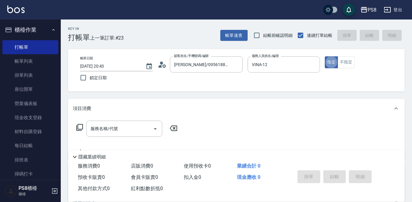
type button "true"
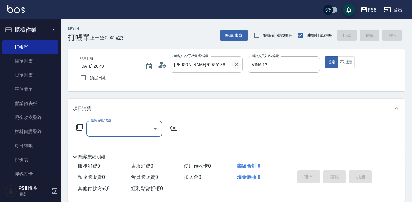
click at [237, 64] on icon "Clear" at bounding box center [237, 65] width 4 height 4
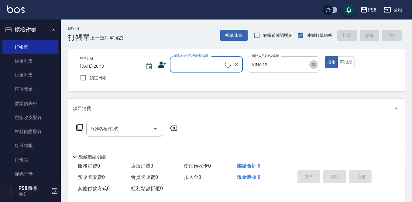
click at [315, 64] on icon "Clear" at bounding box center [314, 65] width 4 height 4
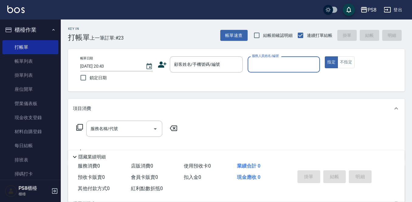
click at [38, 33] on button "櫃檯作業" at bounding box center [30, 30] width 56 height 16
